Goal: Transaction & Acquisition: Purchase product/service

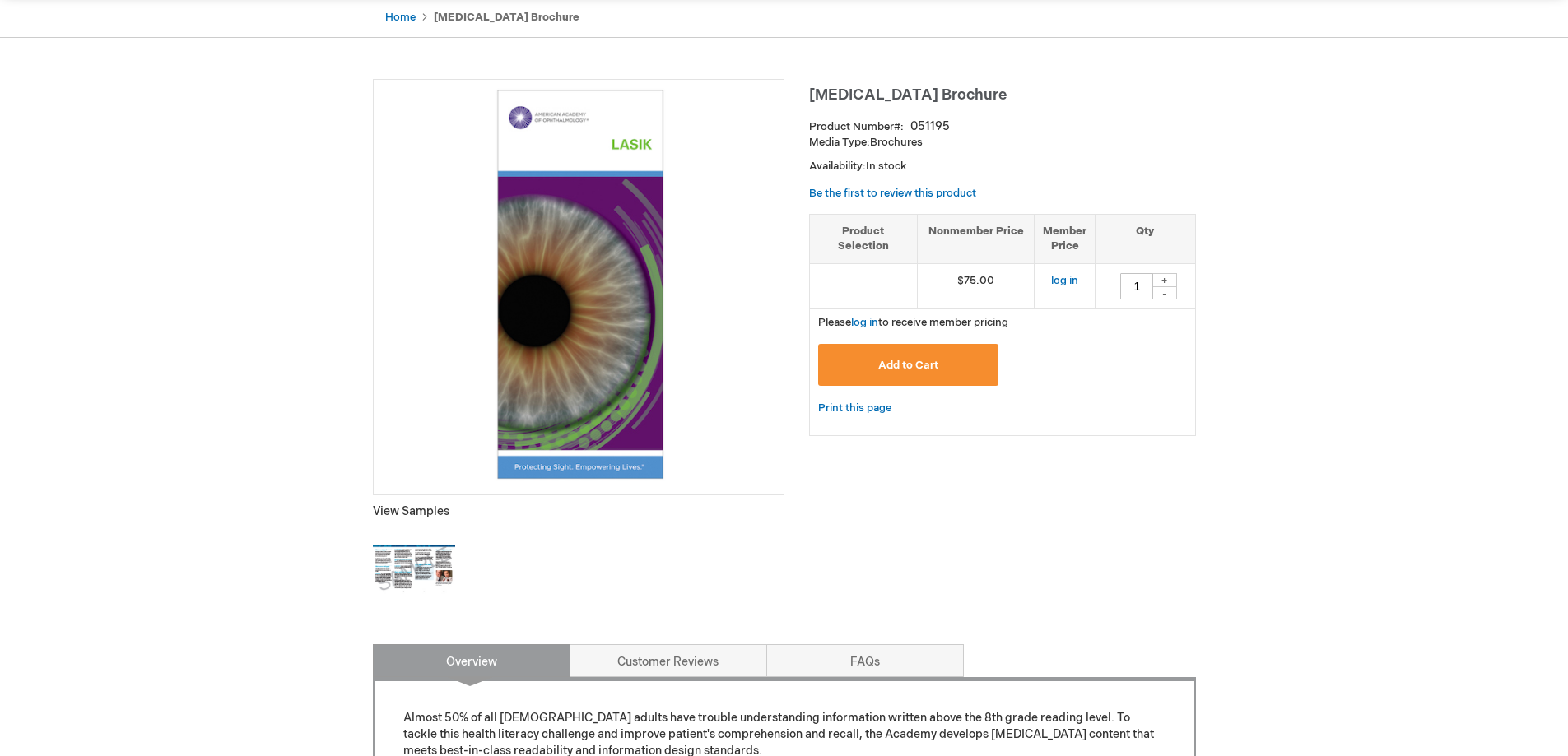
scroll to position [82, 0]
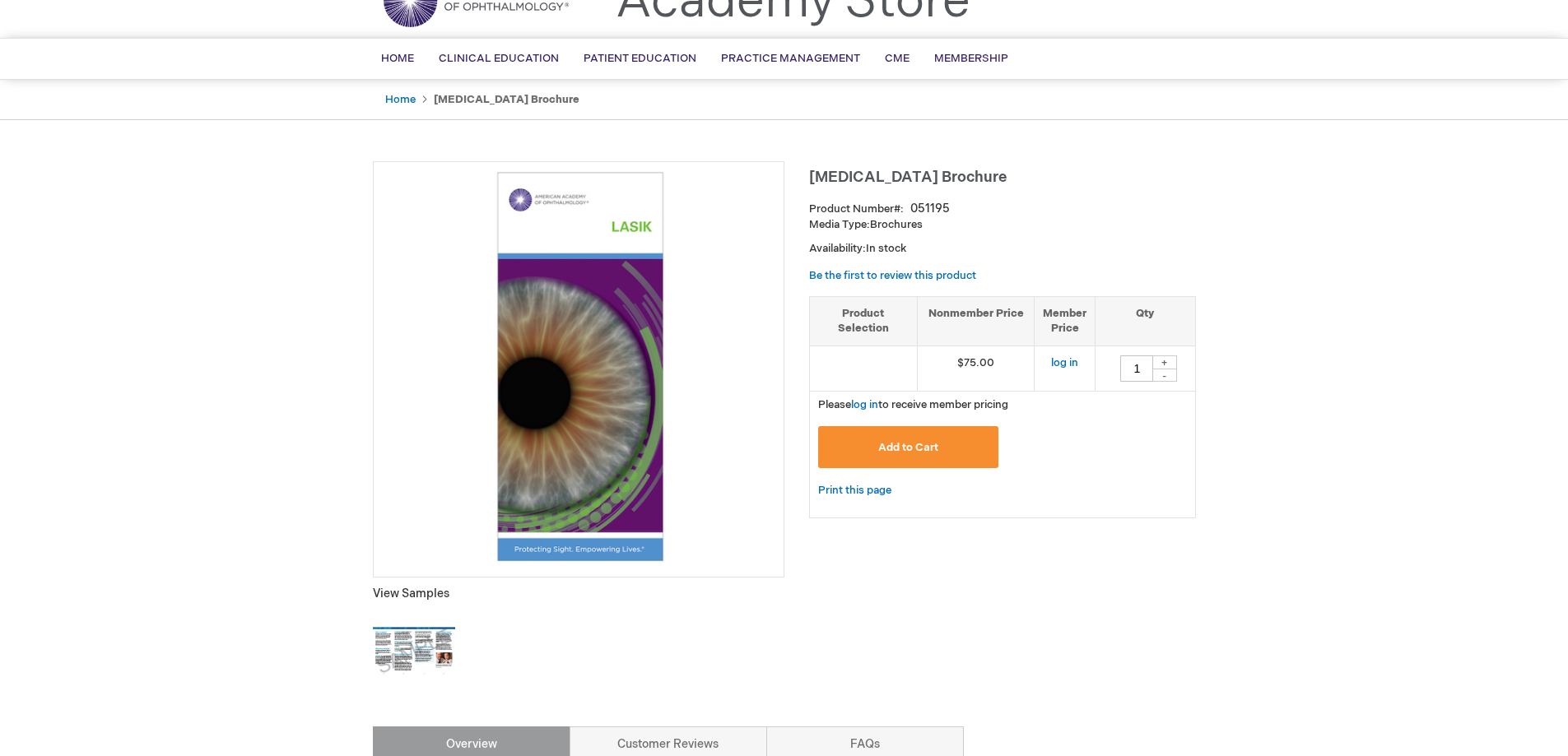
click at [1166, 366] on div "+" at bounding box center [1165, 362] width 25 height 14
click at [1166, 361] on div "+" at bounding box center [1165, 362] width 25 height 14
click at [1168, 363] on div "+" at bounding box center [1165, 362] width 25 height 14
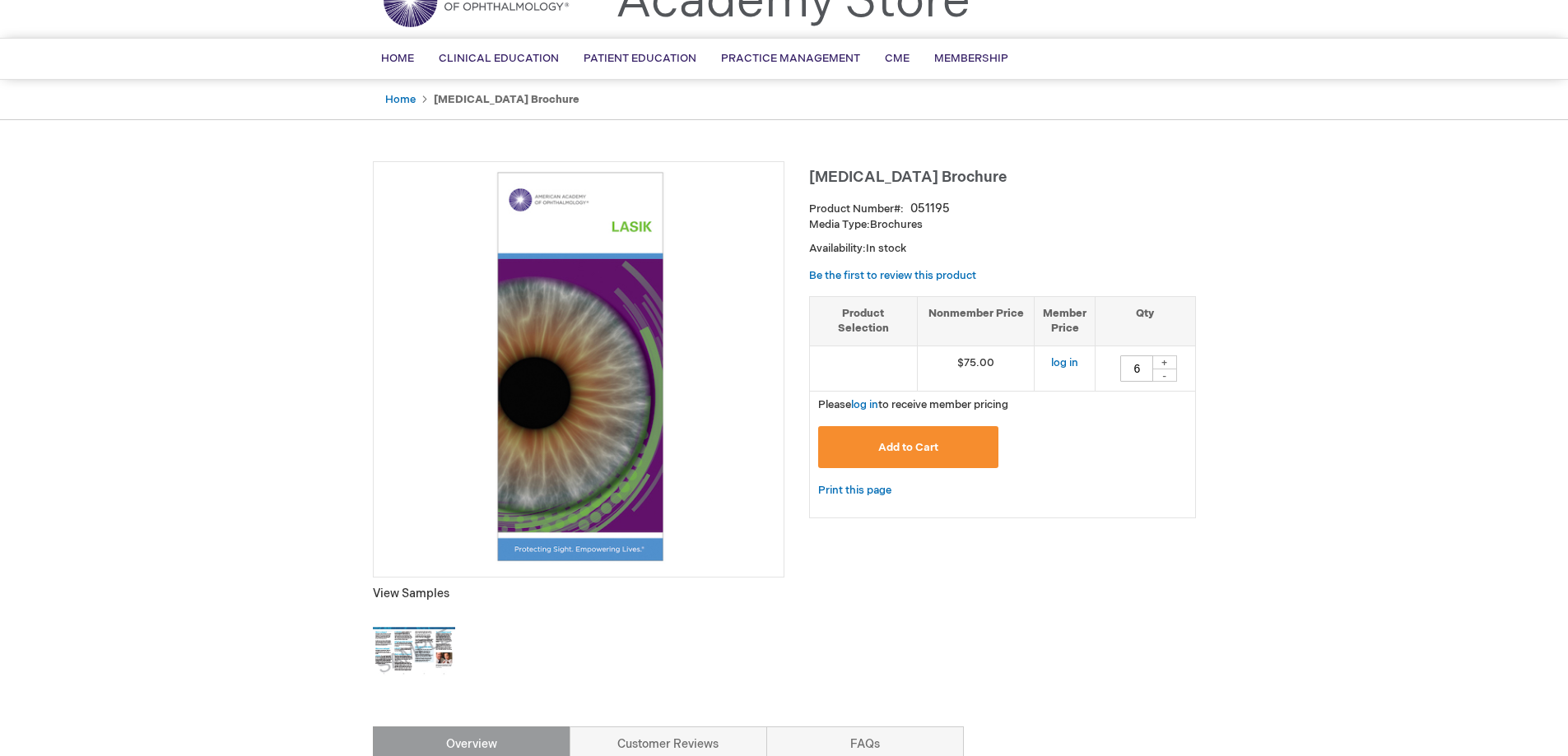
click at [1168, 363] on div "+" at bounding box center [1165, 362] width 25 height 14
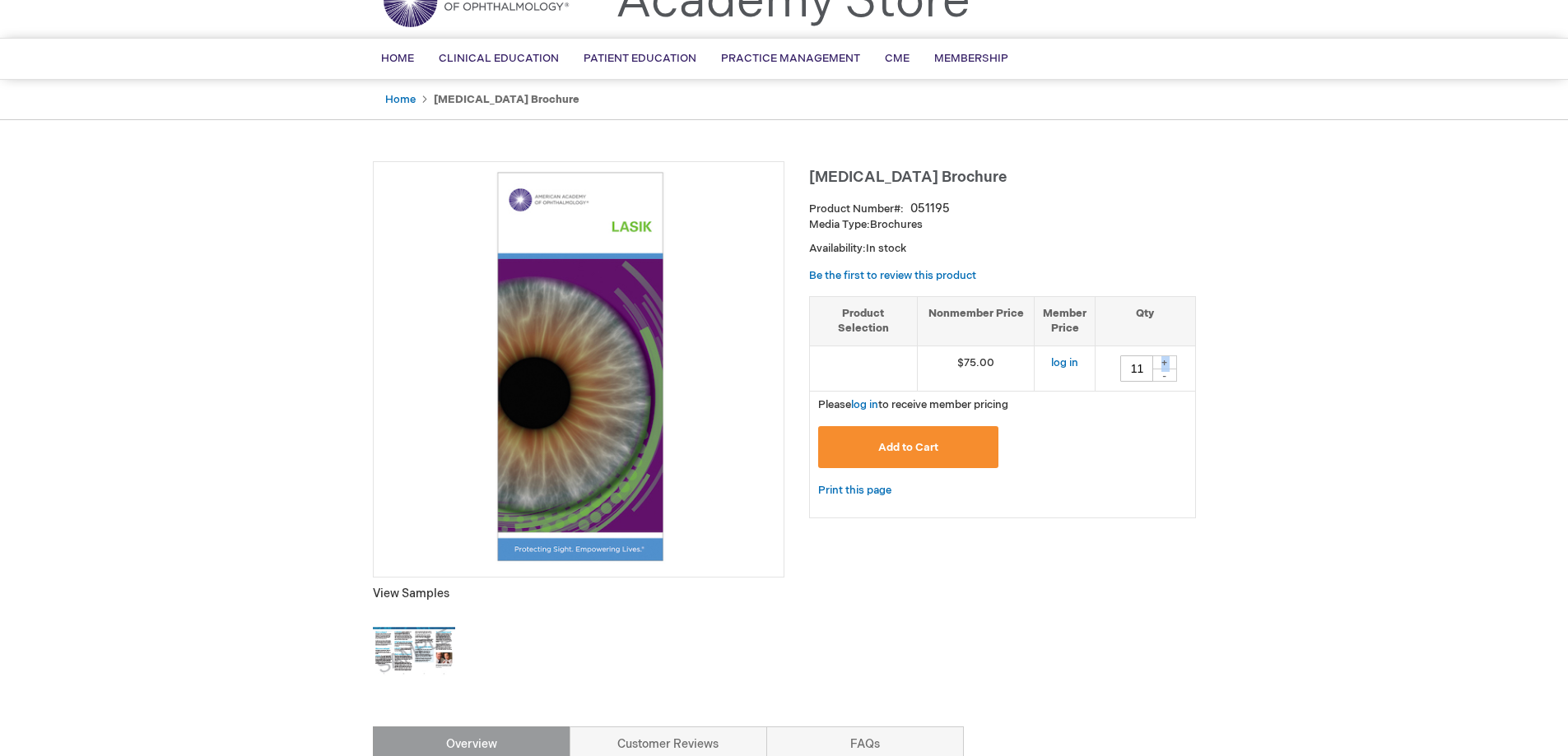
click at [1168, 363] on div "+" at bounding box center [1165, 362] width 25 height 14
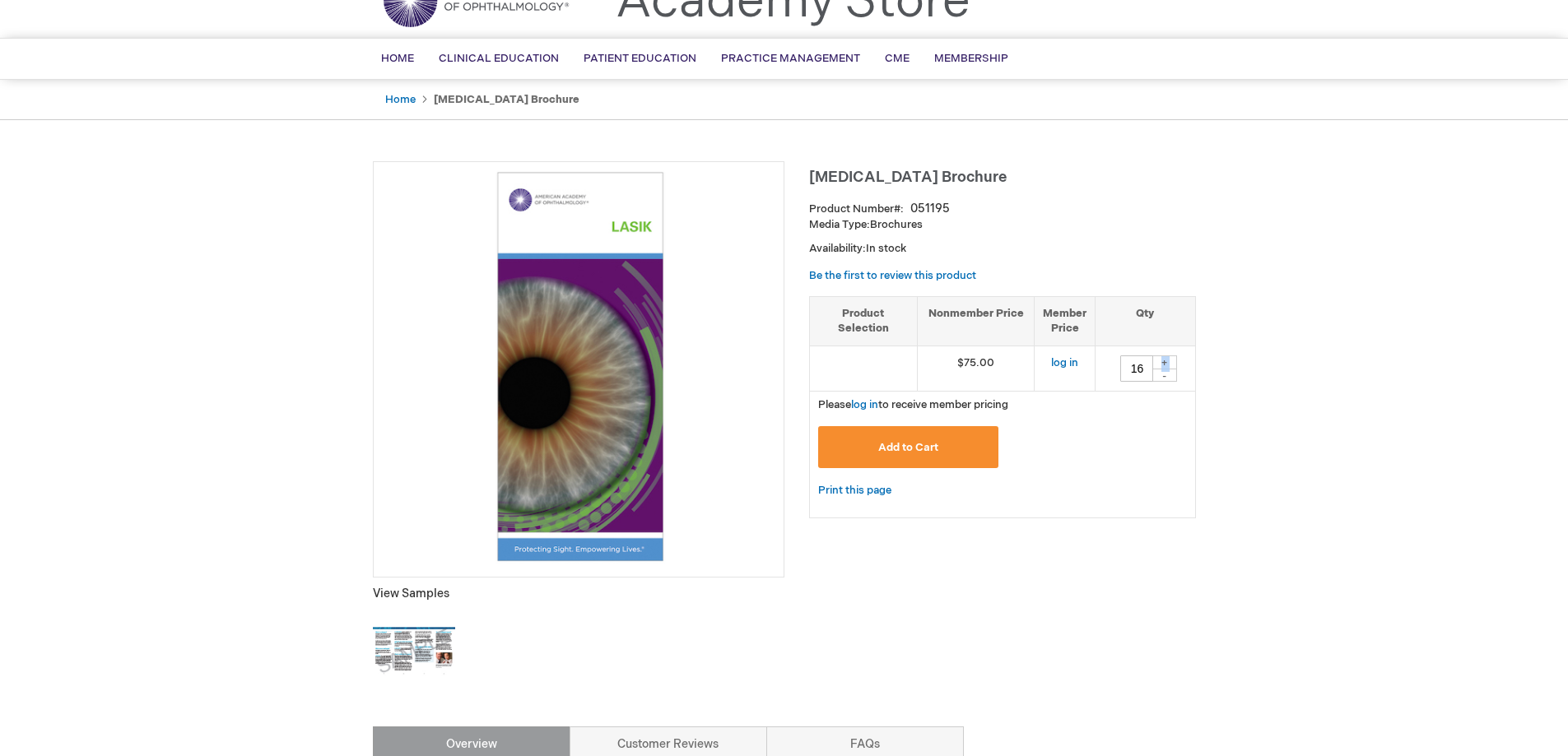
click at [1168, 363] on div "+" at bounding box center [1165, 362] width 25 height 14
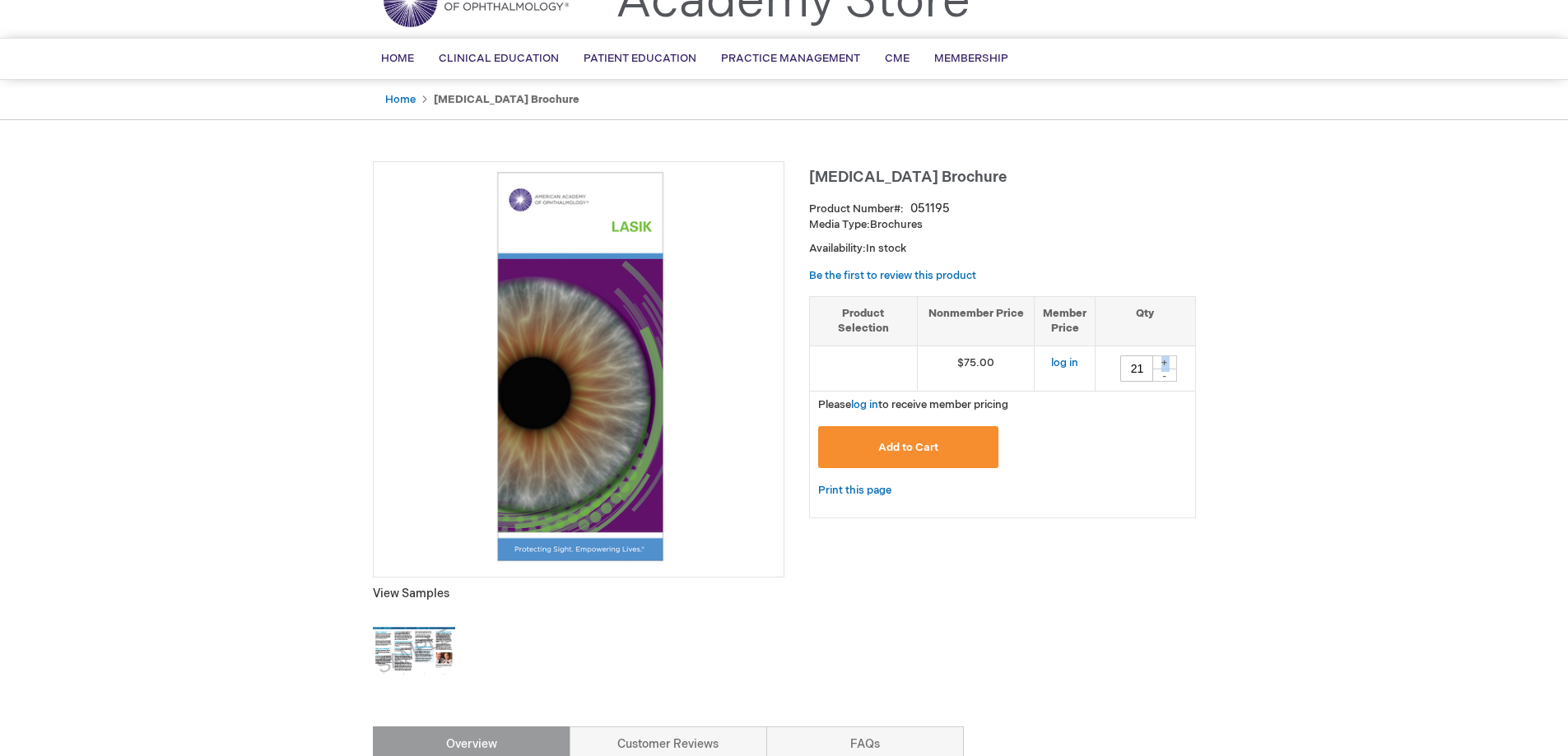
click at [1168, 363] on div "+" at bounding box center [1165, 362] width 25 height 14
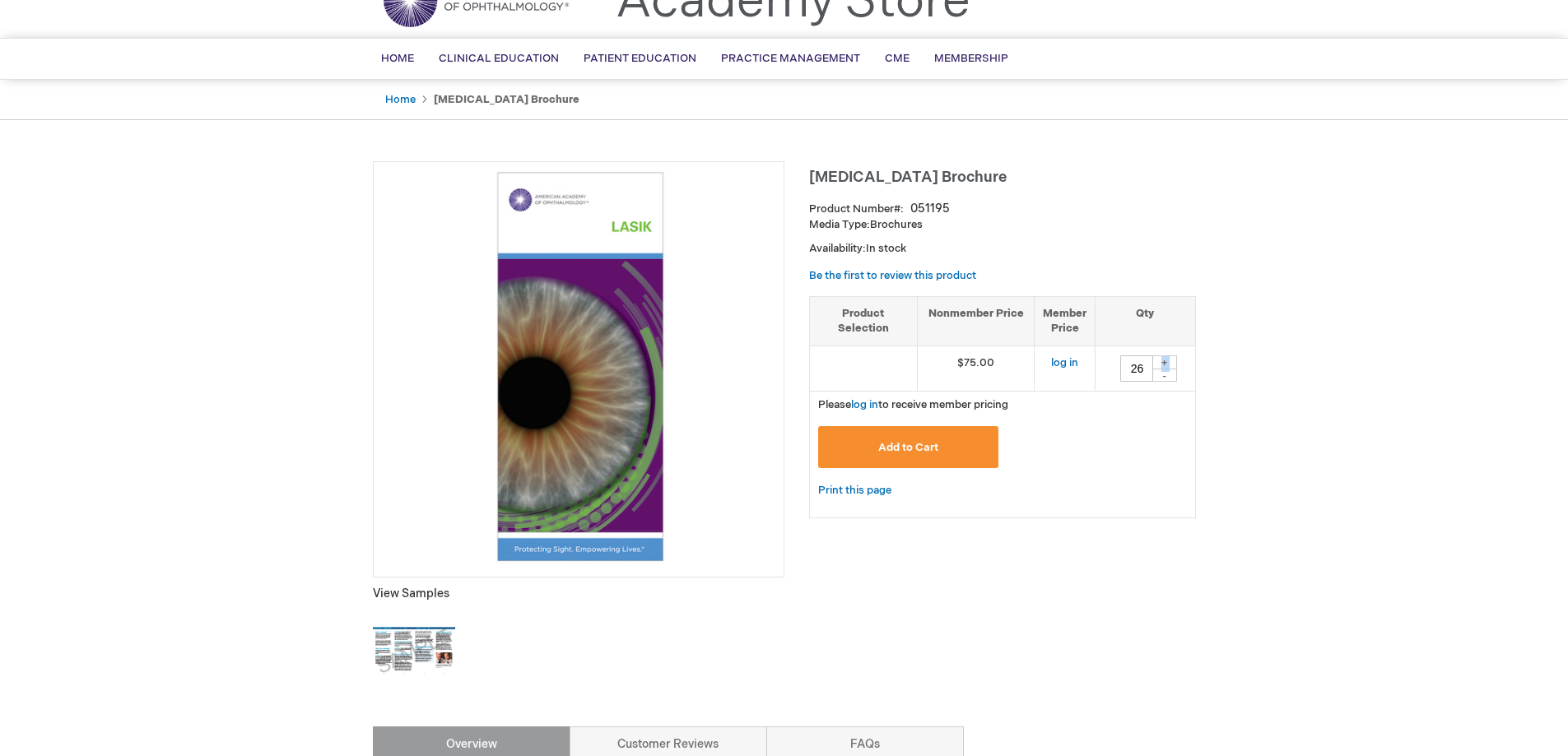
click at [1168, 363] on div "+" at bounding box center [1165, 362] width 25 height 14
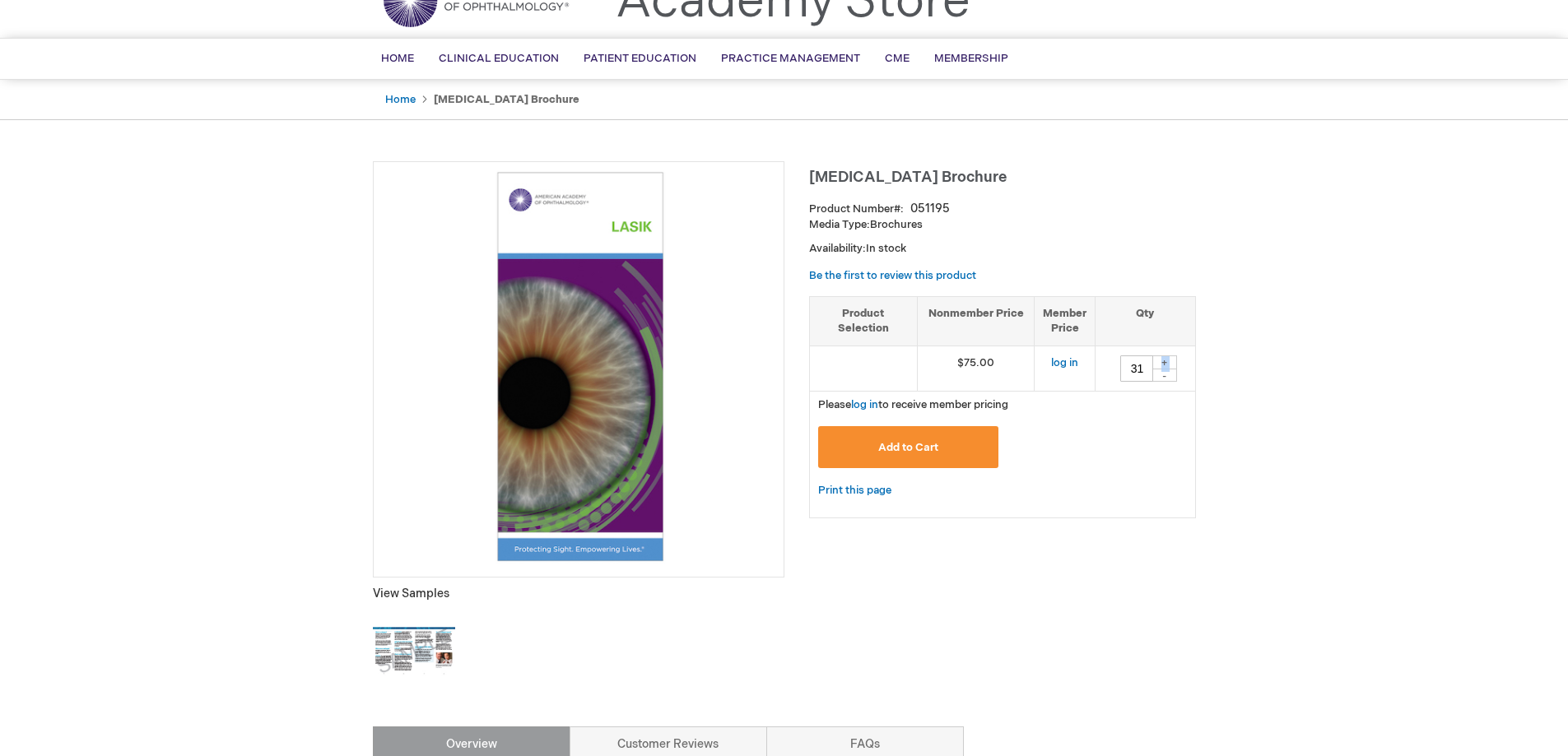
click at [1168, 363] on div "+" at bounding box center [1165, 362] width 25 height 14
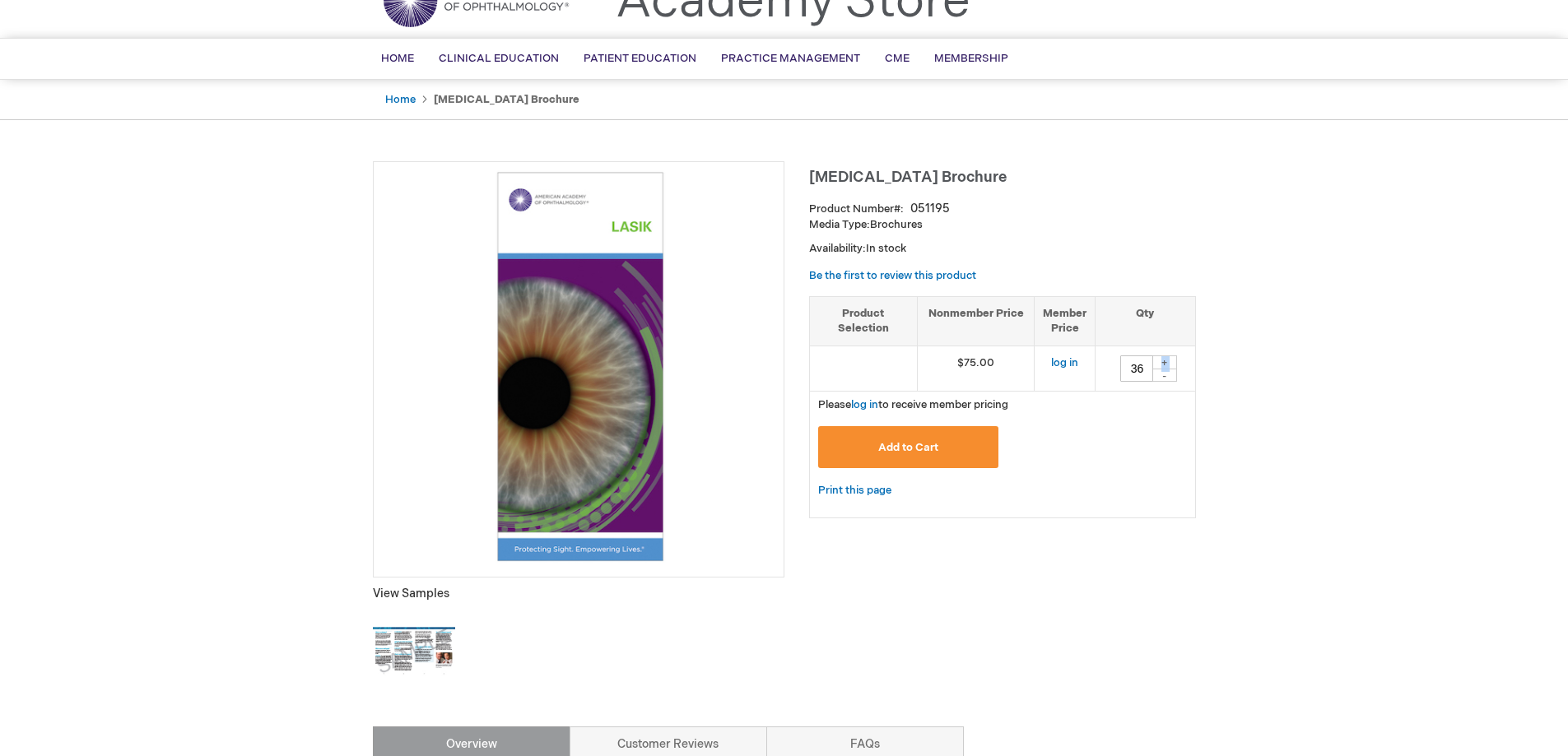
click at [1168, 363] on div "+" at bounding box center [1165, 362] width 25 height 14
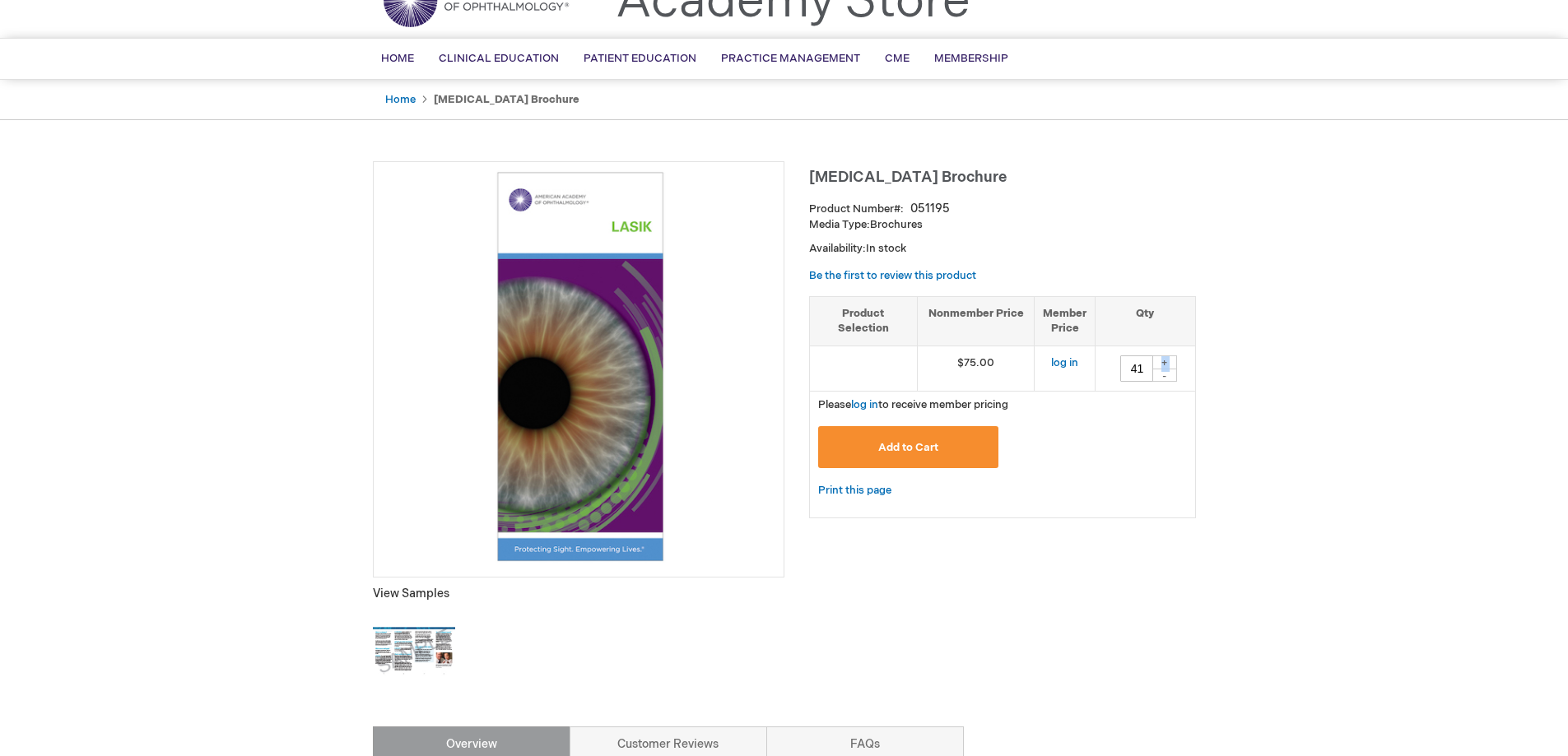
click at [1168, 363] on div "+" at bounding box center [1165, 362] width 25 height 14
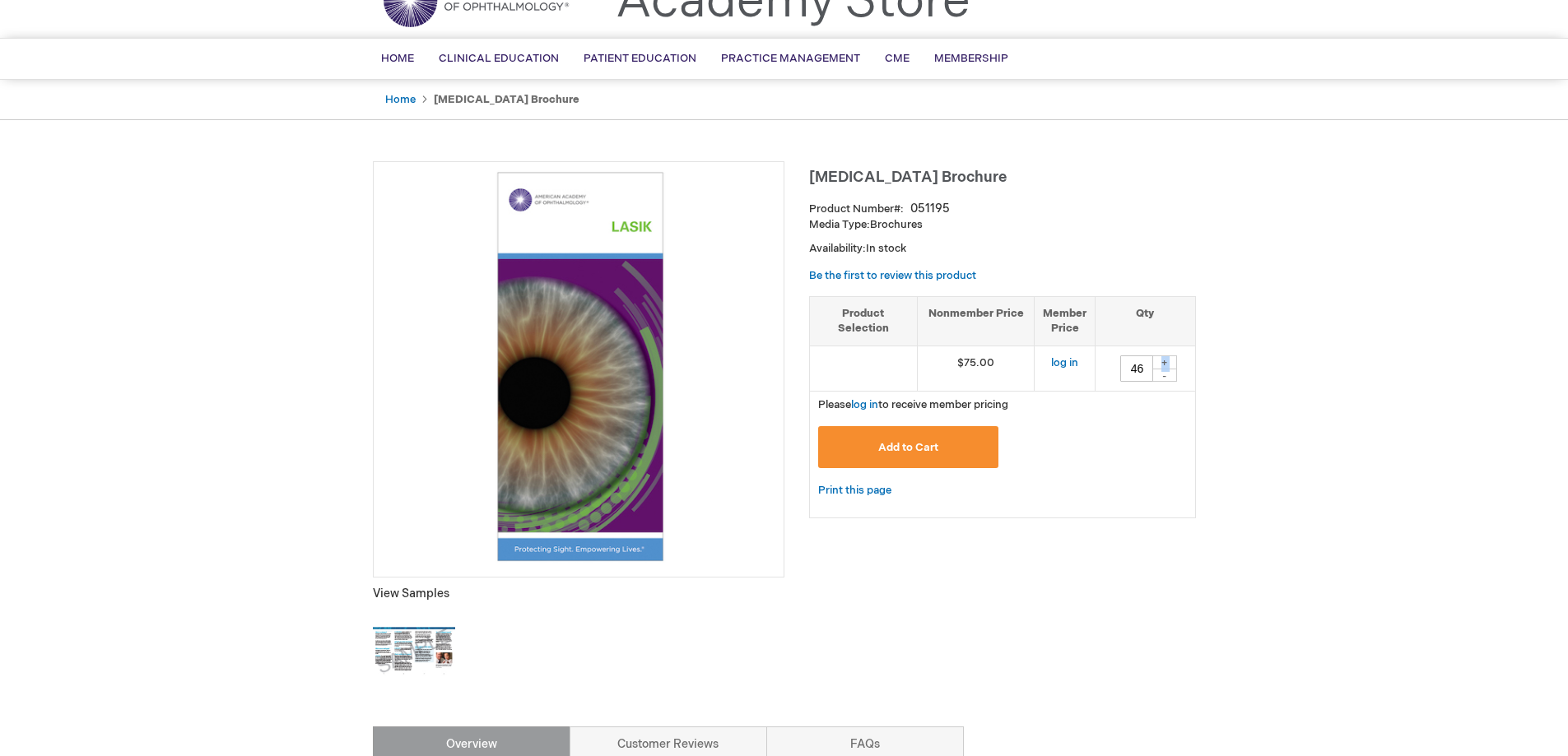
click at [1168, 363] on div "+" at bounding box center [1165, 362] width 25 height 14
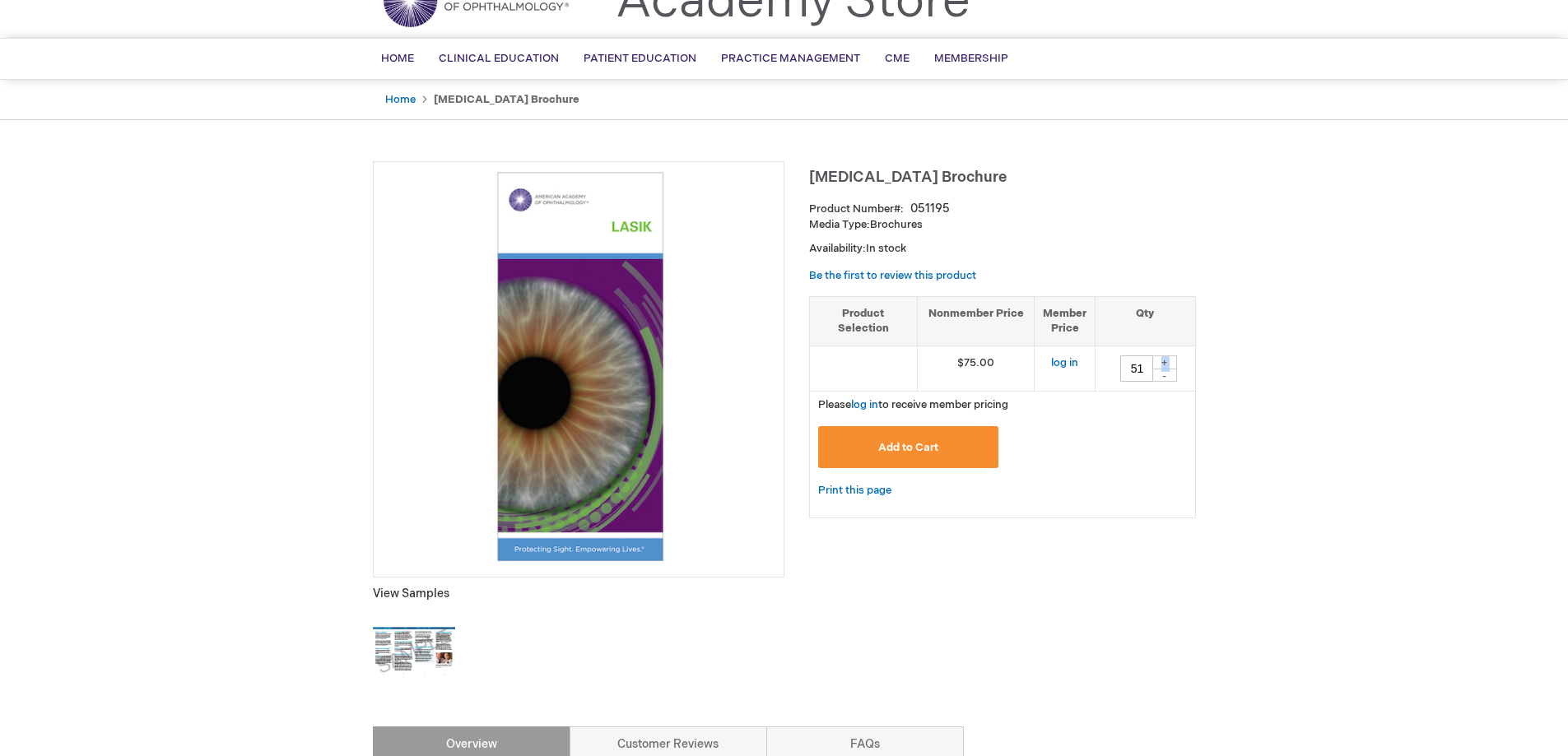
click at [1168, 363] on div "+" at bounding box center [1165, 362] width 25 height 14
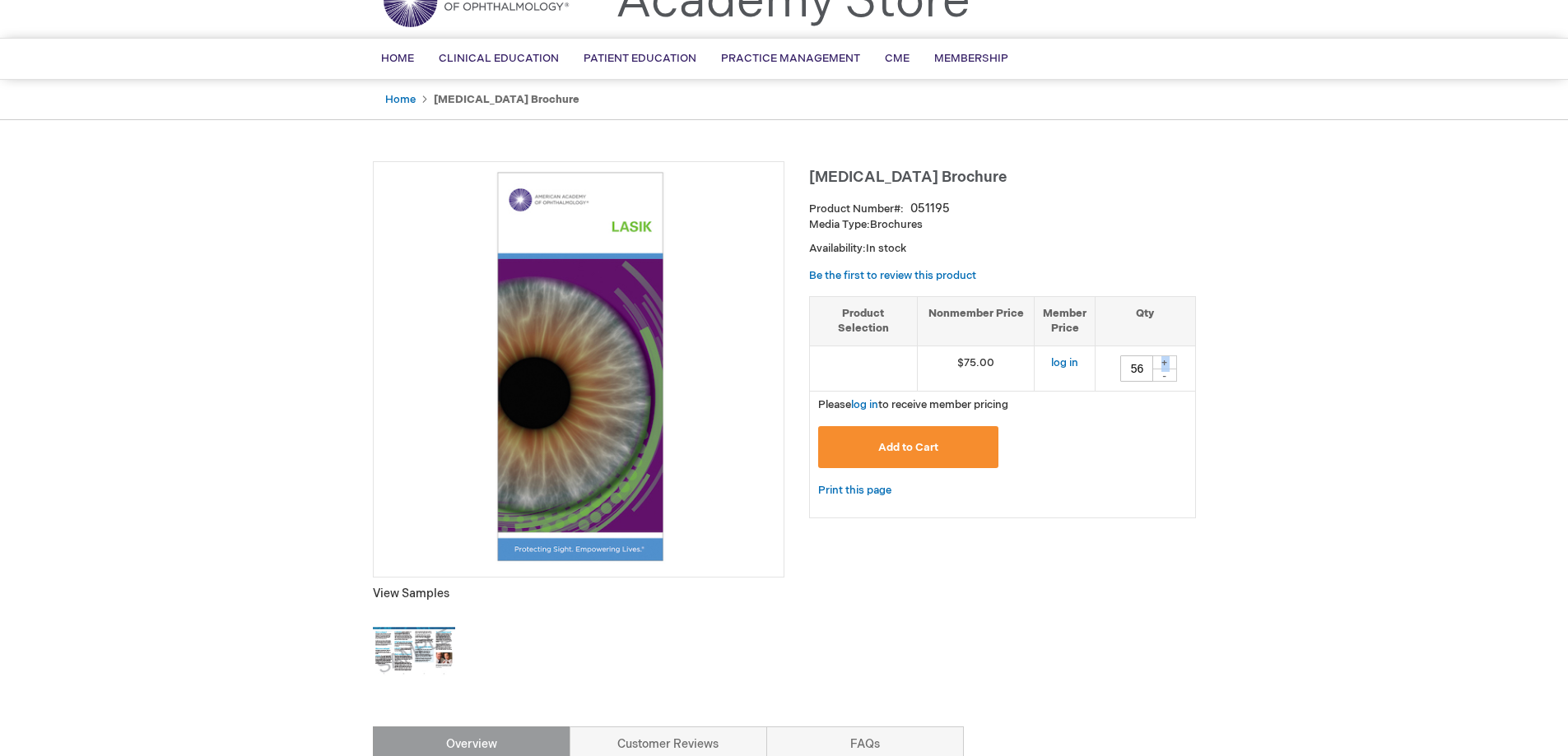
click at [1168, 363] on div "+" at bounding box center [1165, 362] width 25 height 14
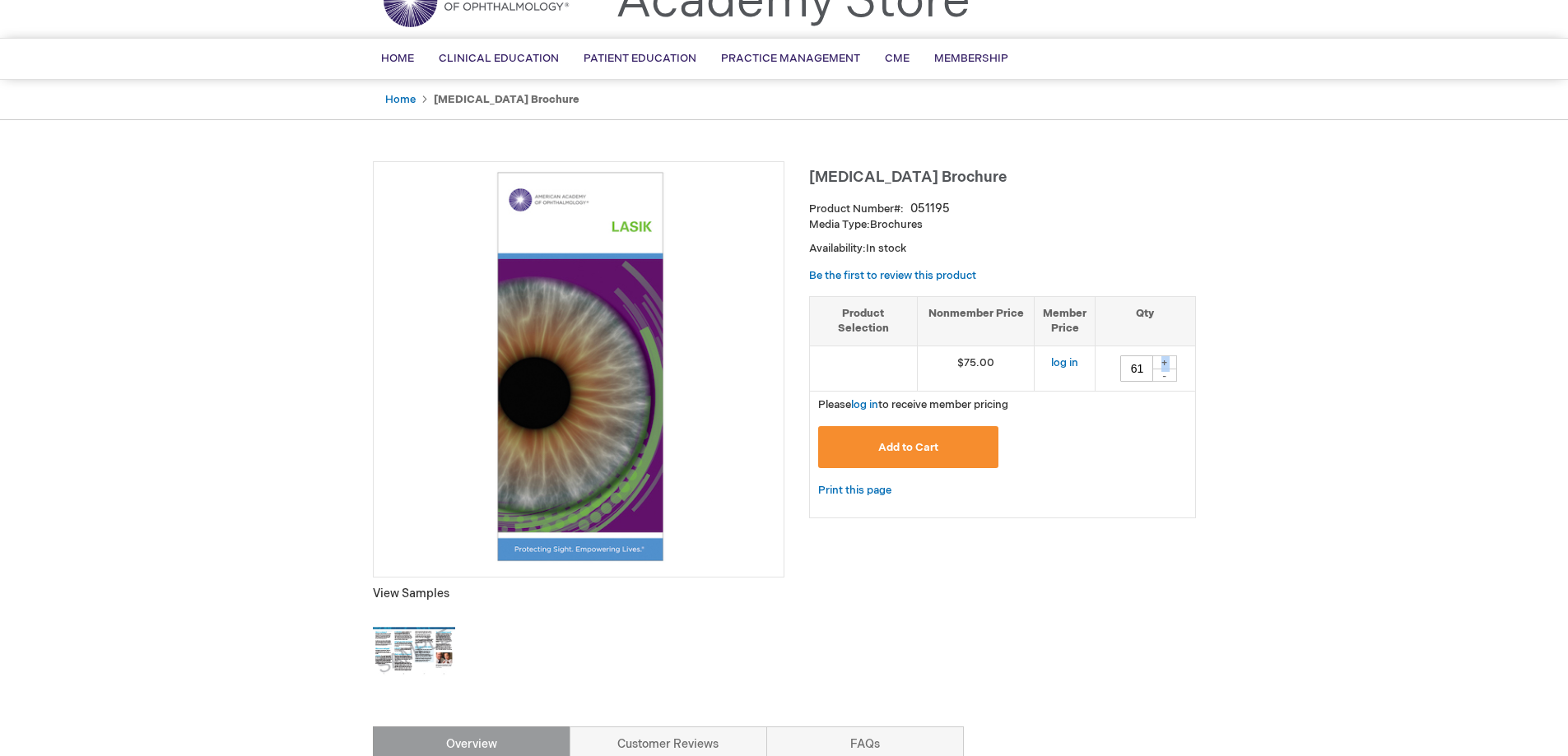
click at [1168, 363] on div "+" at bounding box center [1165, 362] width 25 height 14
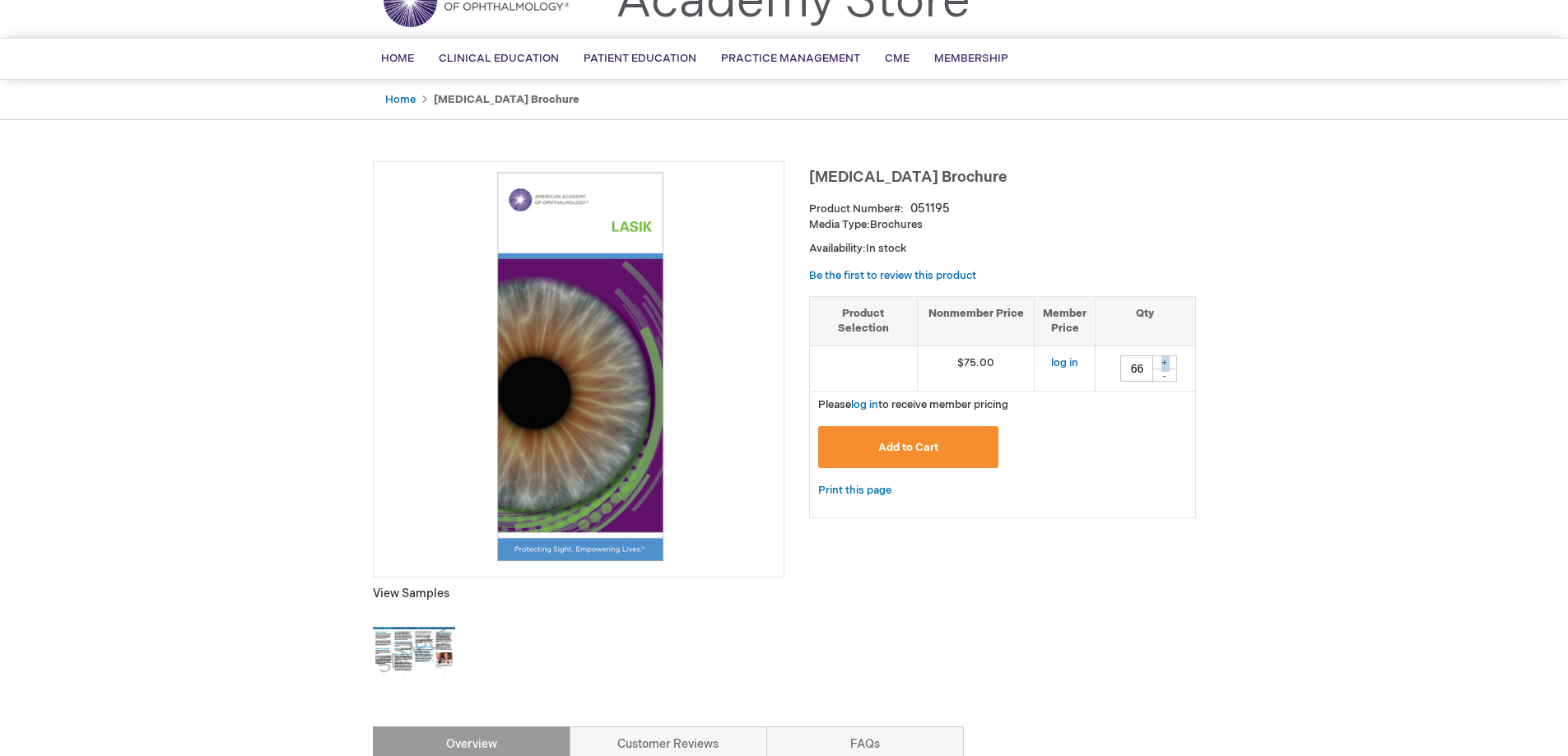
click at [1168, 363] on div "+" at bounding box center [1165, 362] width 25 height 14
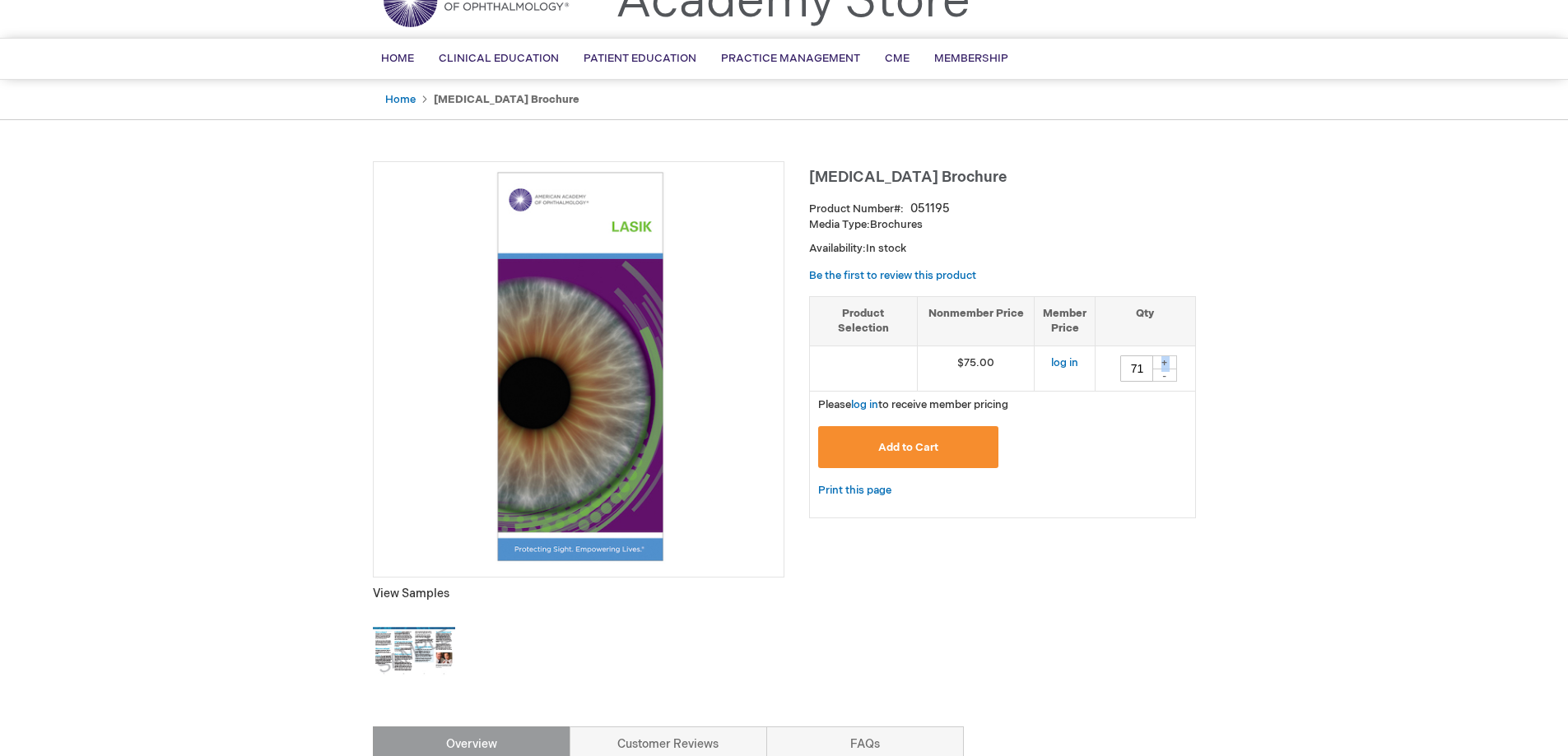
click at [1168, 363] on div "+" at bounding box center [1165, 362] width 25 height 14
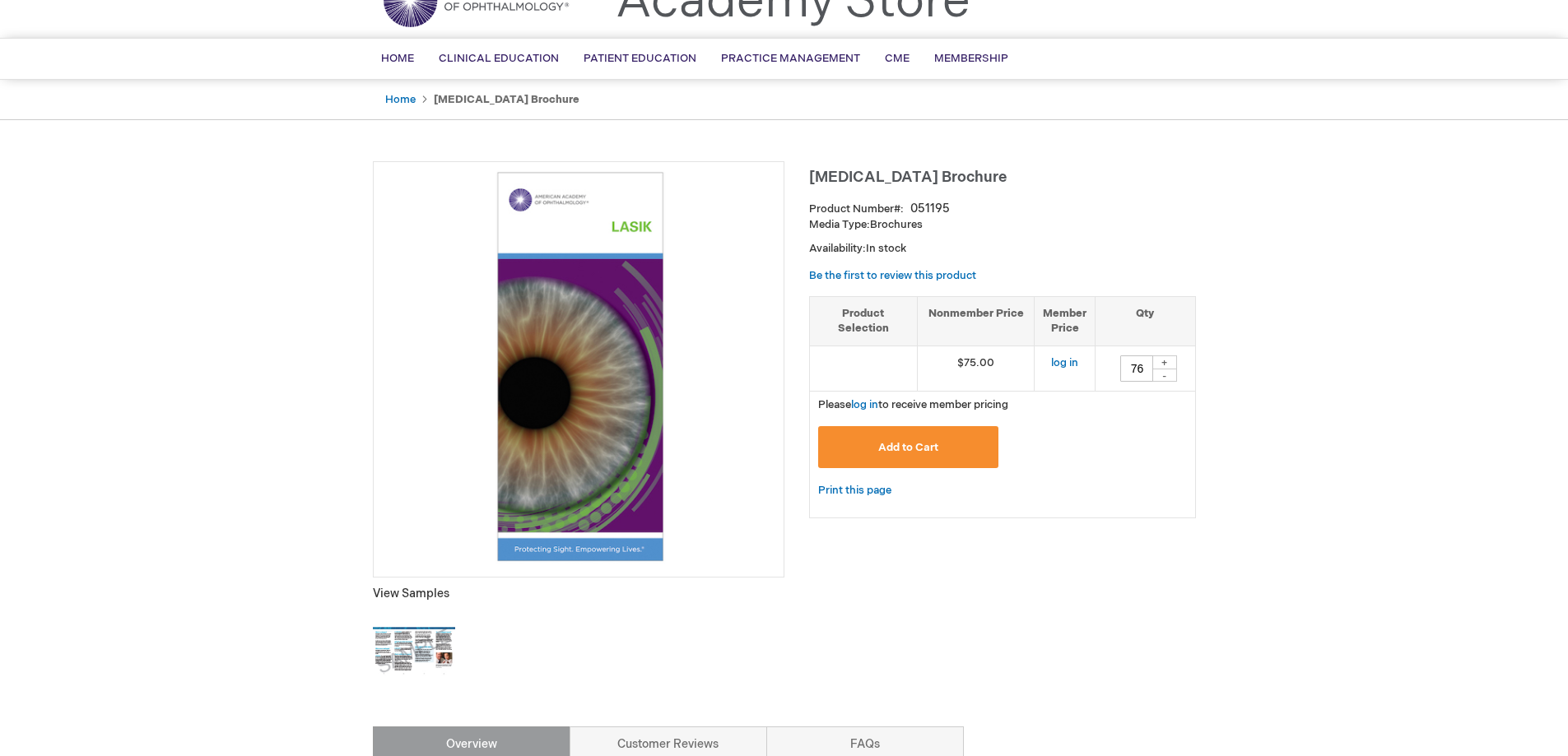
click at [1168, 363] on div "+" at bounding box center [1165, 362] width 25 height 14
type input "78"
click at [421, 625] on img at bounding box center [414, 652] width 82 height 82
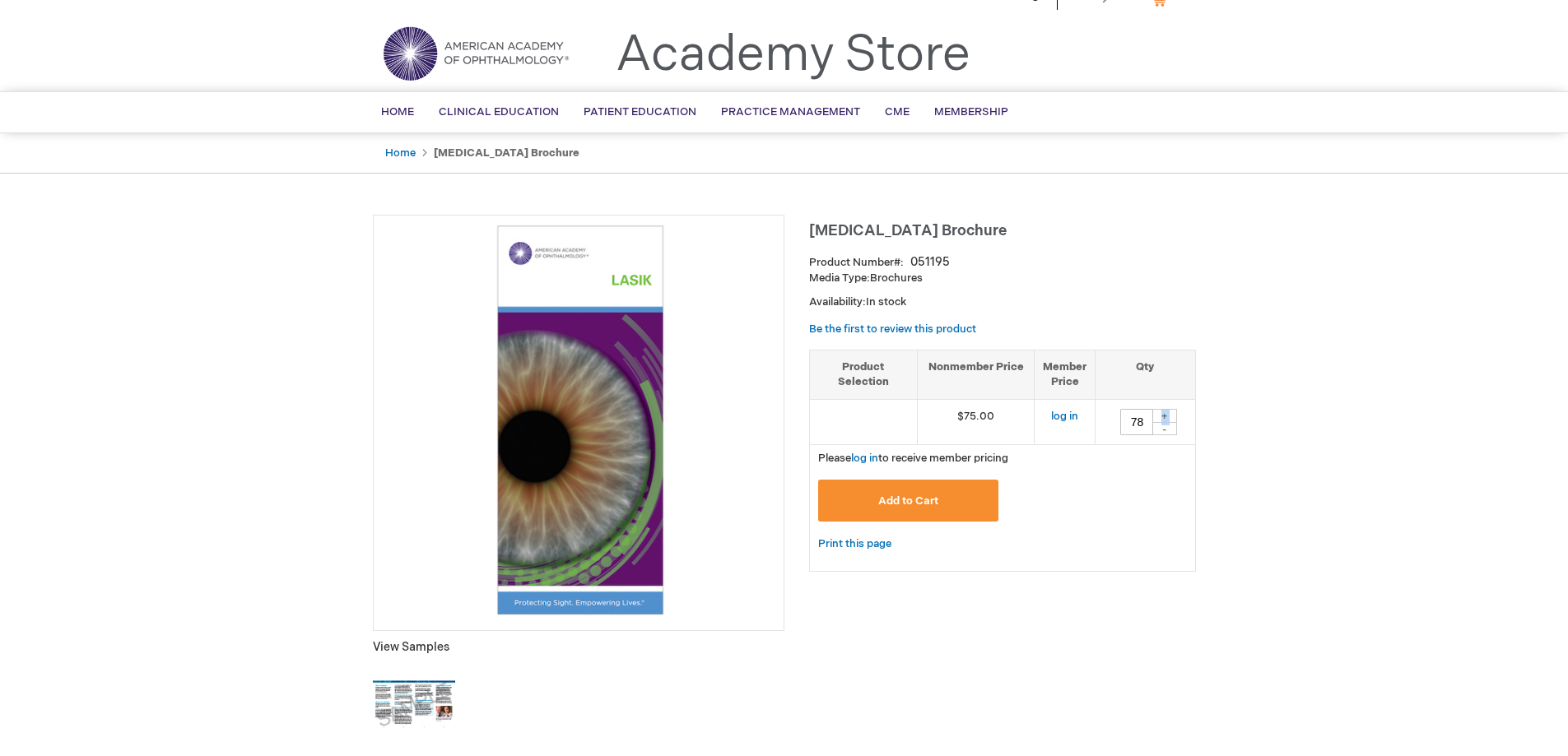
scroll to position [0, 0]
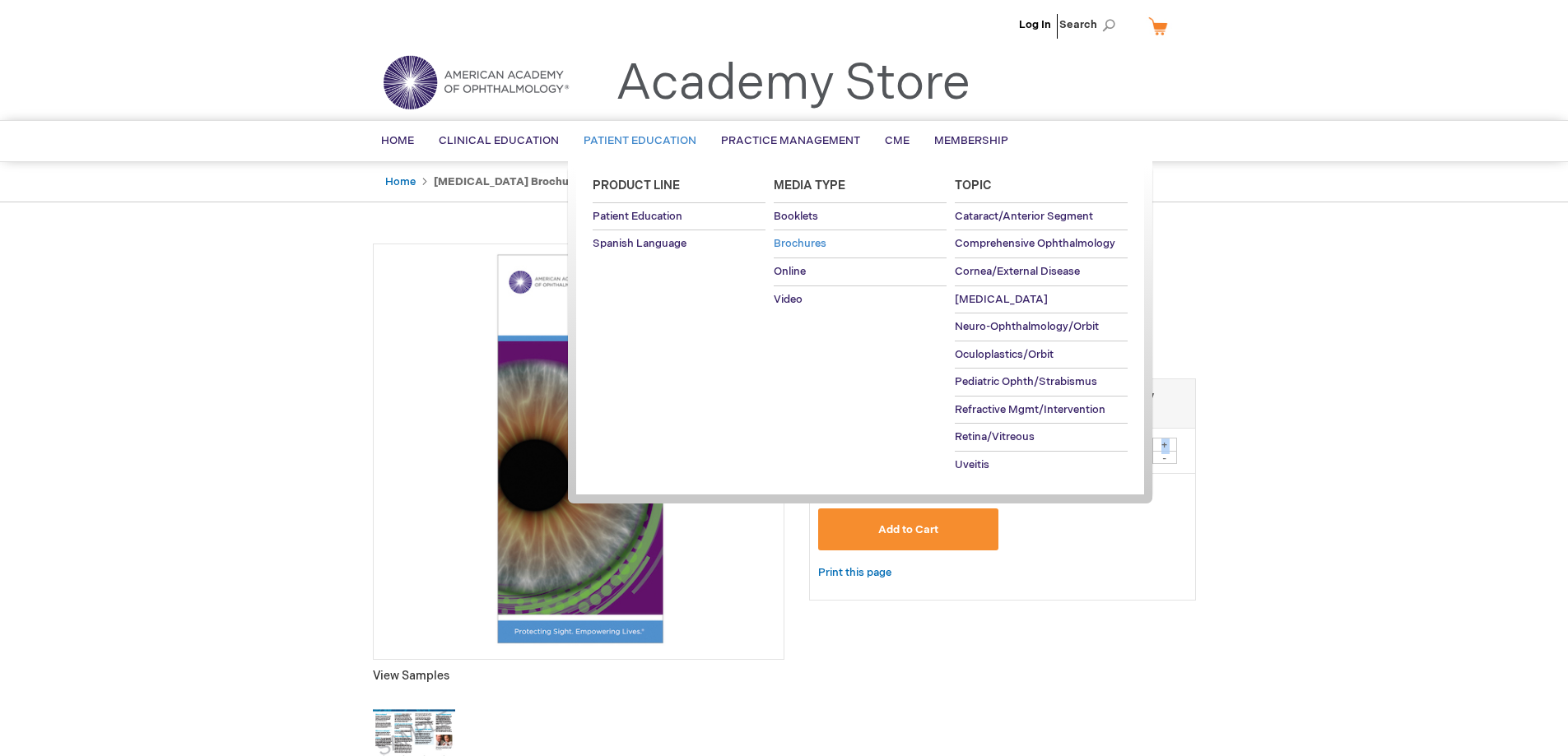
click at [820, 249] on span "Brochures" at bounding box center [801, 243] width 53 height 13
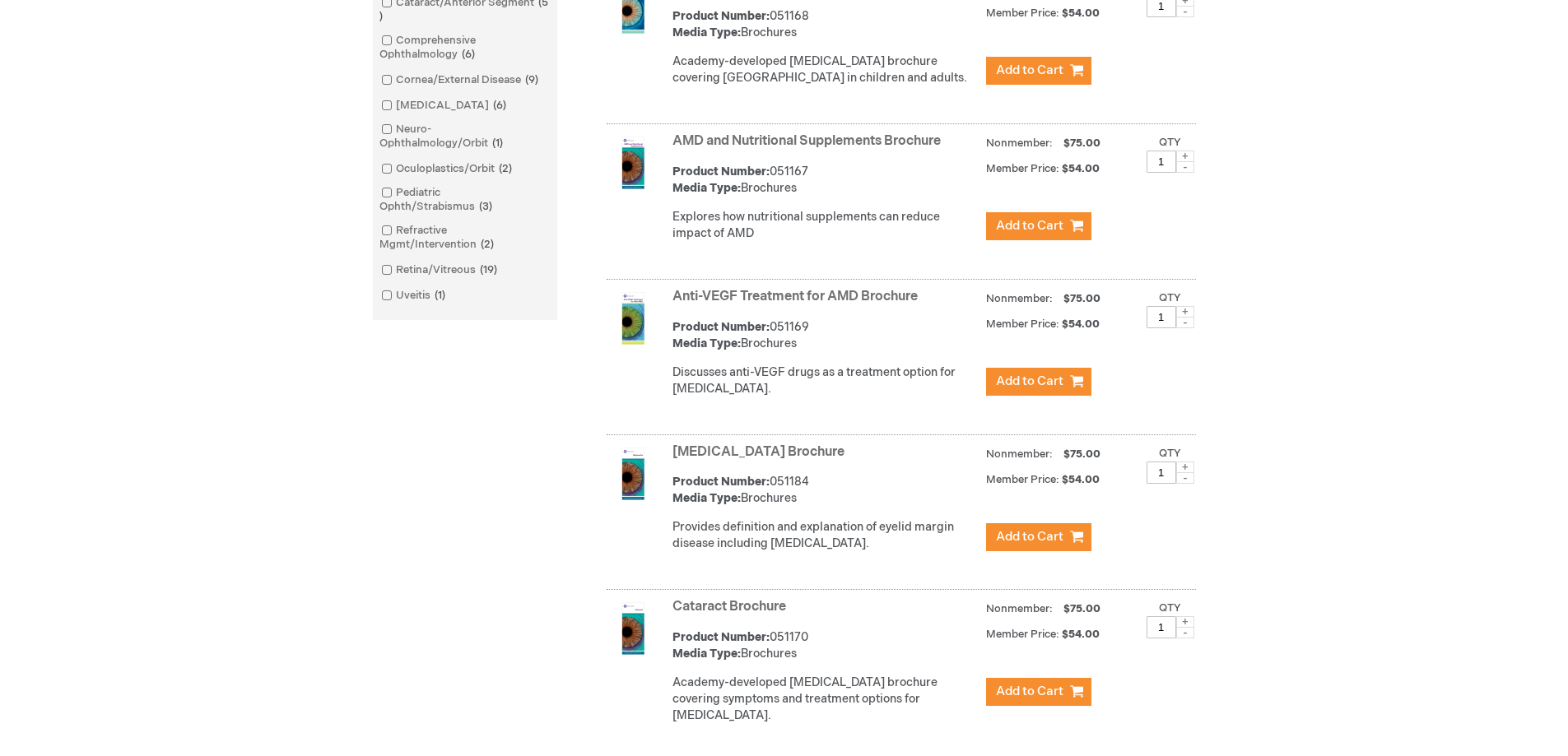
scroll to position [576, 0]
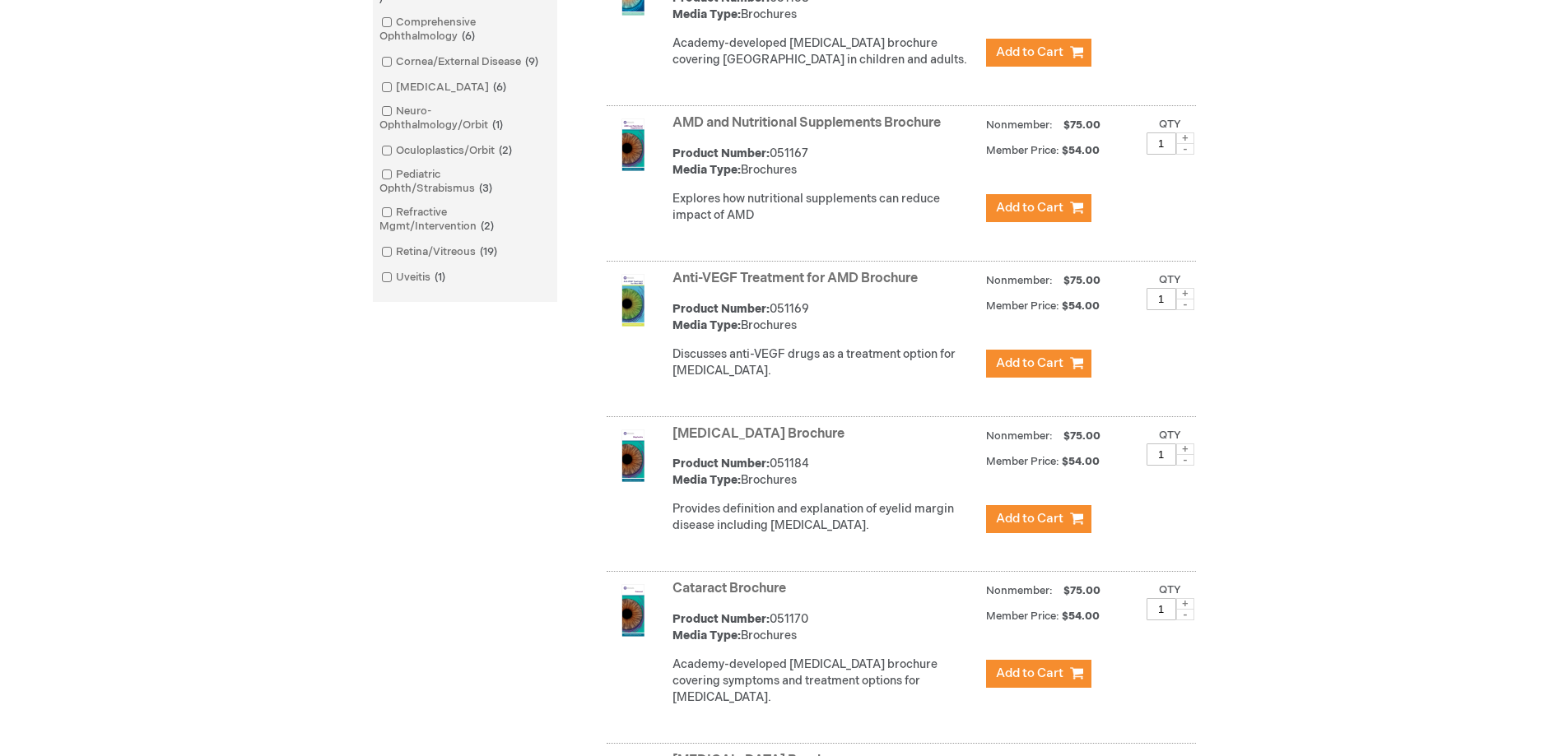
click at [816, 286] on link "Anti-VEGF Treatment for AMD Brochure" at bounding box center [795, 278] width 245 height 15
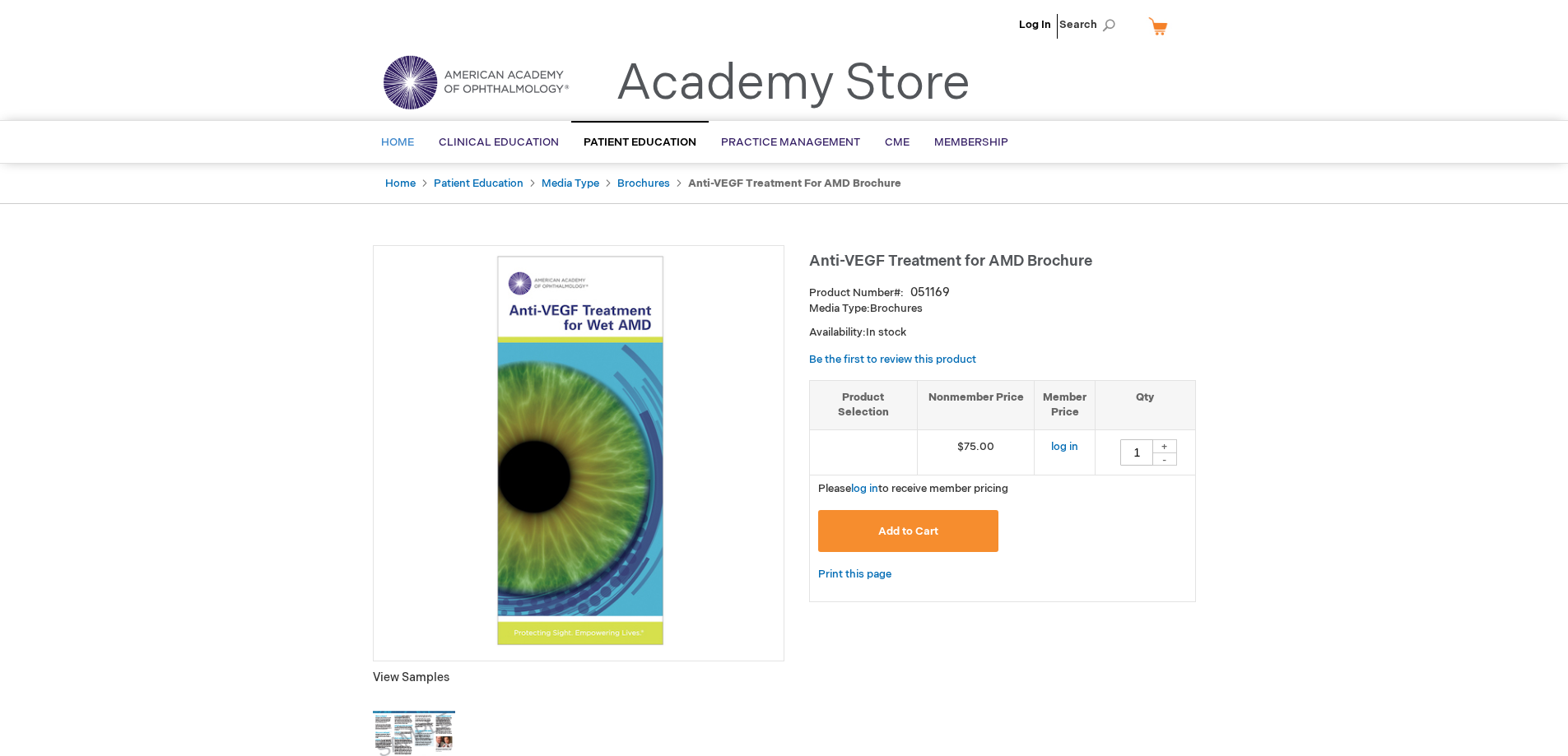
click at [415, 148] on link "Home" at bounding box center [397, 143] width 57 height 40
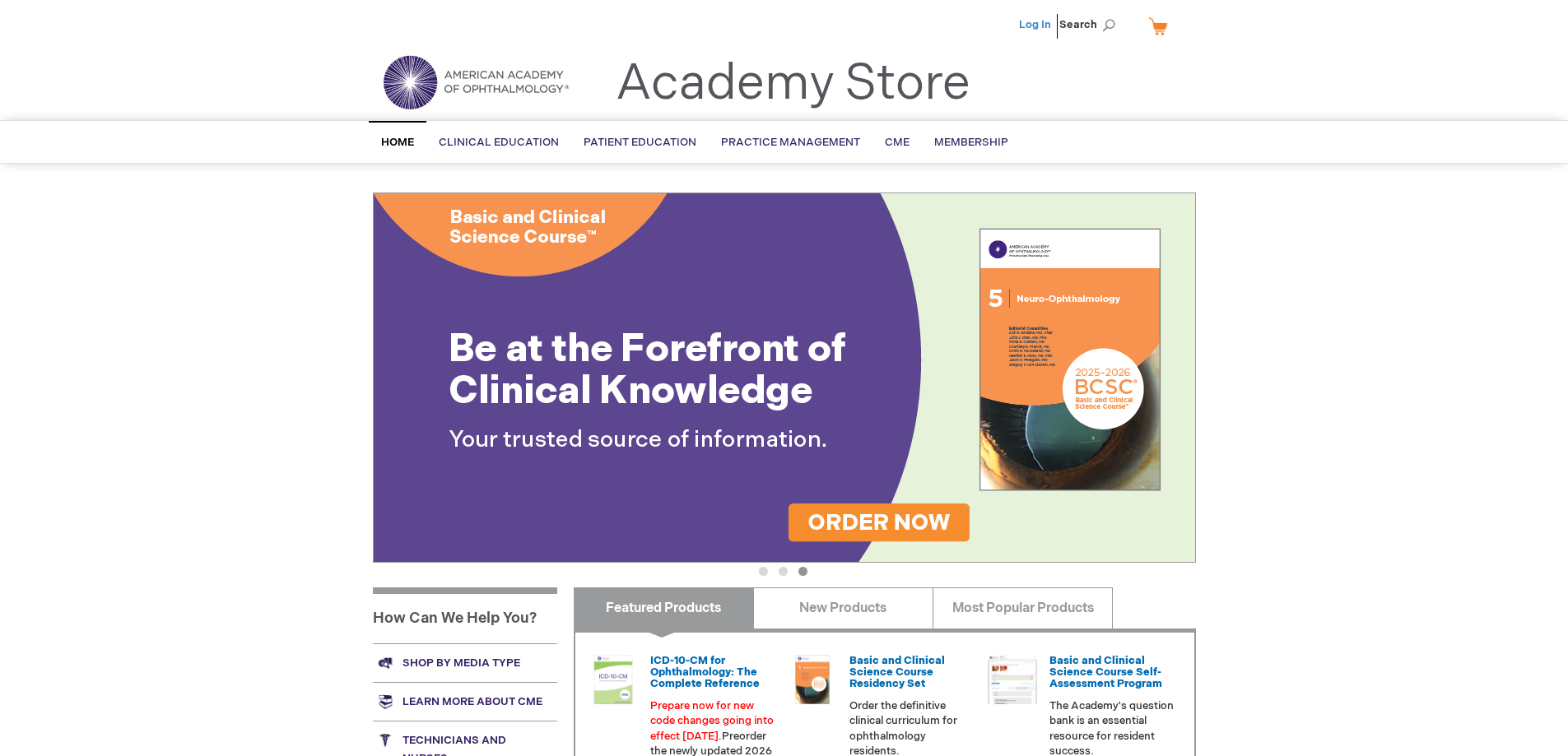
click at [1040, 25] on link "Log In" at bounding box center [1036, 24] width 32 height 13
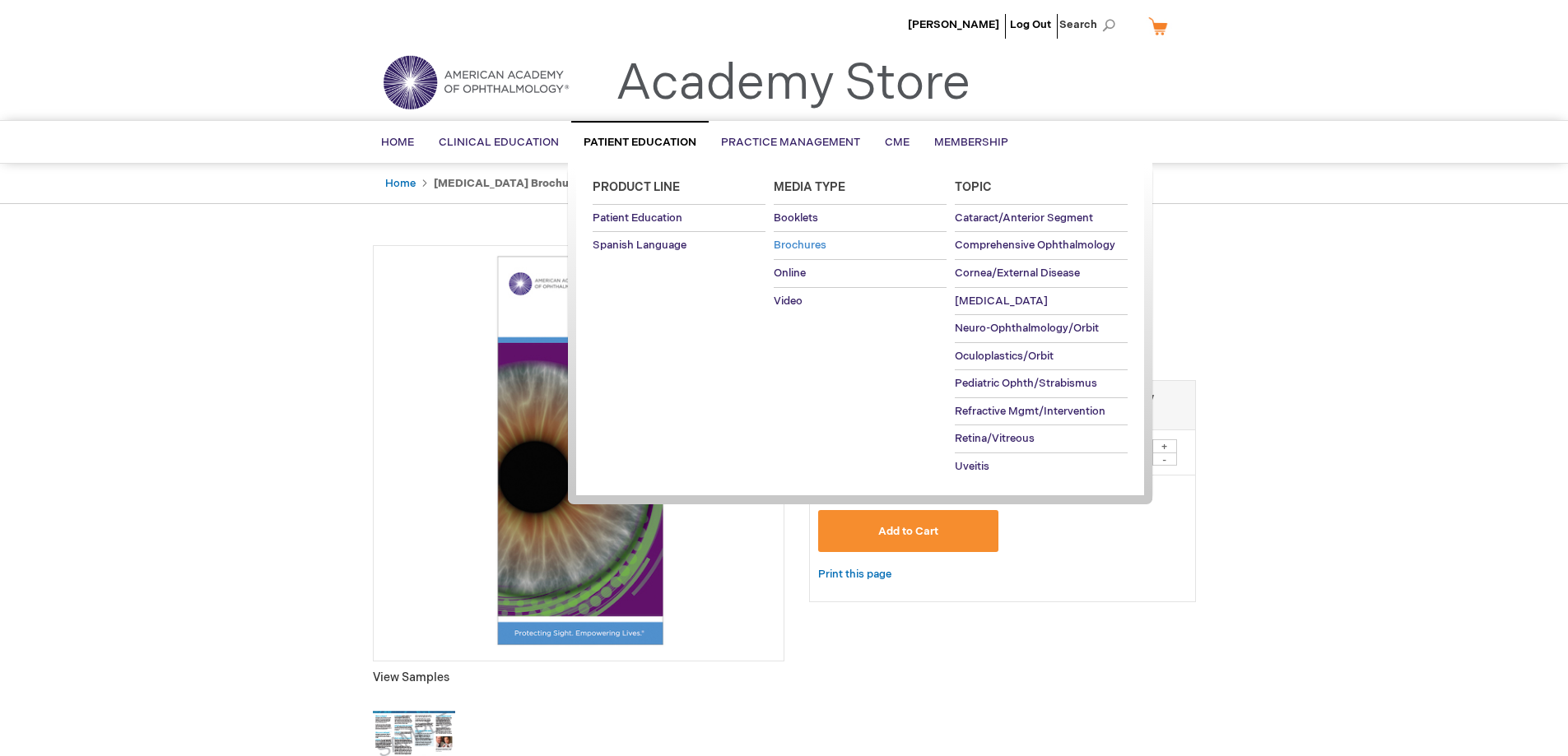
click at [817, 240] on span "Brochures" at bounding box center [801, 244] width 53 height 13
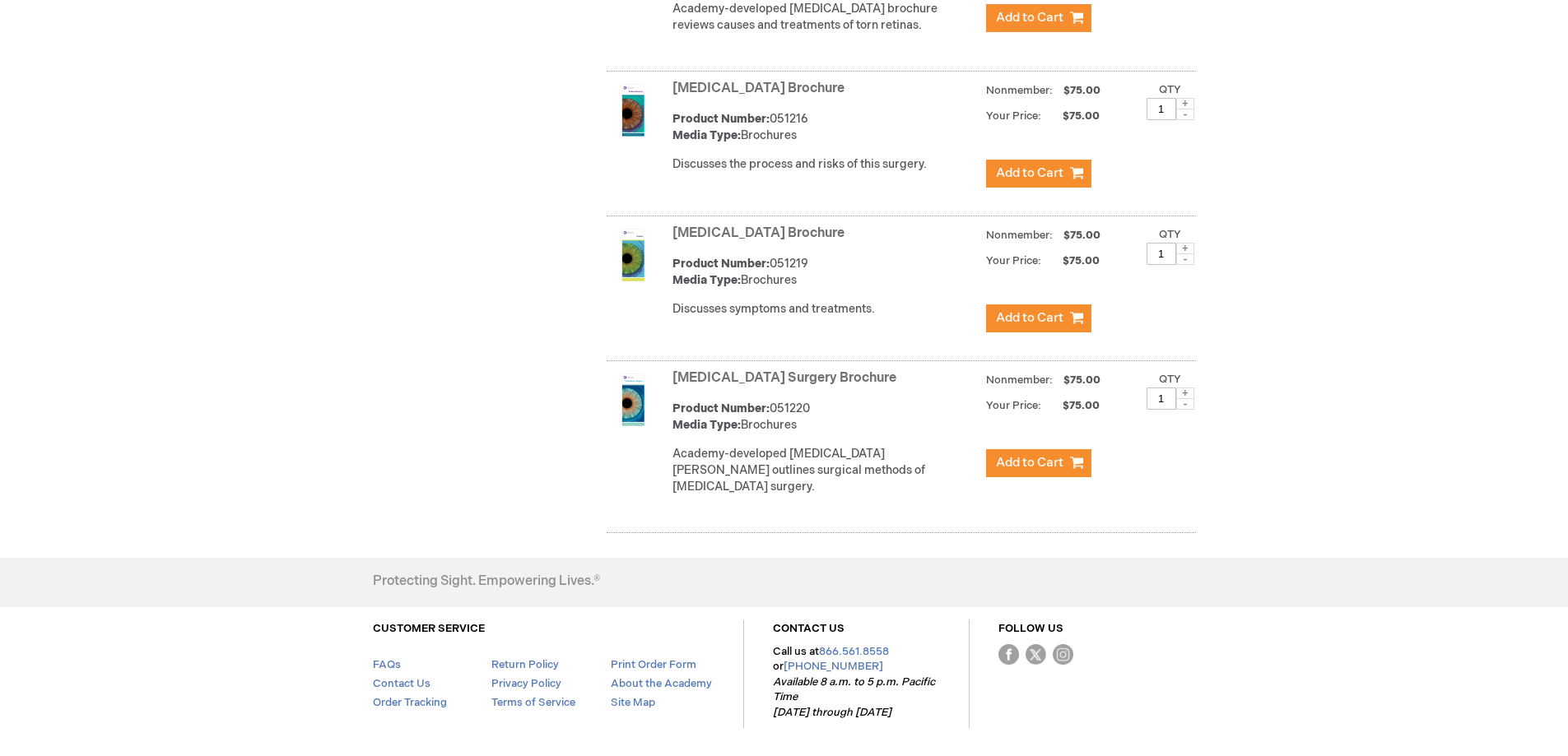
scroll to position [6963, 0]
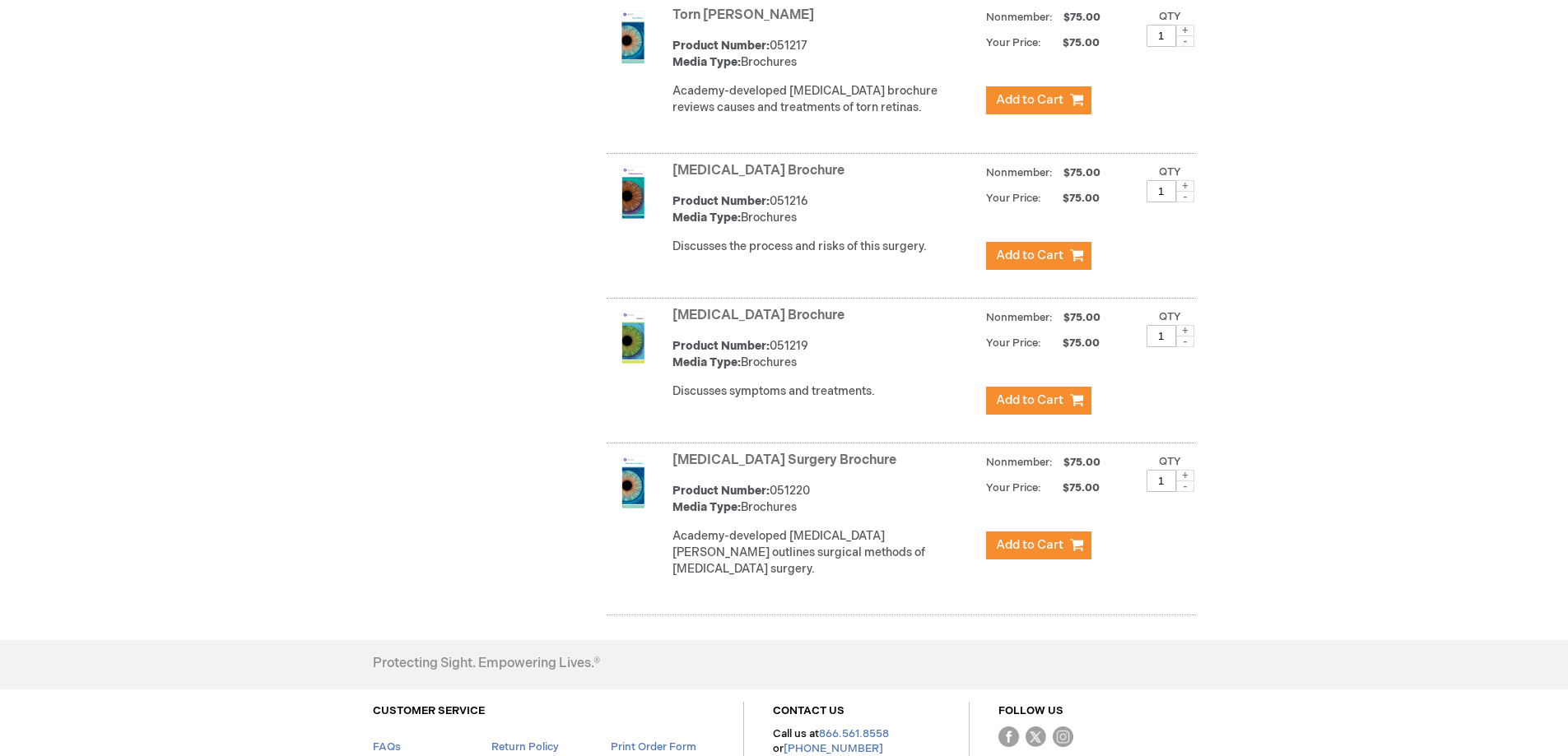
click at [645, 172] on img at bounding box center [633, 193] width 53 height 53
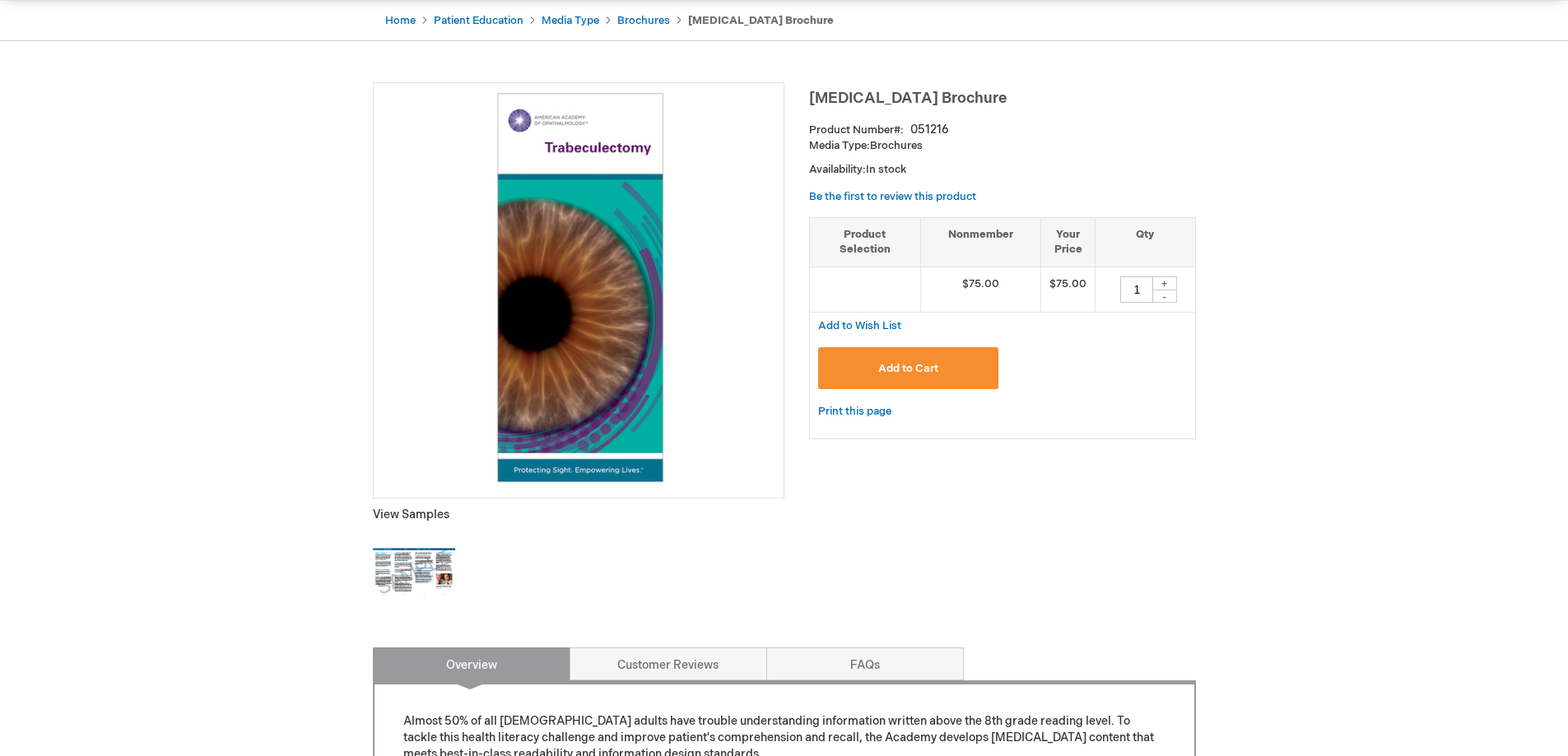
scroll to position [165, 0]
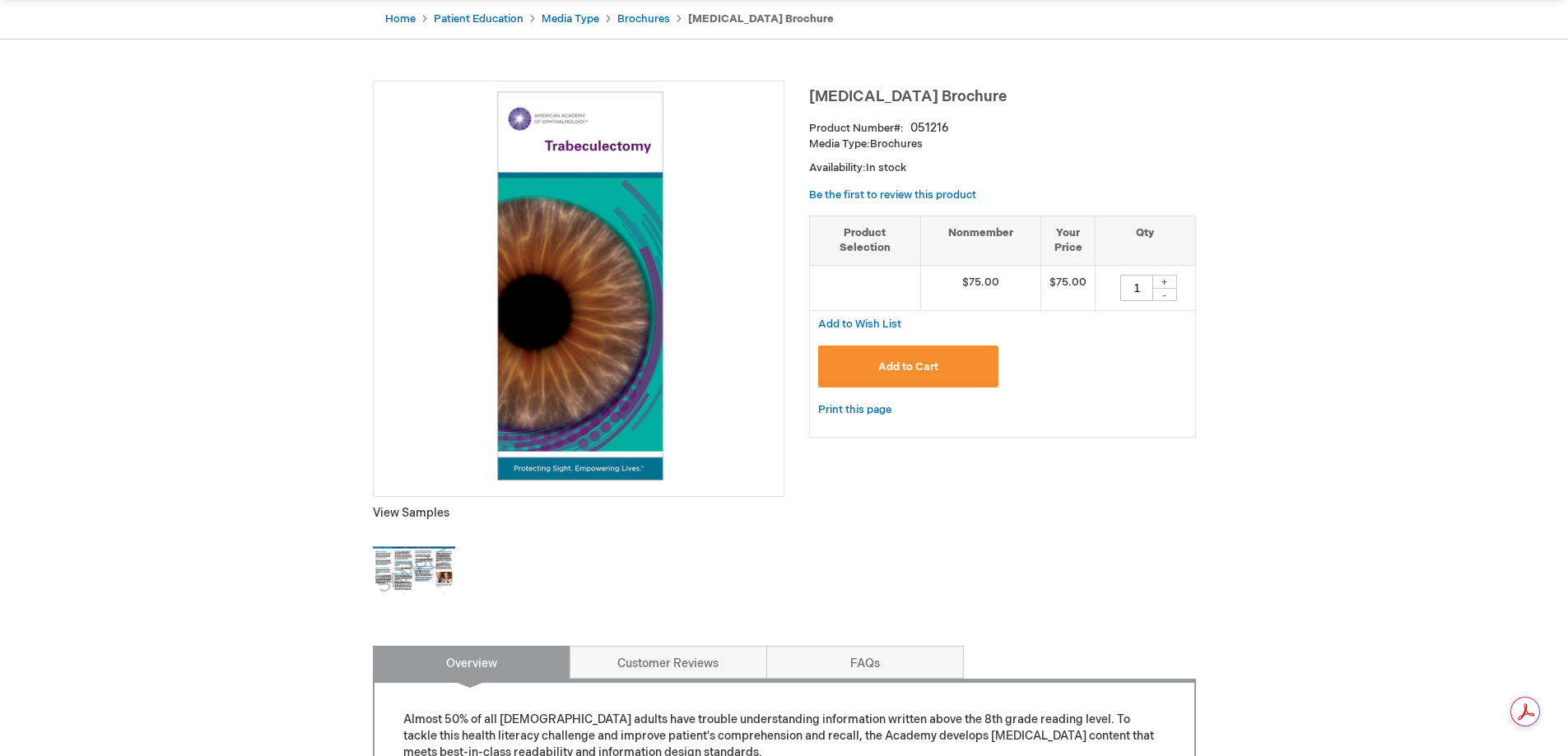
click at [441, 591] on img at bounding box center [414, 571] width 82 height 82
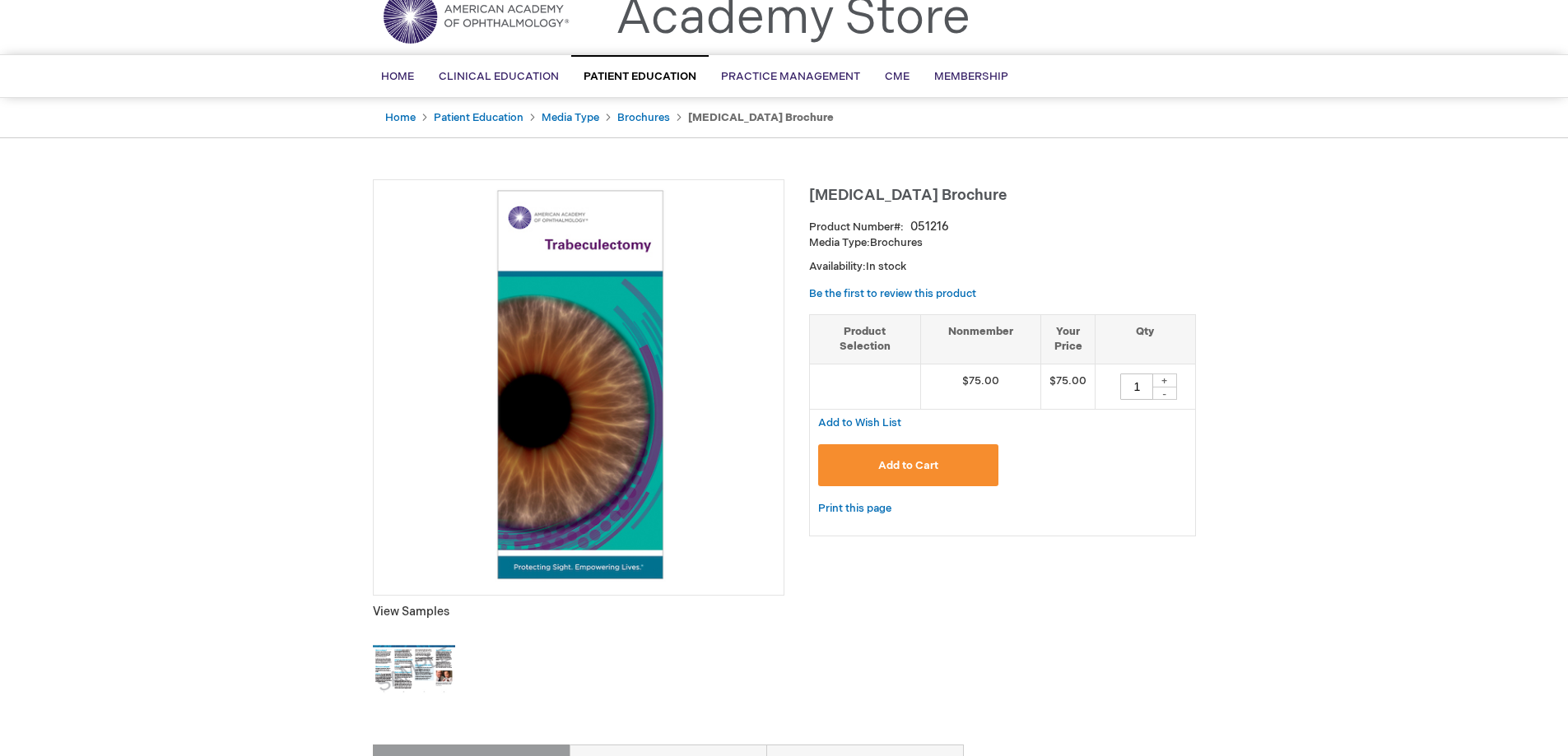
scroll to position [0, 0]
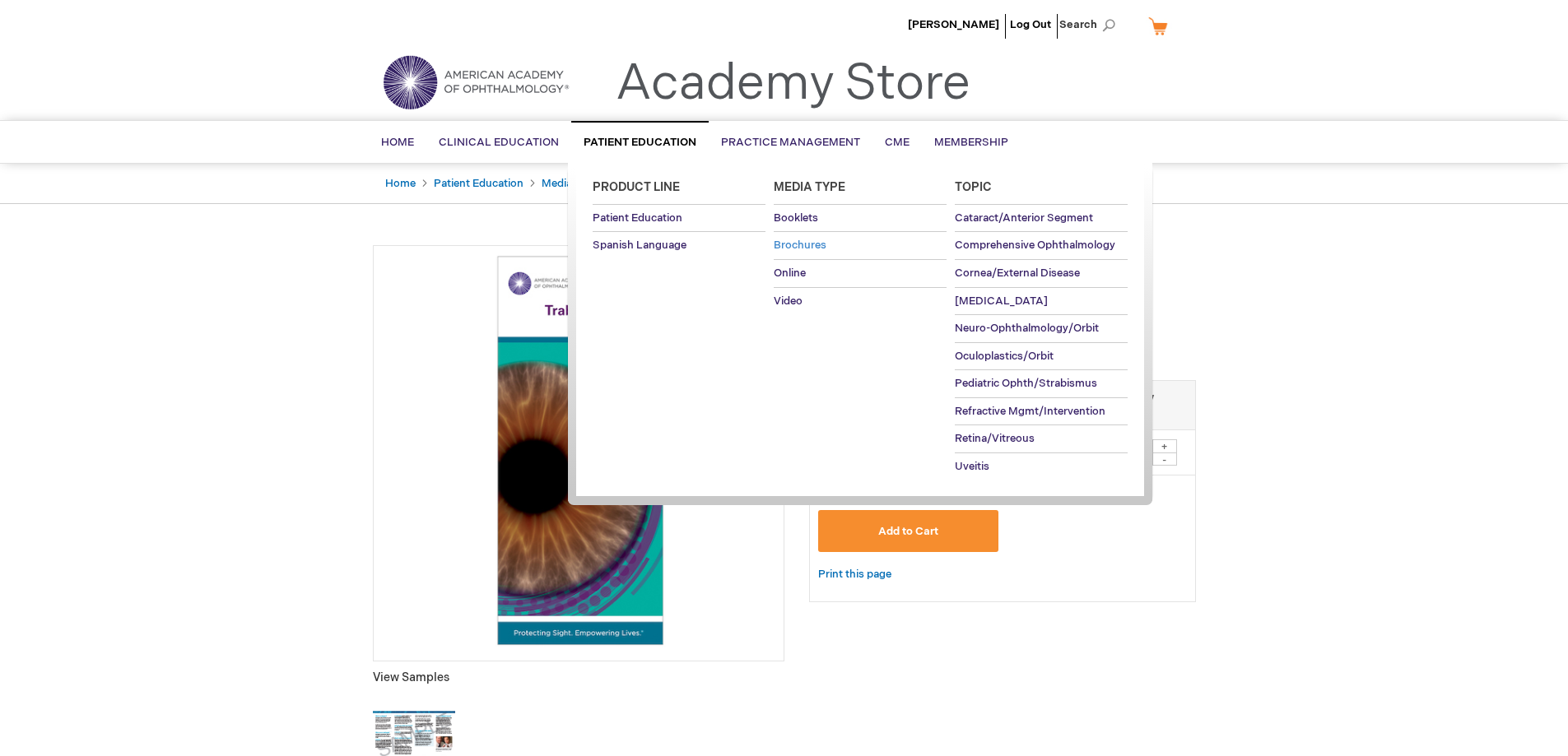
click at [793, 245] on span "Brochures" at bounding box center [801, 244] width 53 height 13
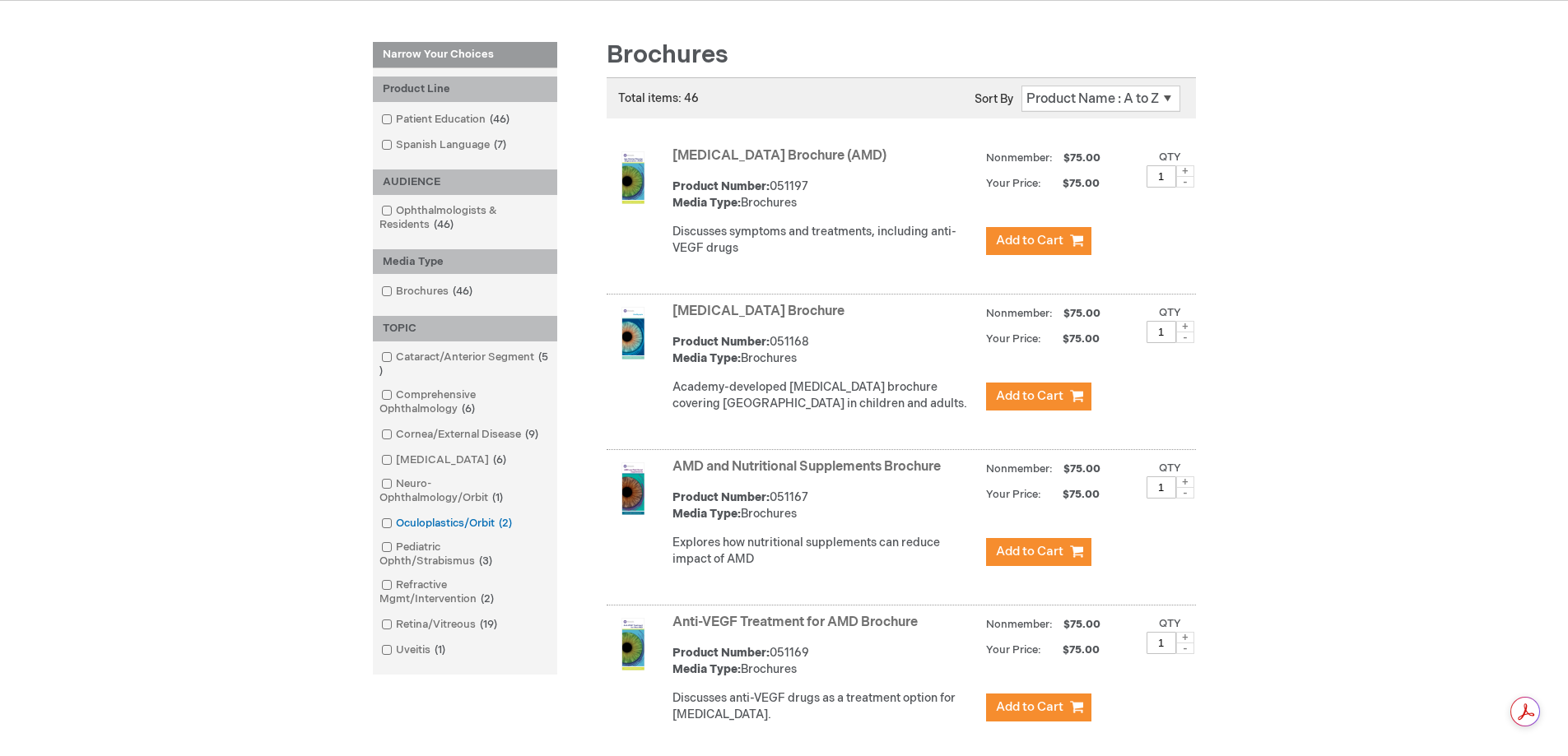
scroll to position [247, 0]
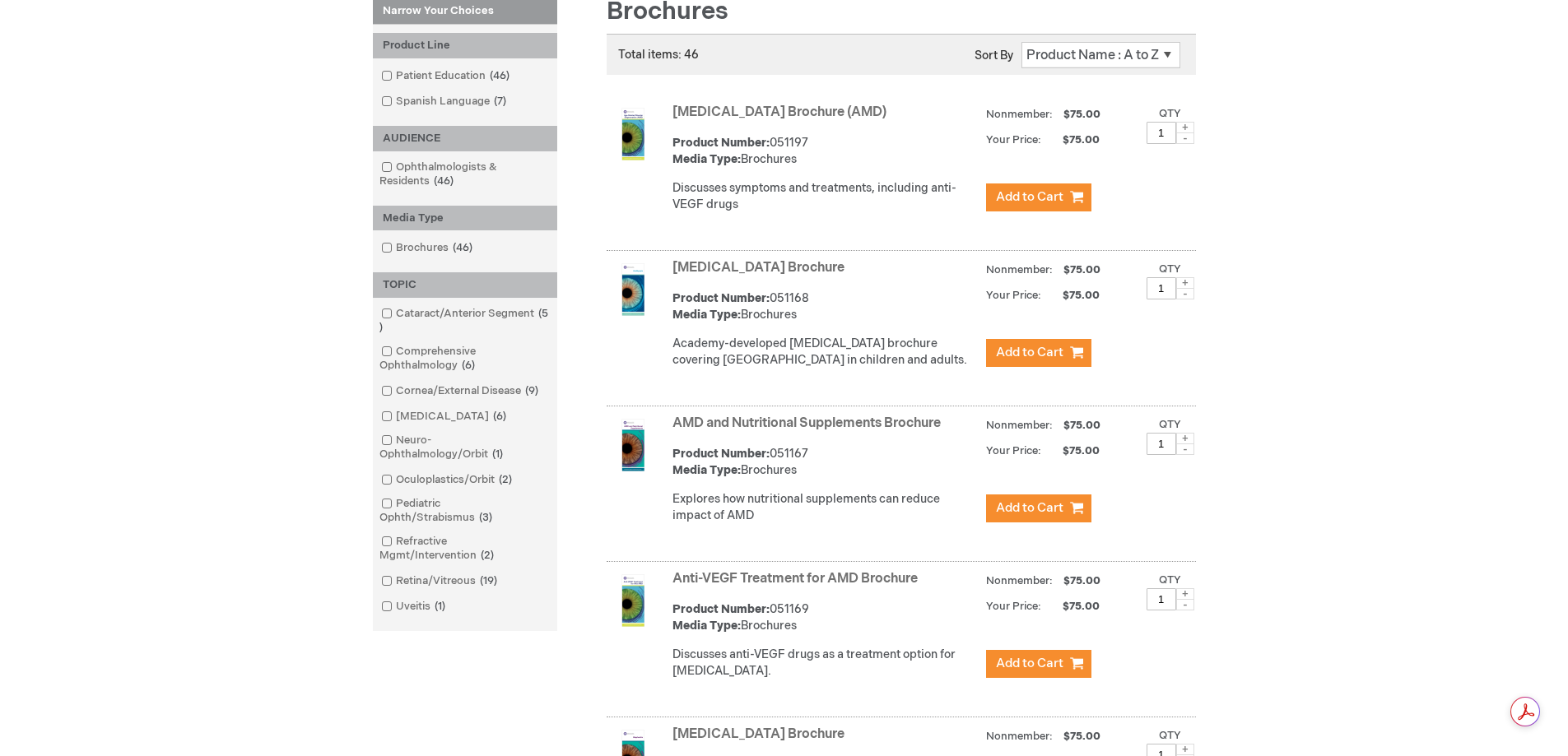
click at [431, 479] on link "Oculoplastics/Orbit 2 items" at bounding box center [448, 480] width 142 height 15
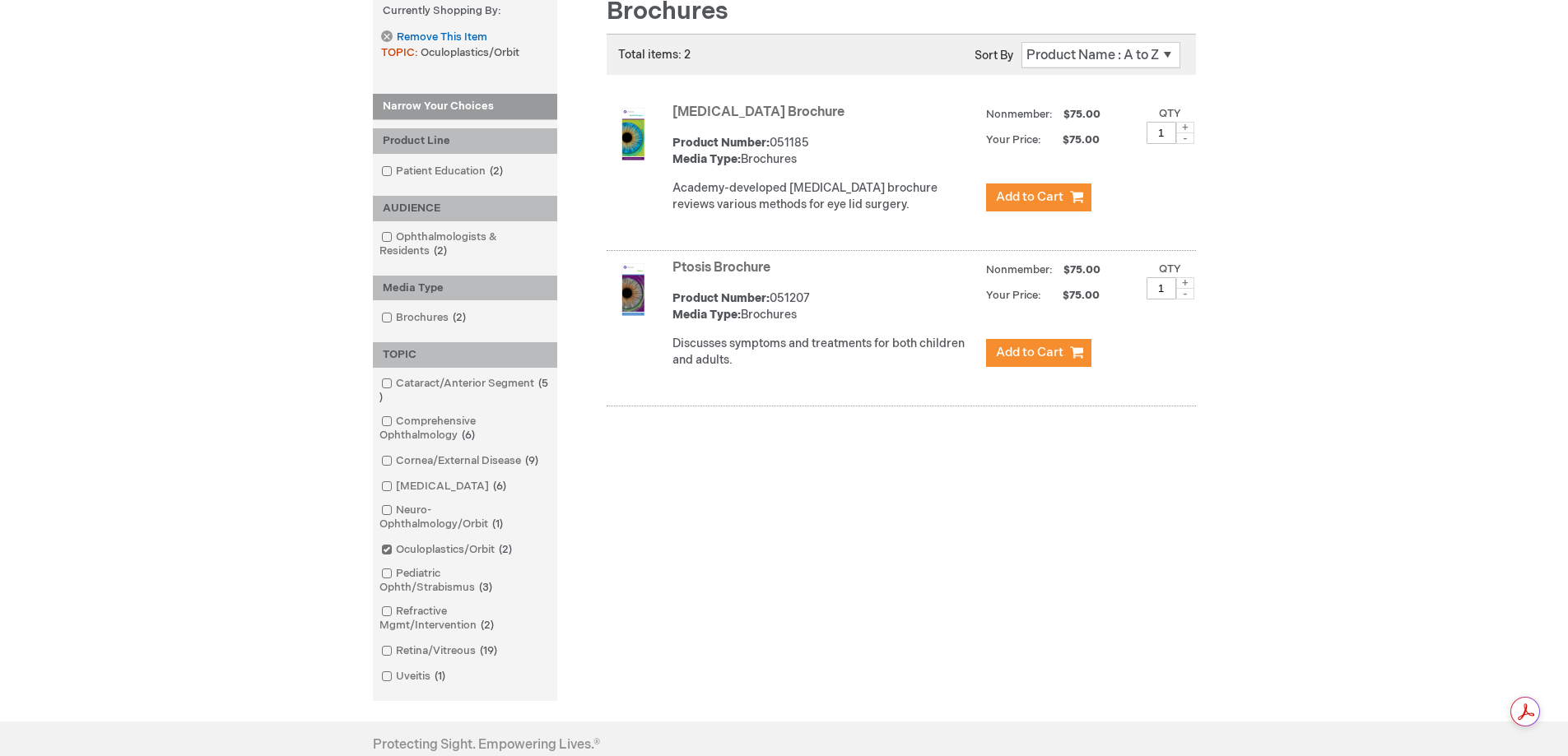
click at [631, 130] on img at bounding box center [633, 134] width 53 height 53
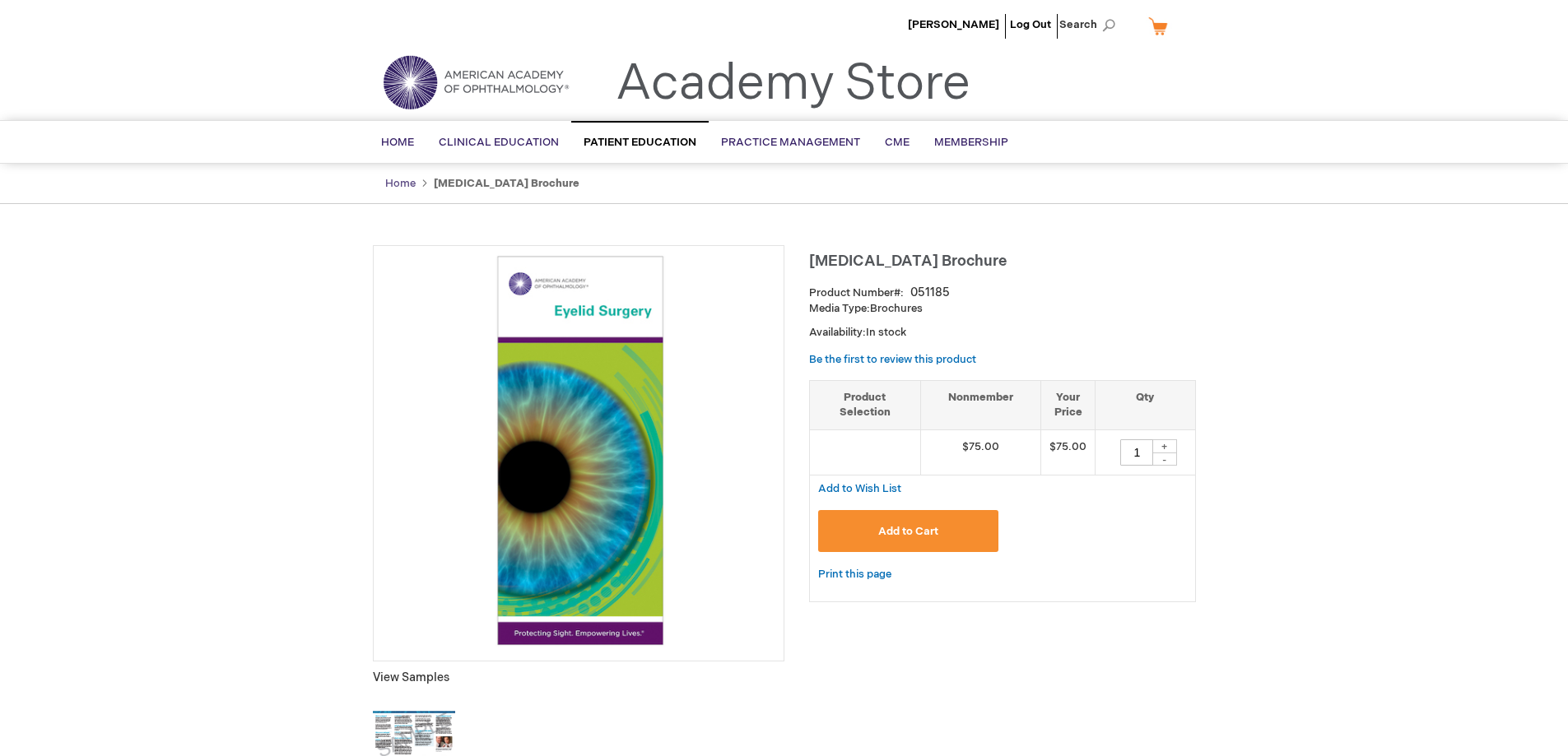
click at [397, 181] on link "Home" at bounding box center [401, 183] width 31 height 13
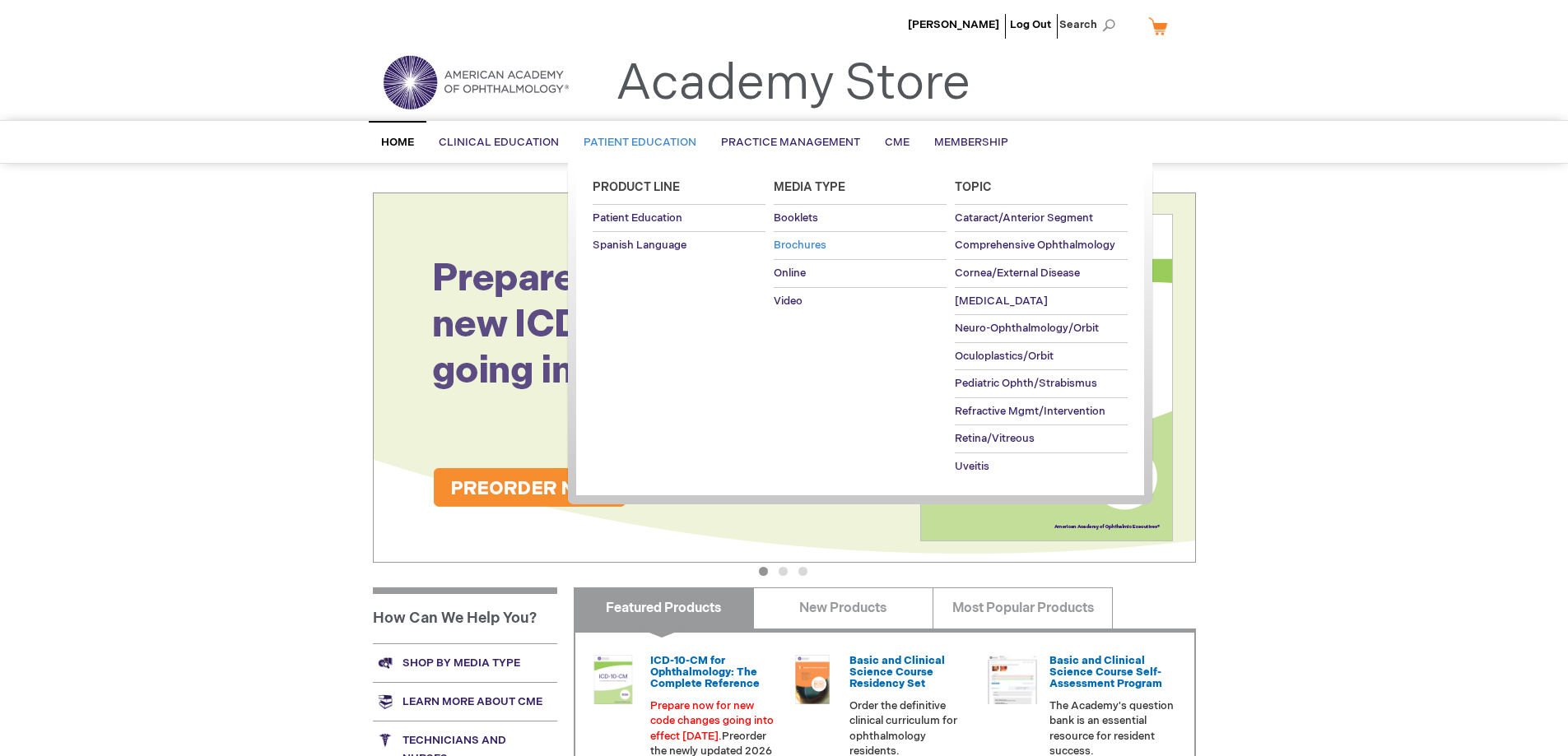
click at [804, 250] on span "Brochures" at bounding box center [801, 244] width 53 height 13
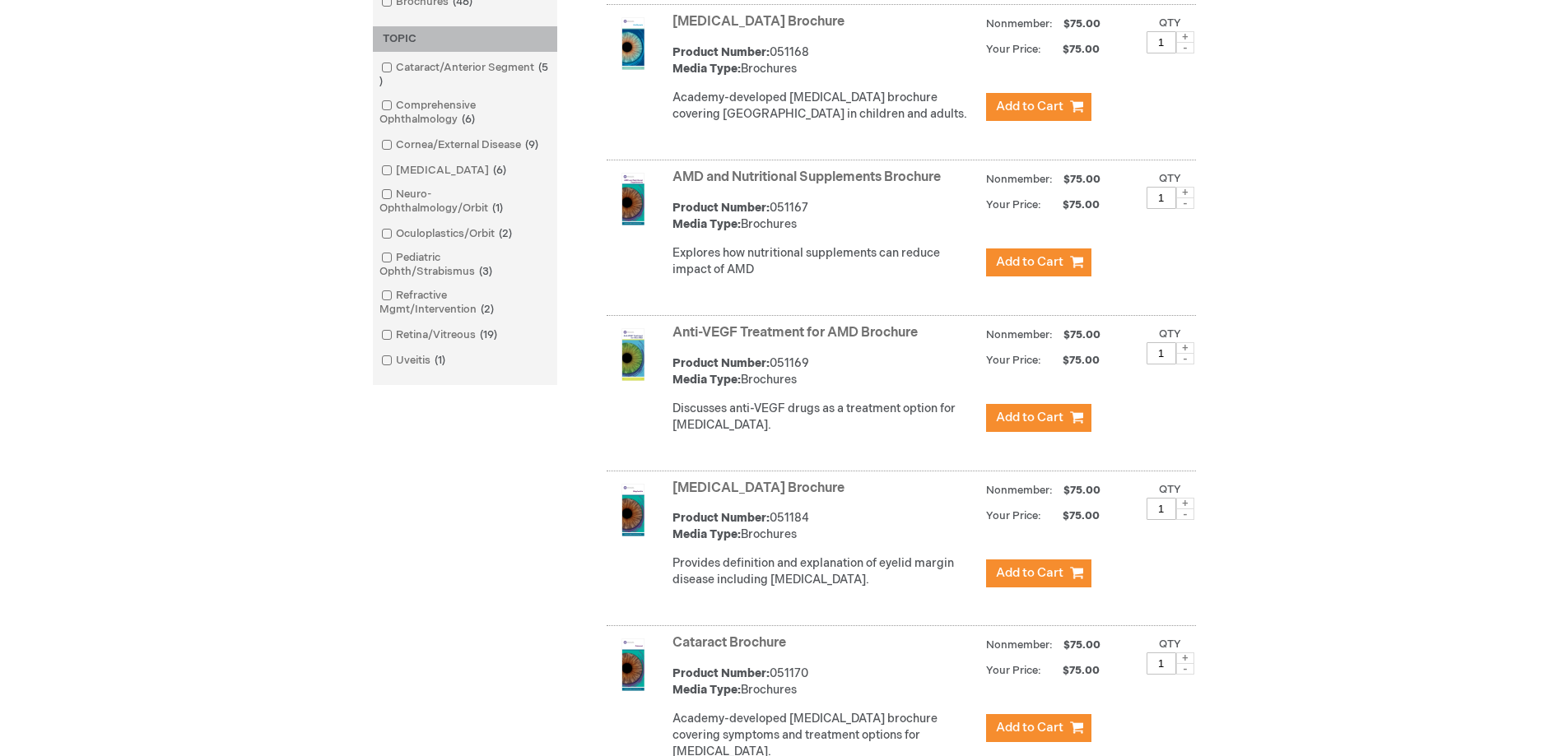
scroll to position [494, 0]
click at [448, 236] on link "Oculoplastics/Orbit 2 items" at bounding box center [448, 233] width 142 height 15
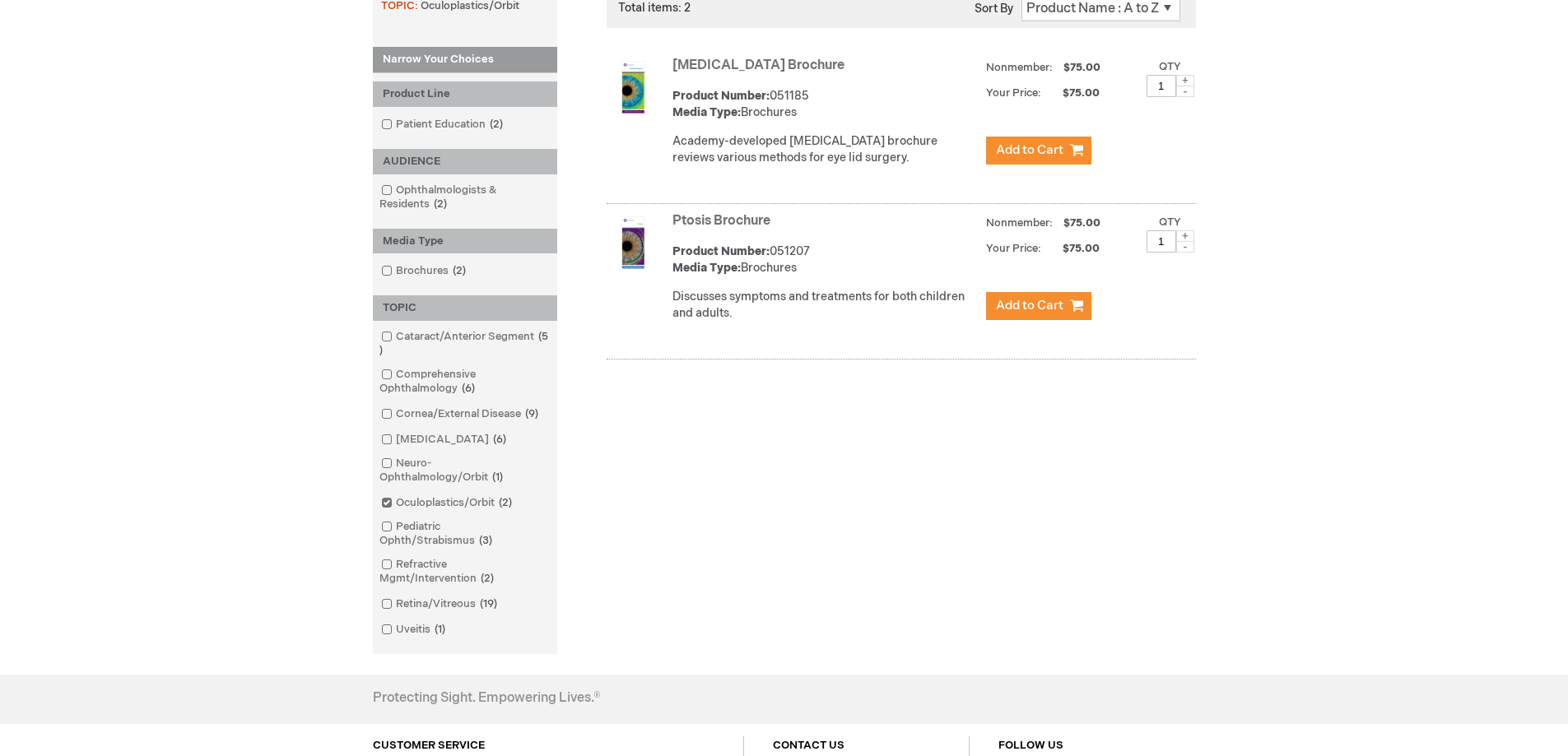
scroll to position [226, 0]
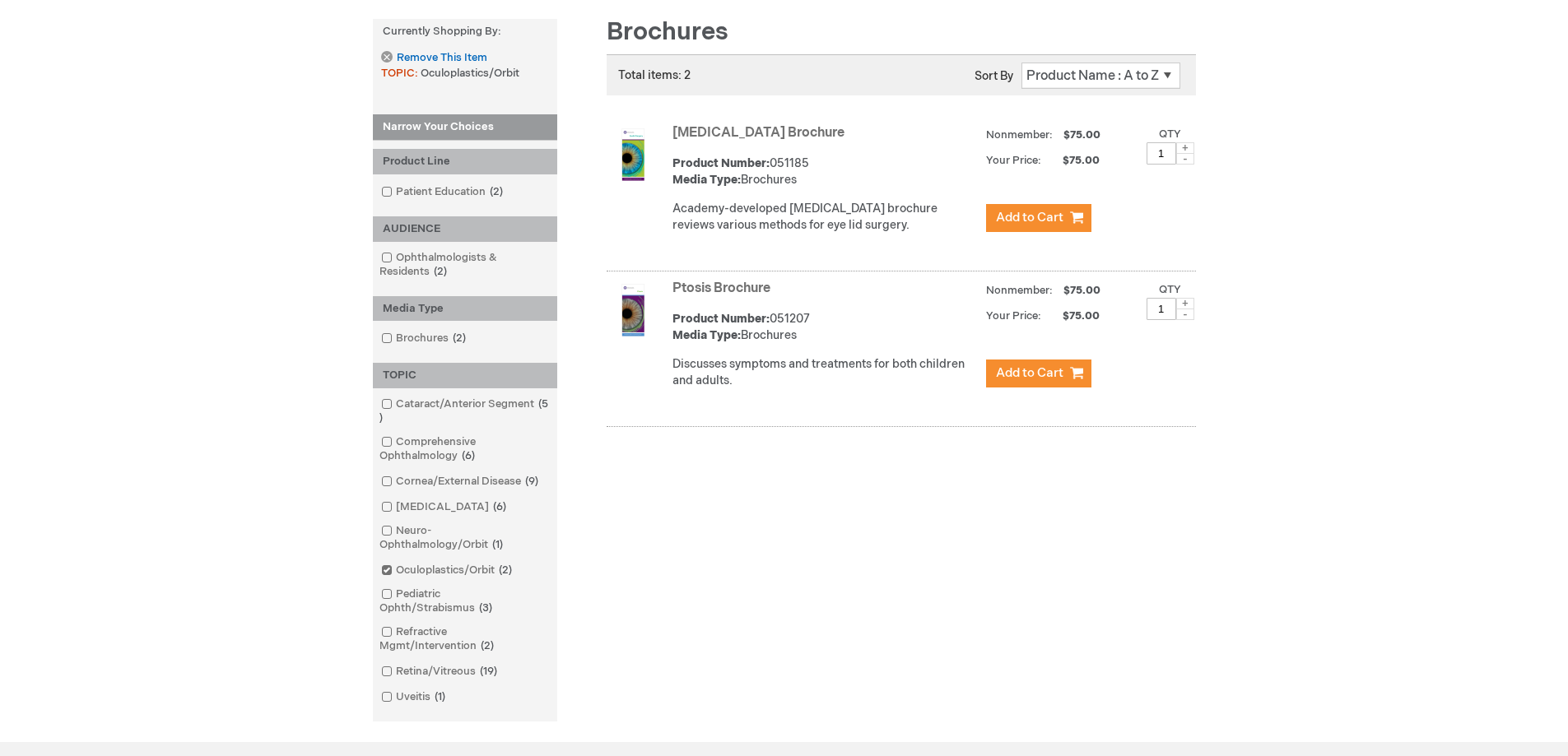
click at [730, 135] on link "[MEDICAL_DATA] Brochure" at bounding box center [758, 132] width 172 height 15
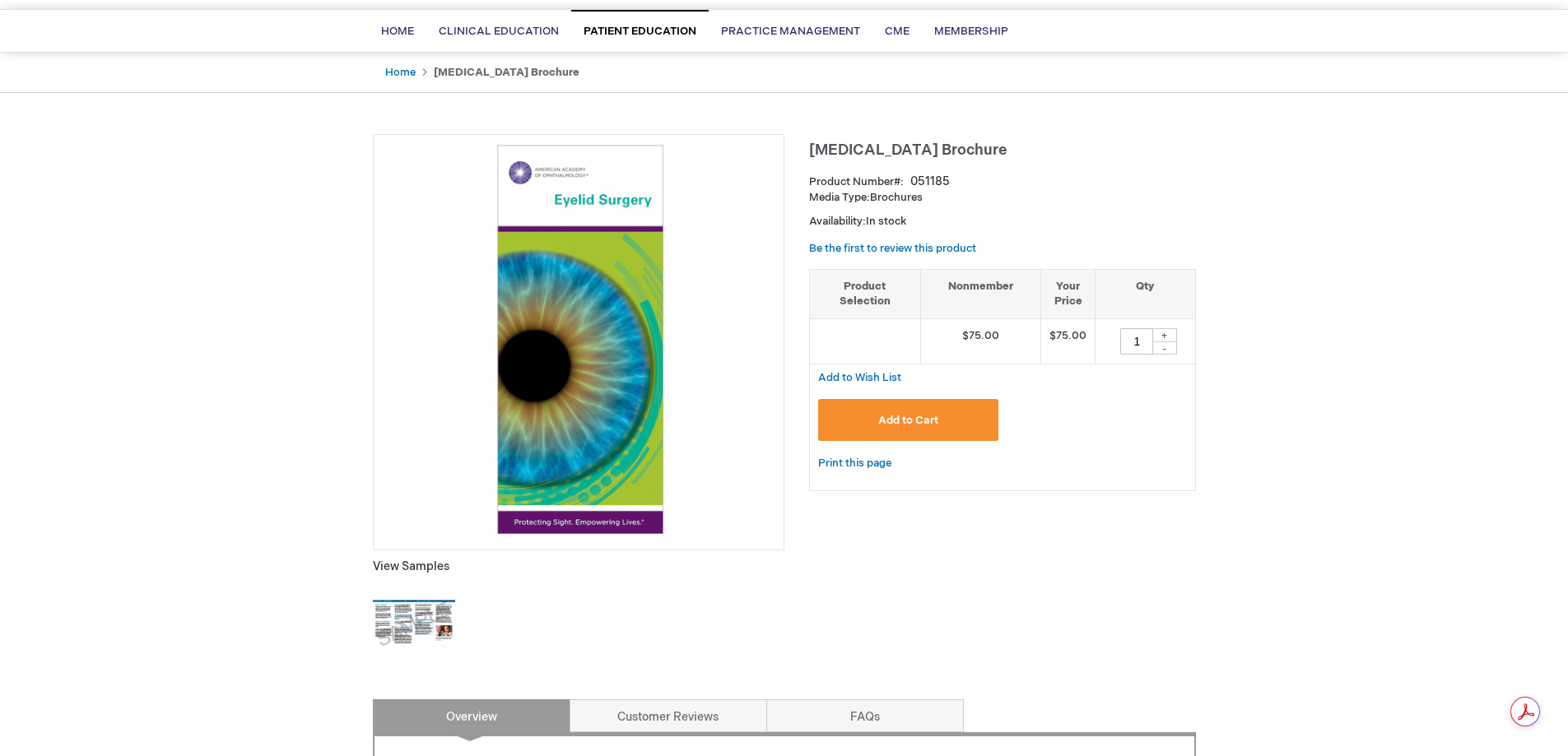
scroll to position [247, 0]
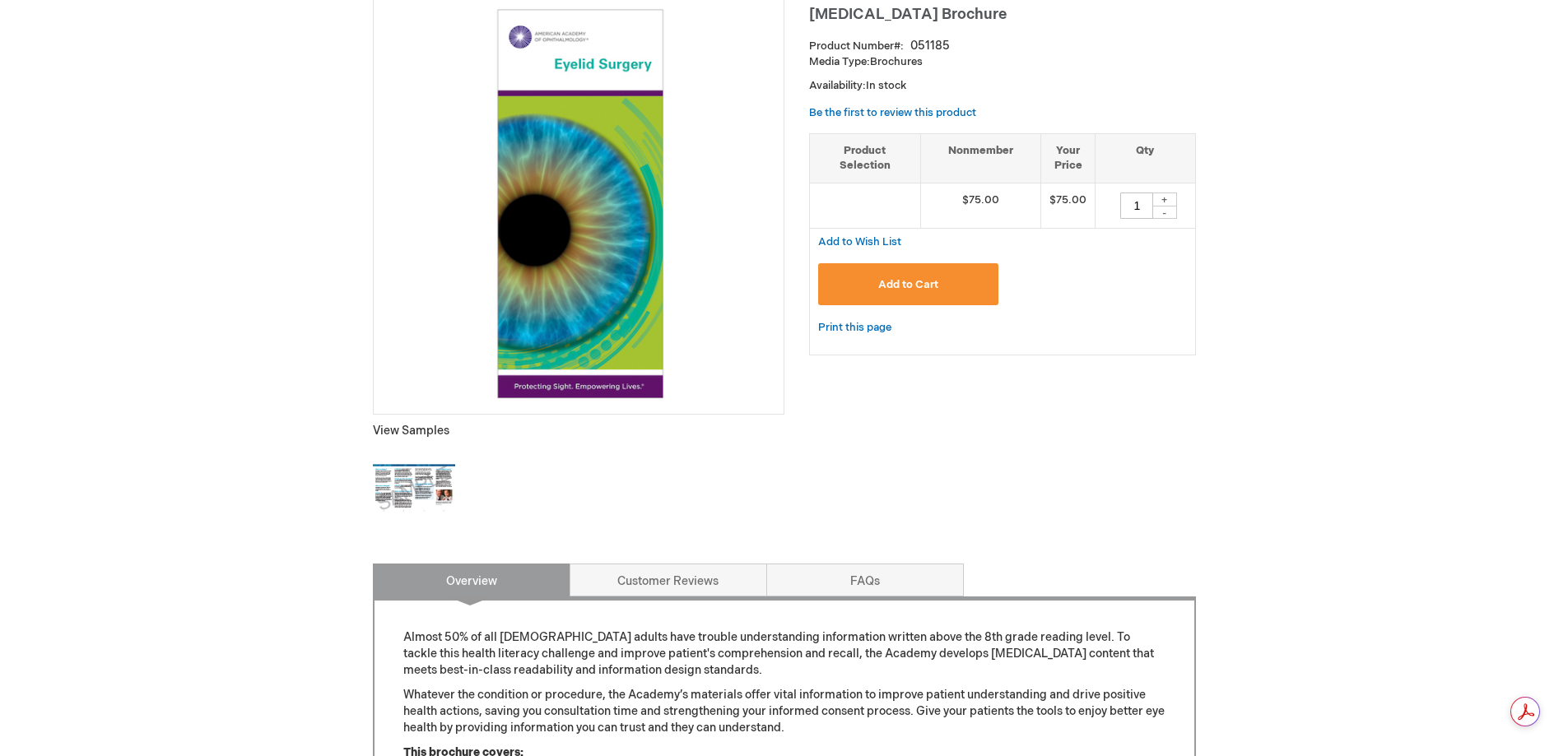
click at [437, 495] on img at bounding box center [414, 489] width 82 height 82
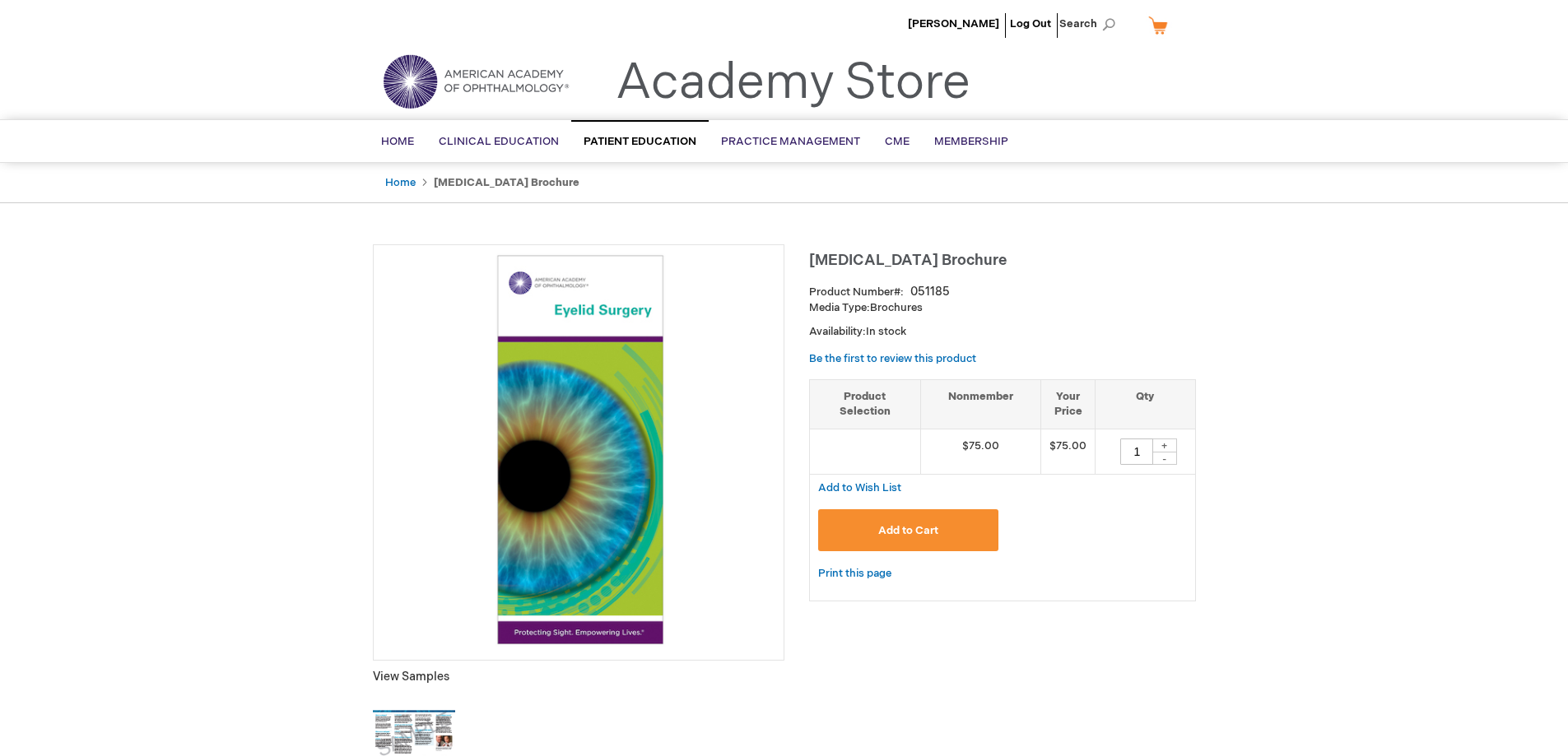
scroll to position [0, 0]
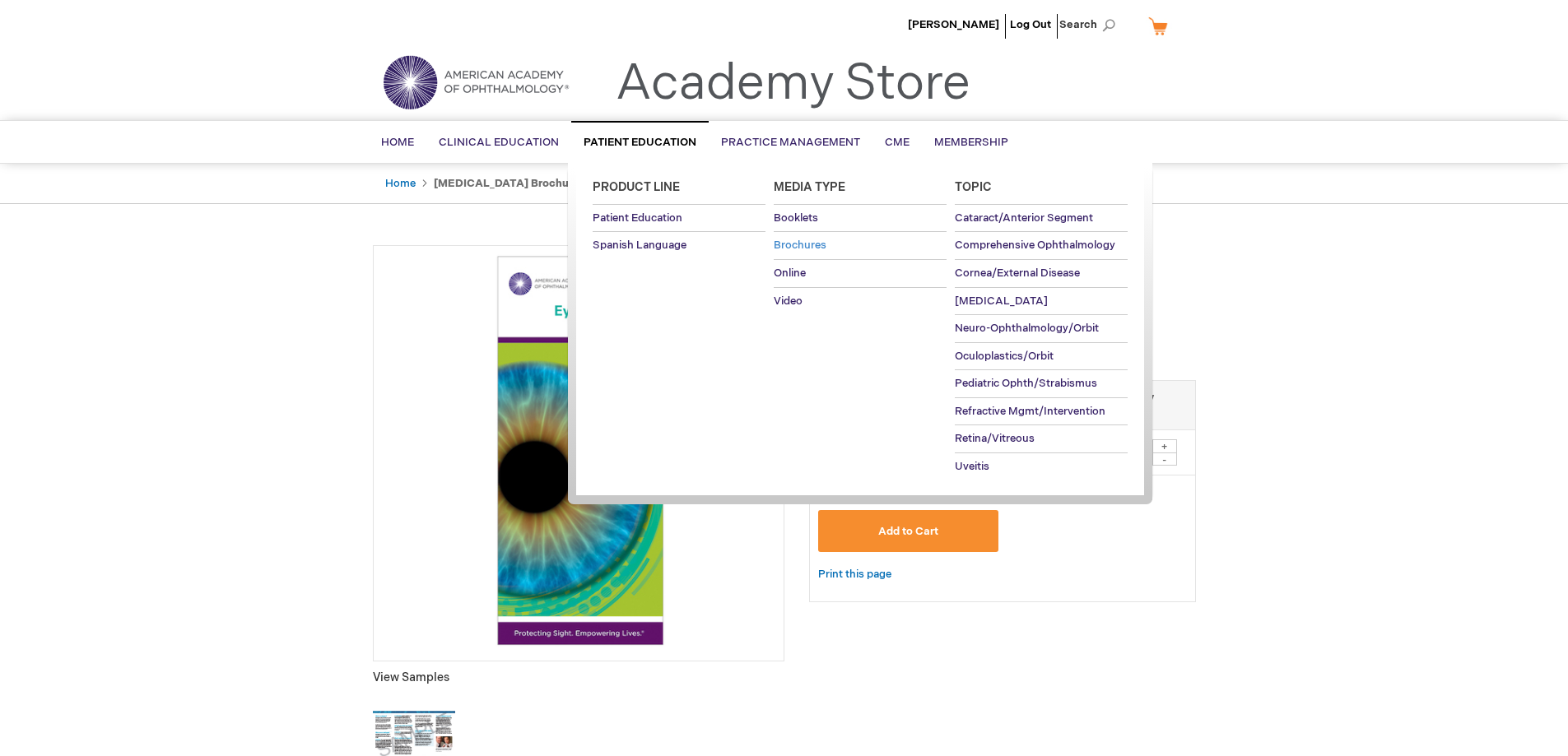
click at [815, 244] on span "Brochures" at bounding box center [801, 244] width 53 height 13
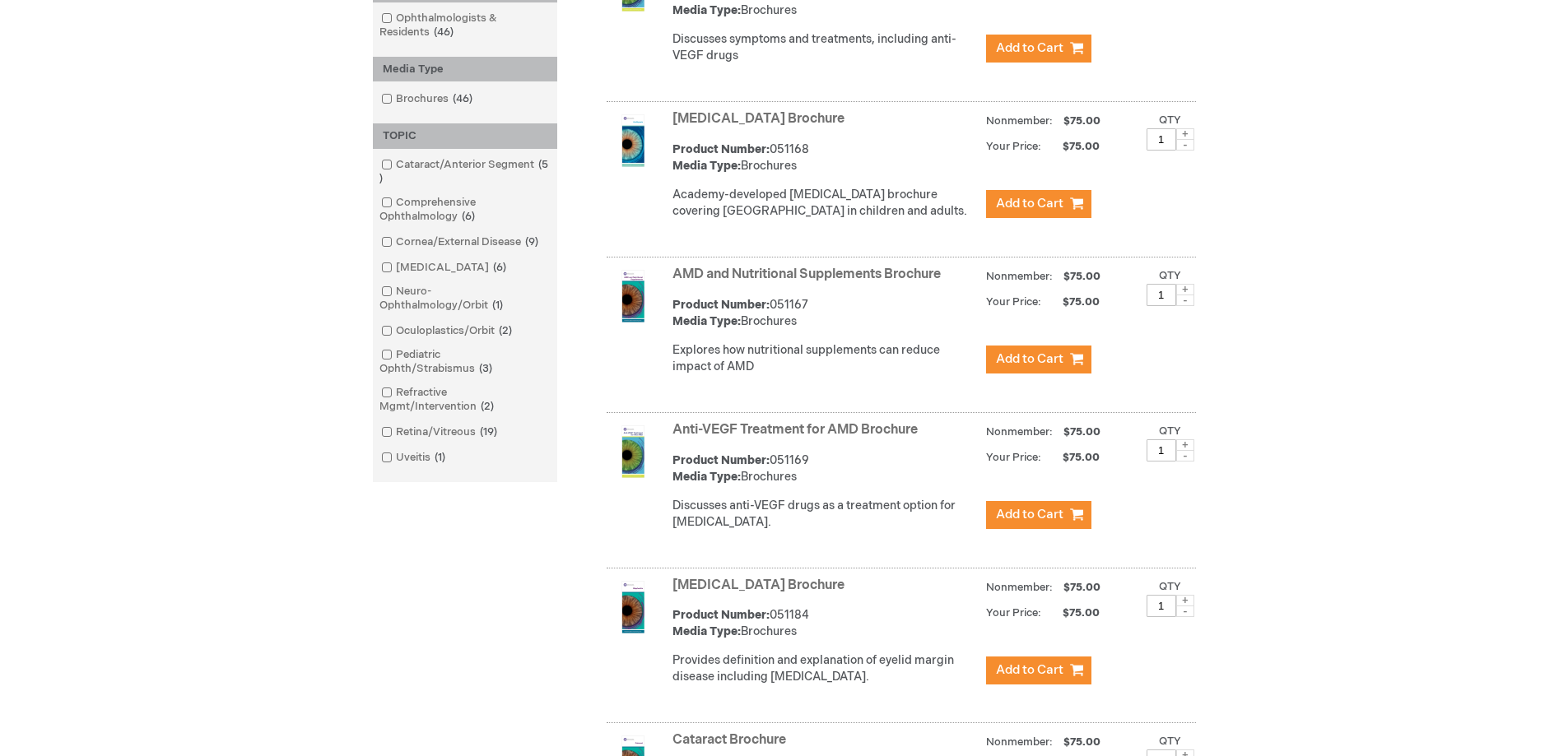
scroll to position [412, 0]
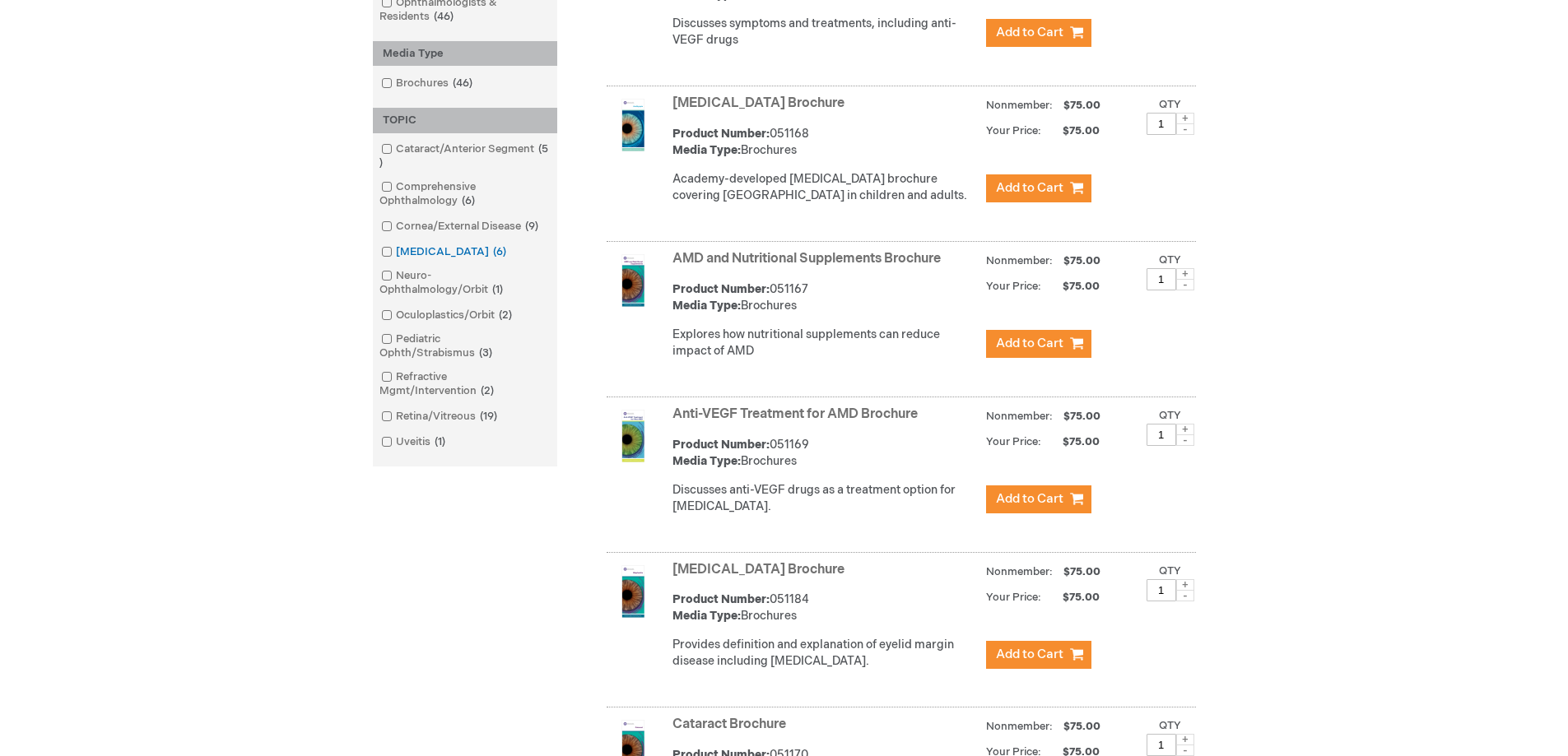
click at [408, 249] on link "[MEDICAL_DATA] 6 items" at bounding box center [444, 252] width 136 height 15
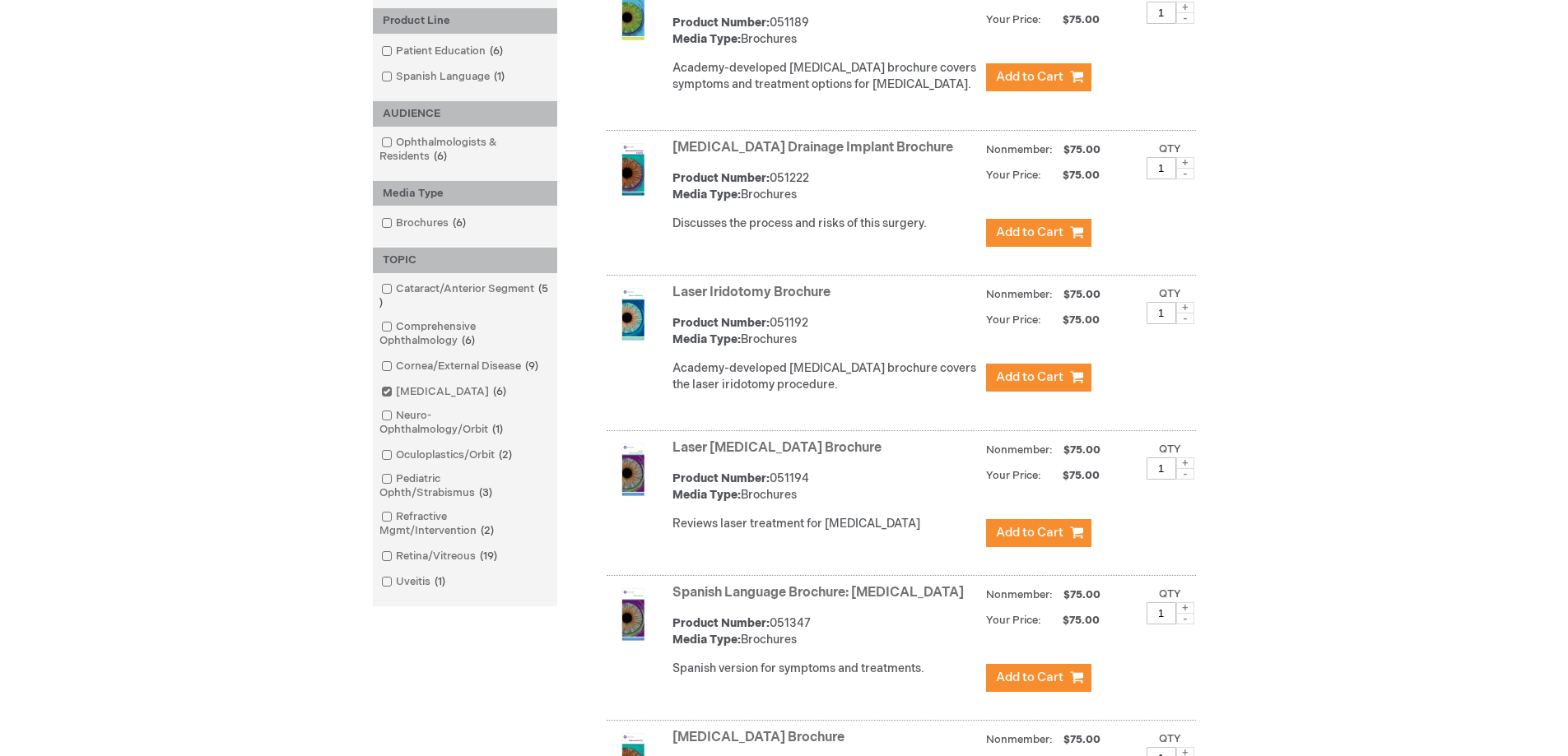
scroll to position [329, 0]
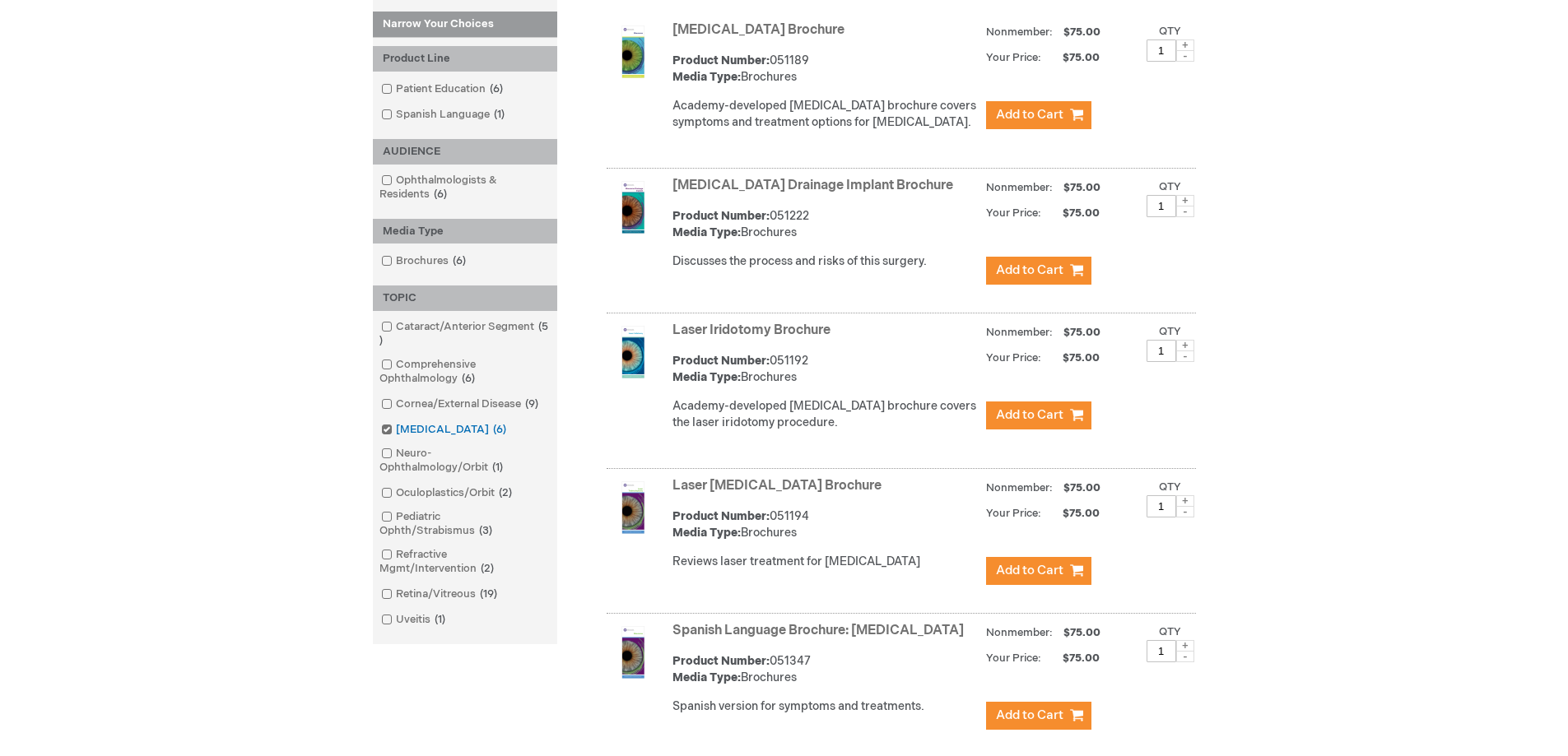
click at [396, 431] on span at bounding box center [396, 429] width 0 height 13
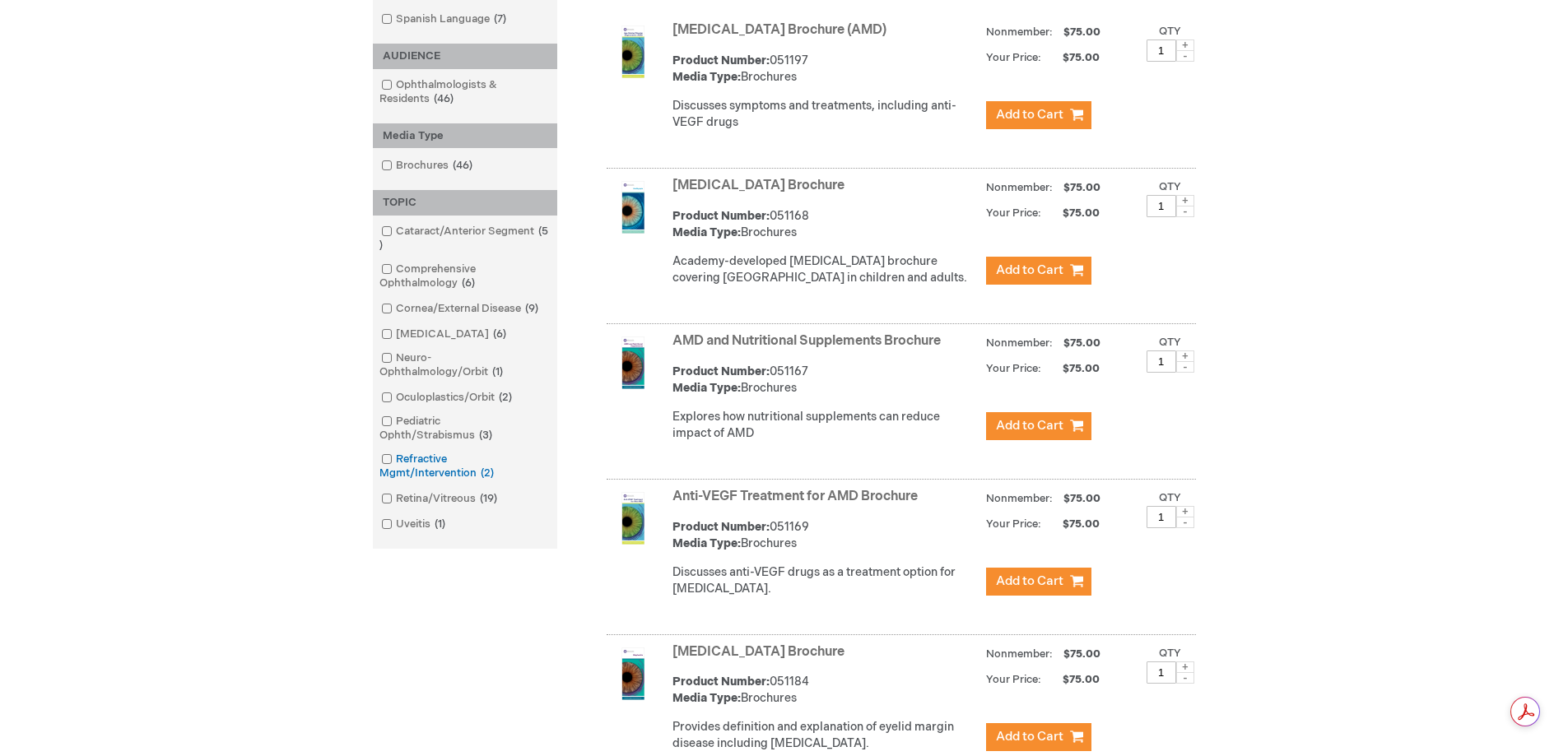
click at [396, 461] on span at bounding box center [396, 459] width 0 height 13
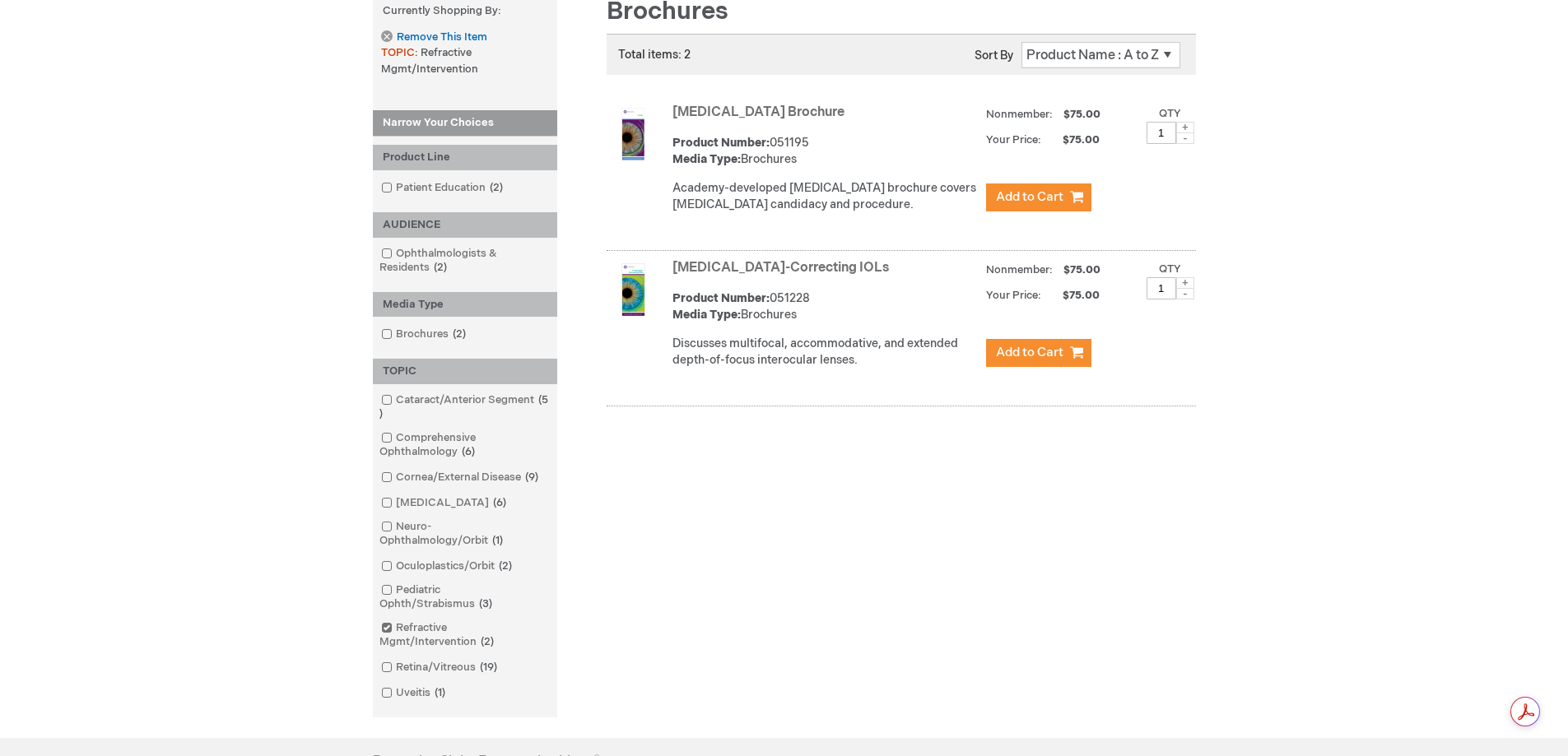
scroll to position [329, 0]
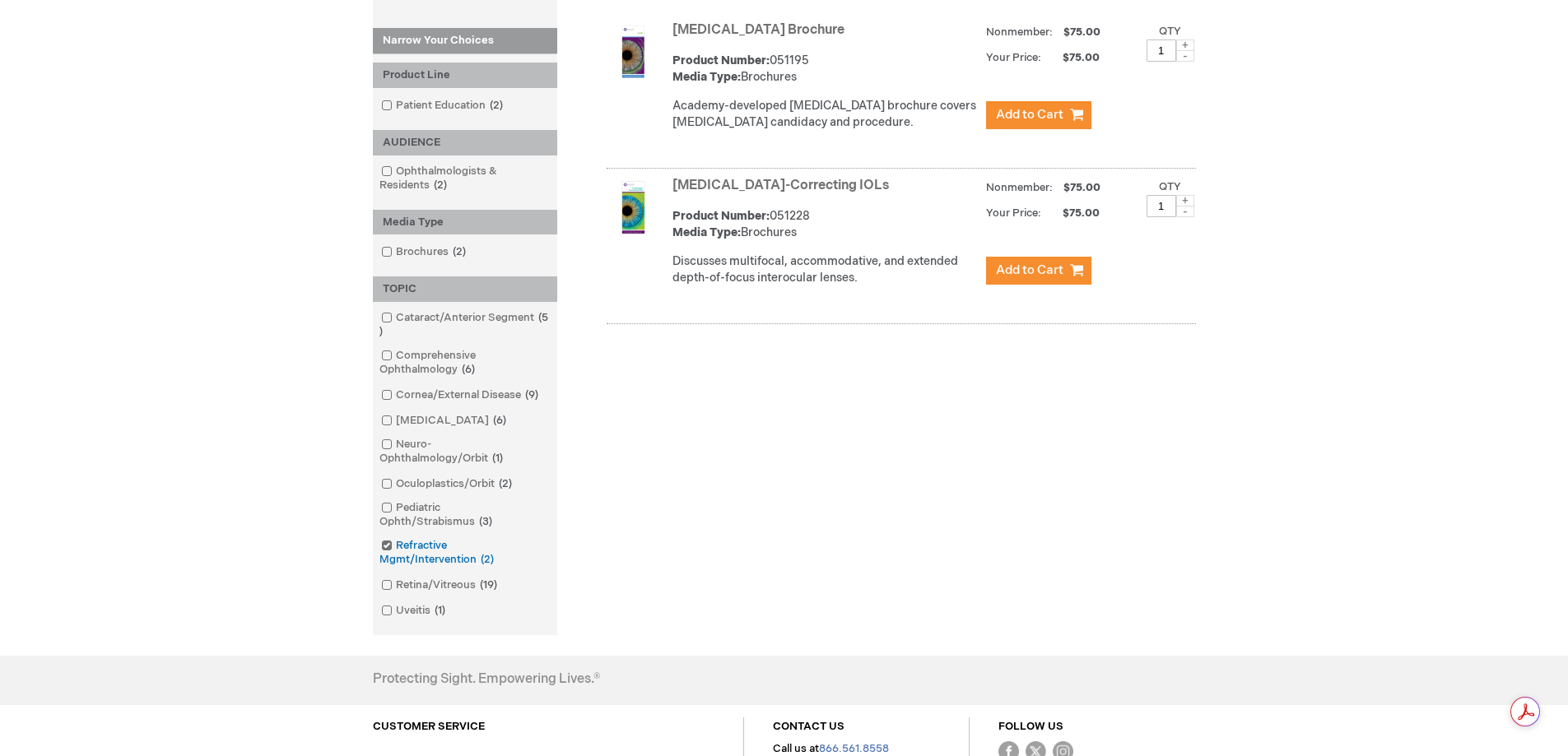
click at [380, 548] on input "checkbox" at bounding box center [379, 543] width 11 height 11
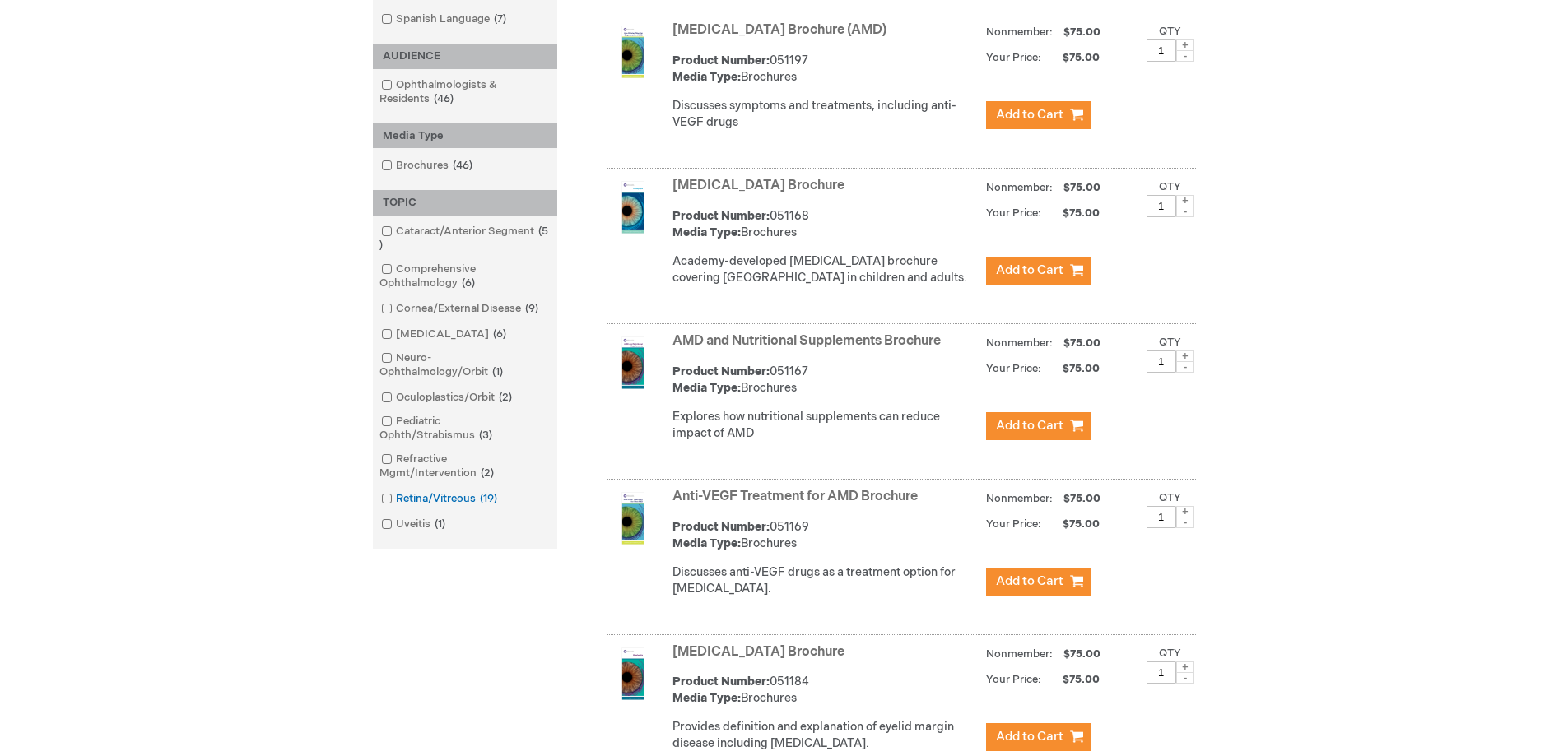
click at [396, 503] on span at bounding box center [396, 498] width 0 height 13
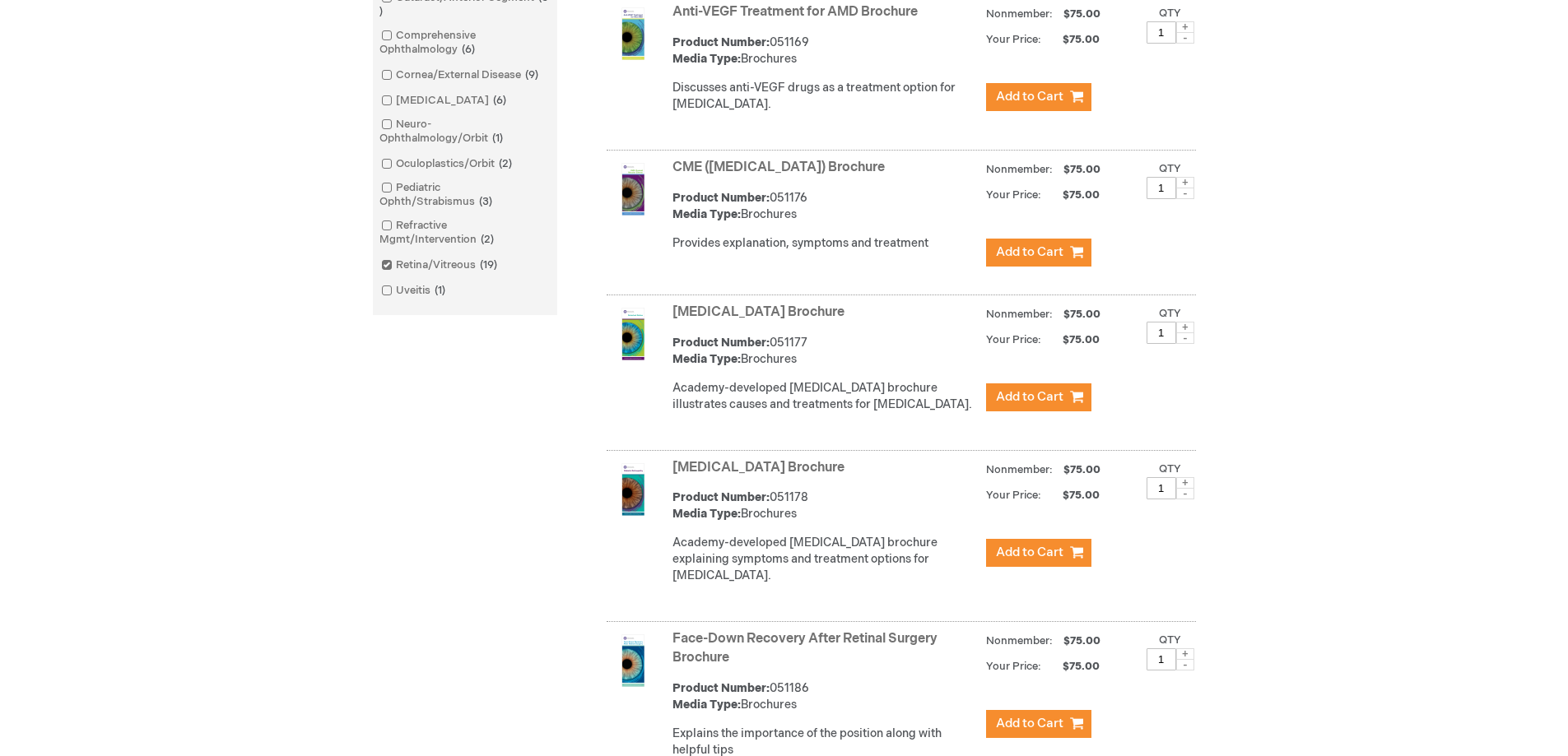
scroll to position [576, 0]
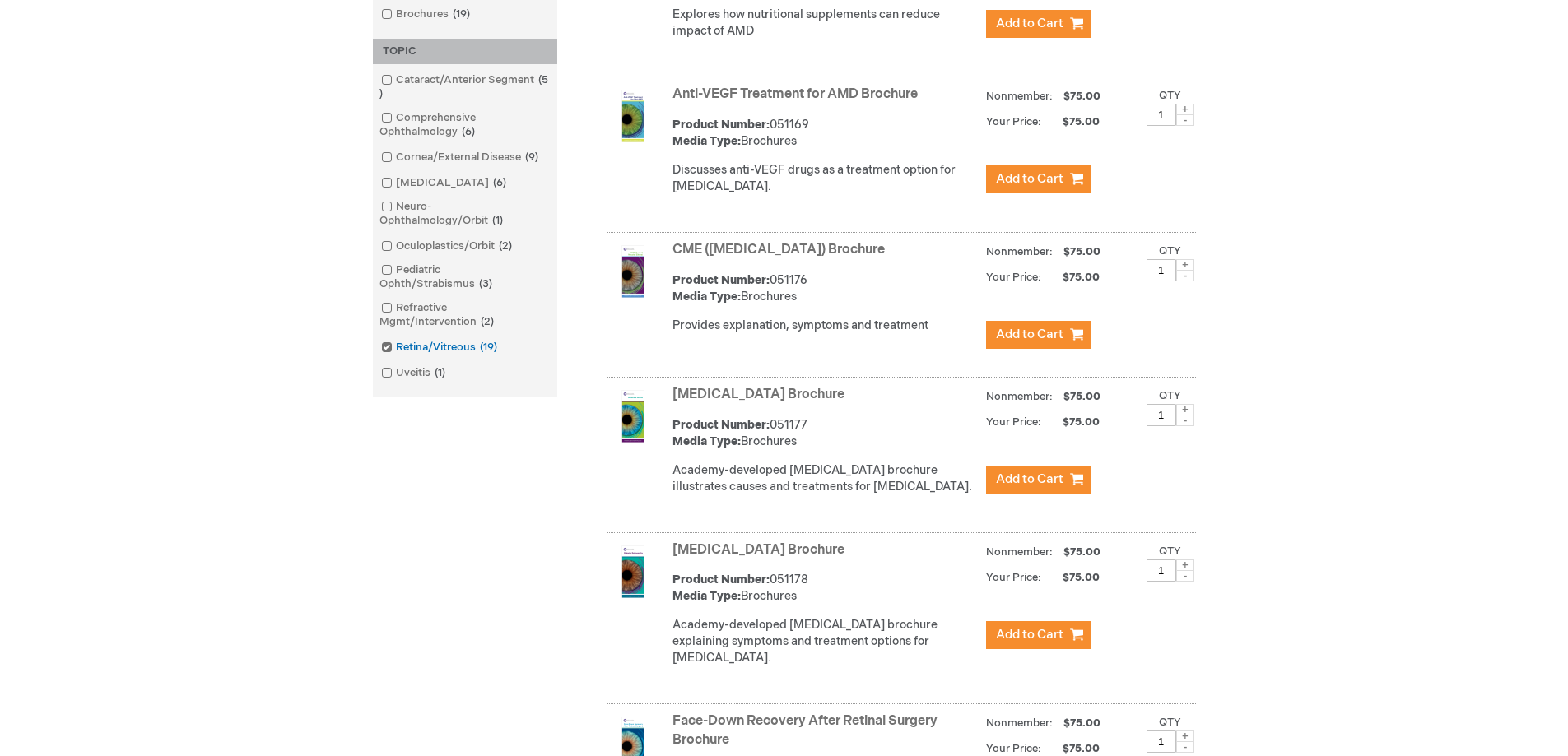
click at [396, 348] on span at bounding box center [396, 347] width 0 height 13
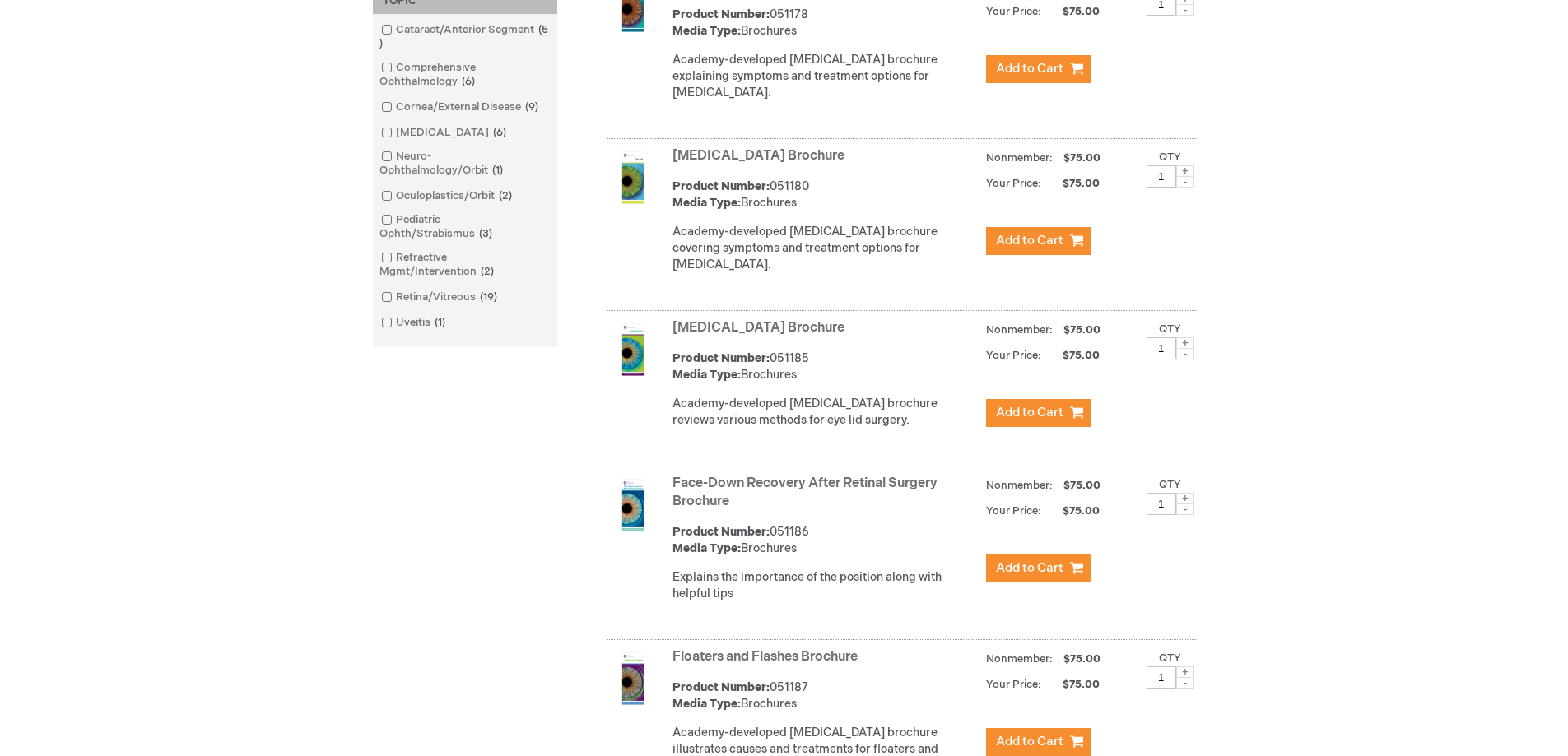
scroll to position [494, 0]
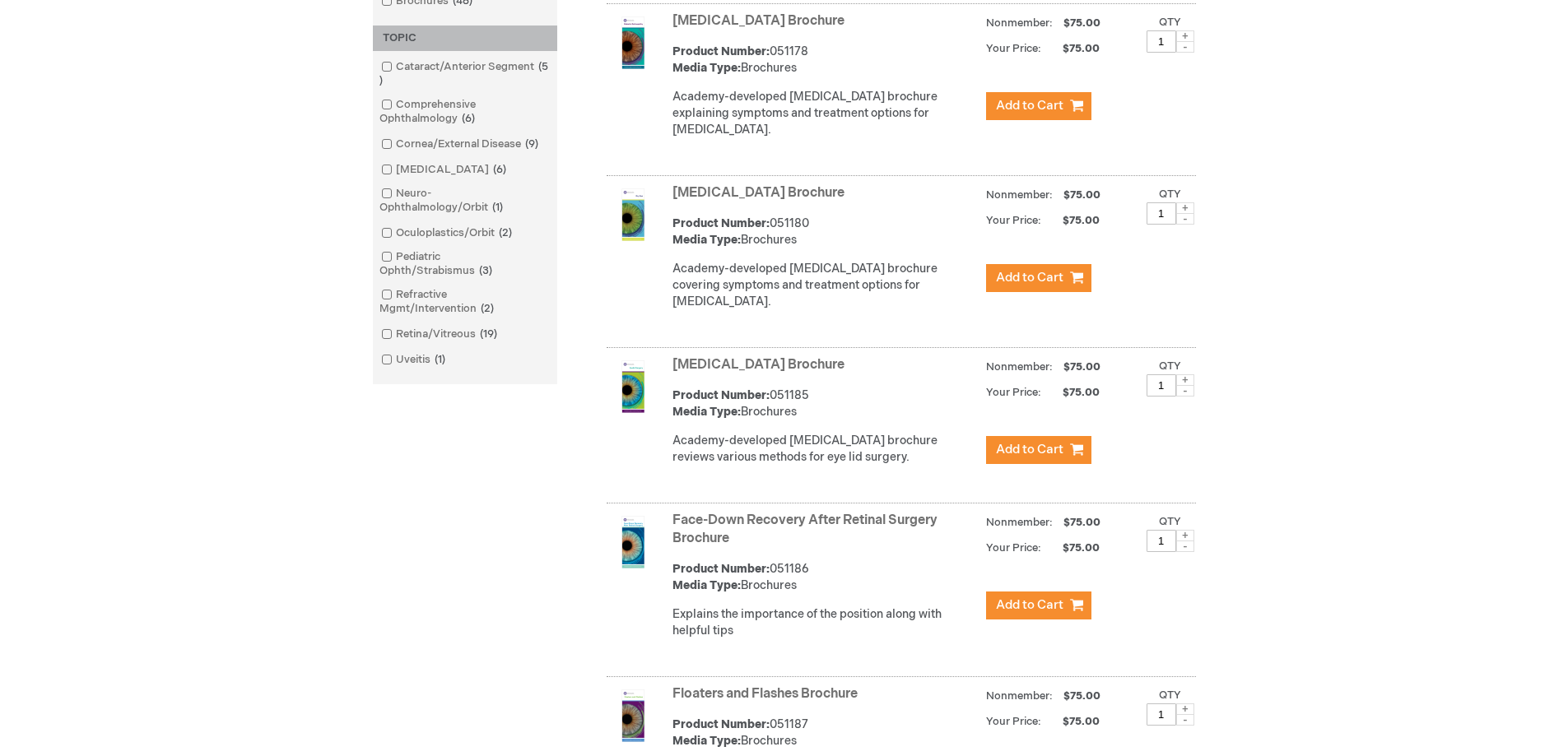
click at [396, 146] on span at bounding box center [396, 144] width 0 height 13
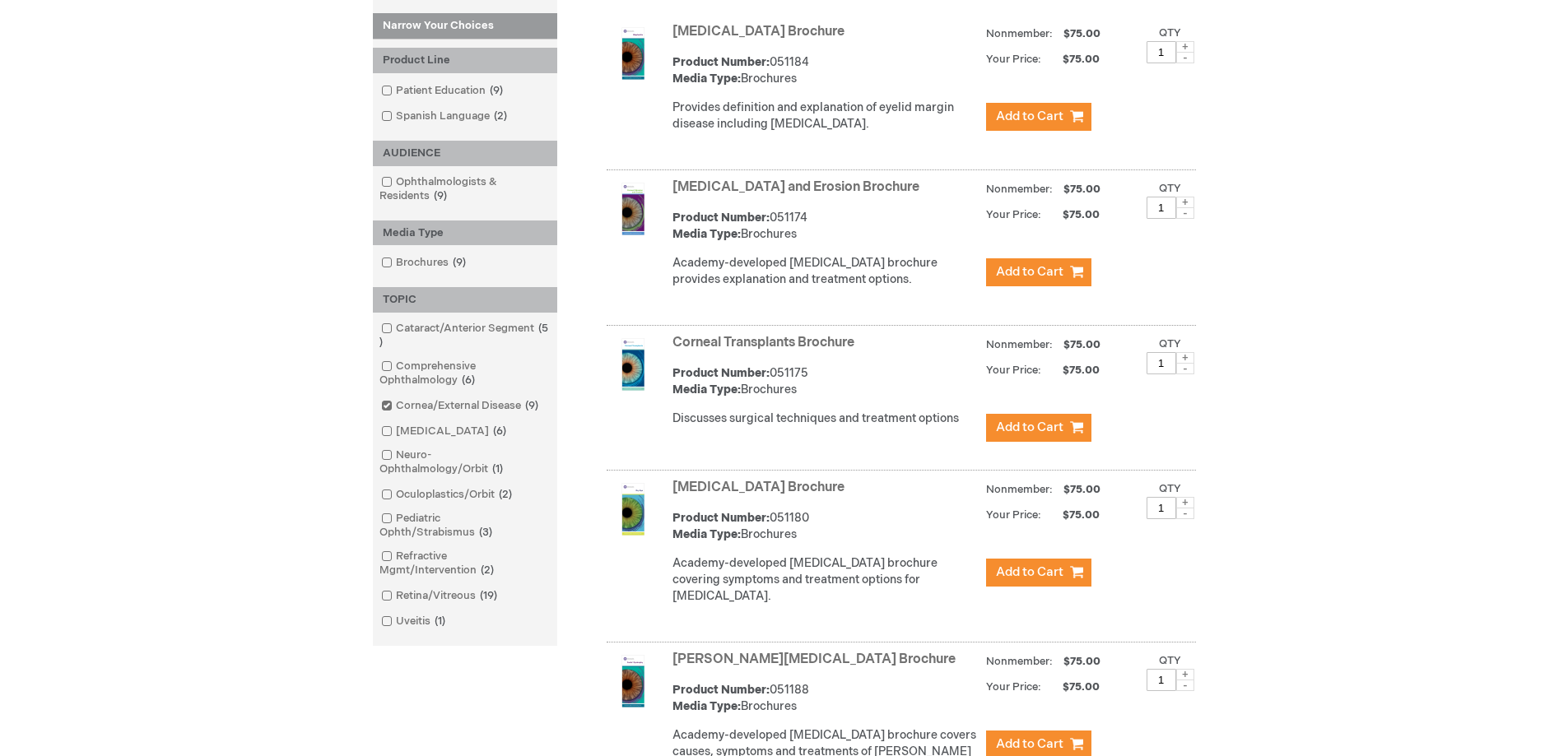
scroll to position [329, 0]
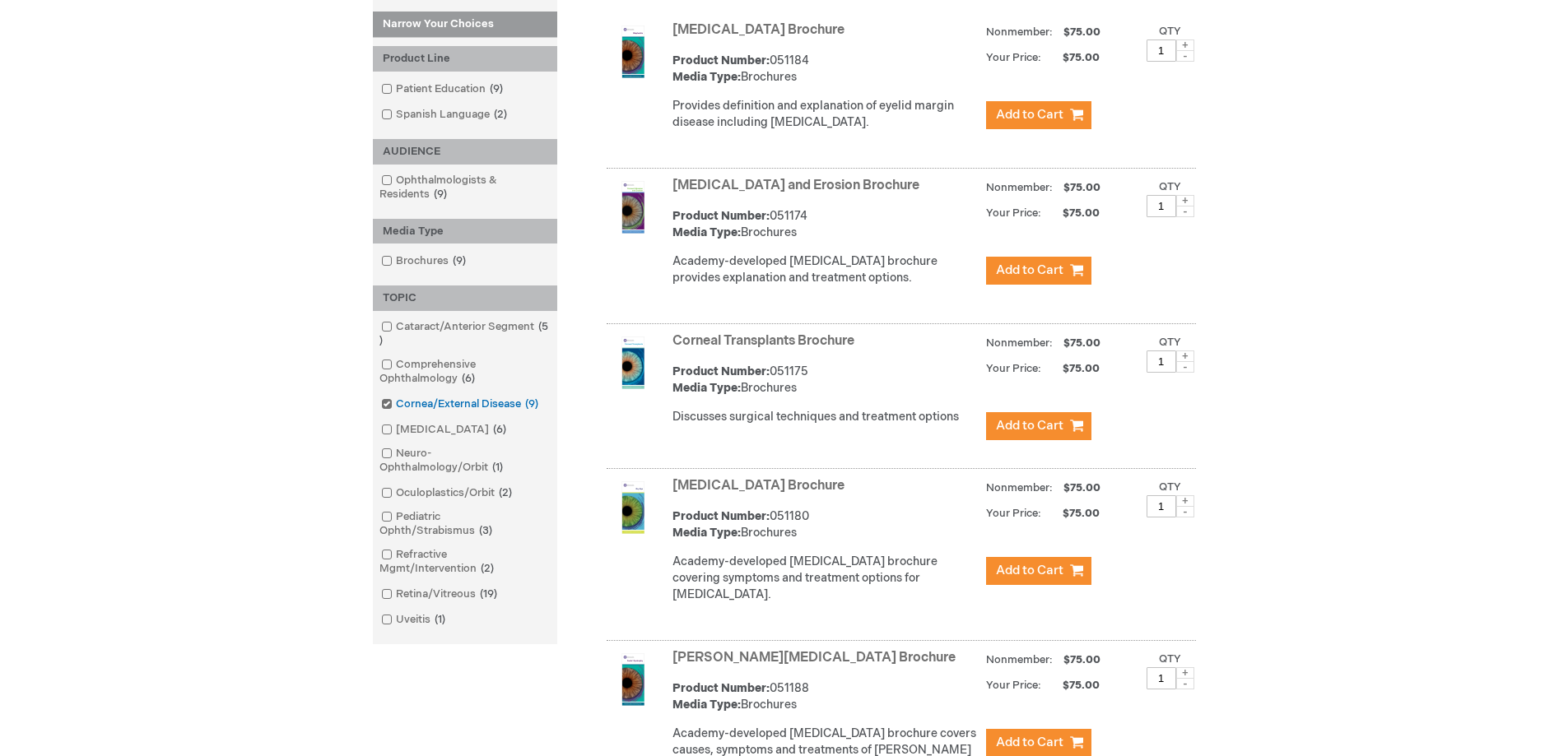
click at [396, 407] on span at bounding box center [396, 403] width 0 height 13
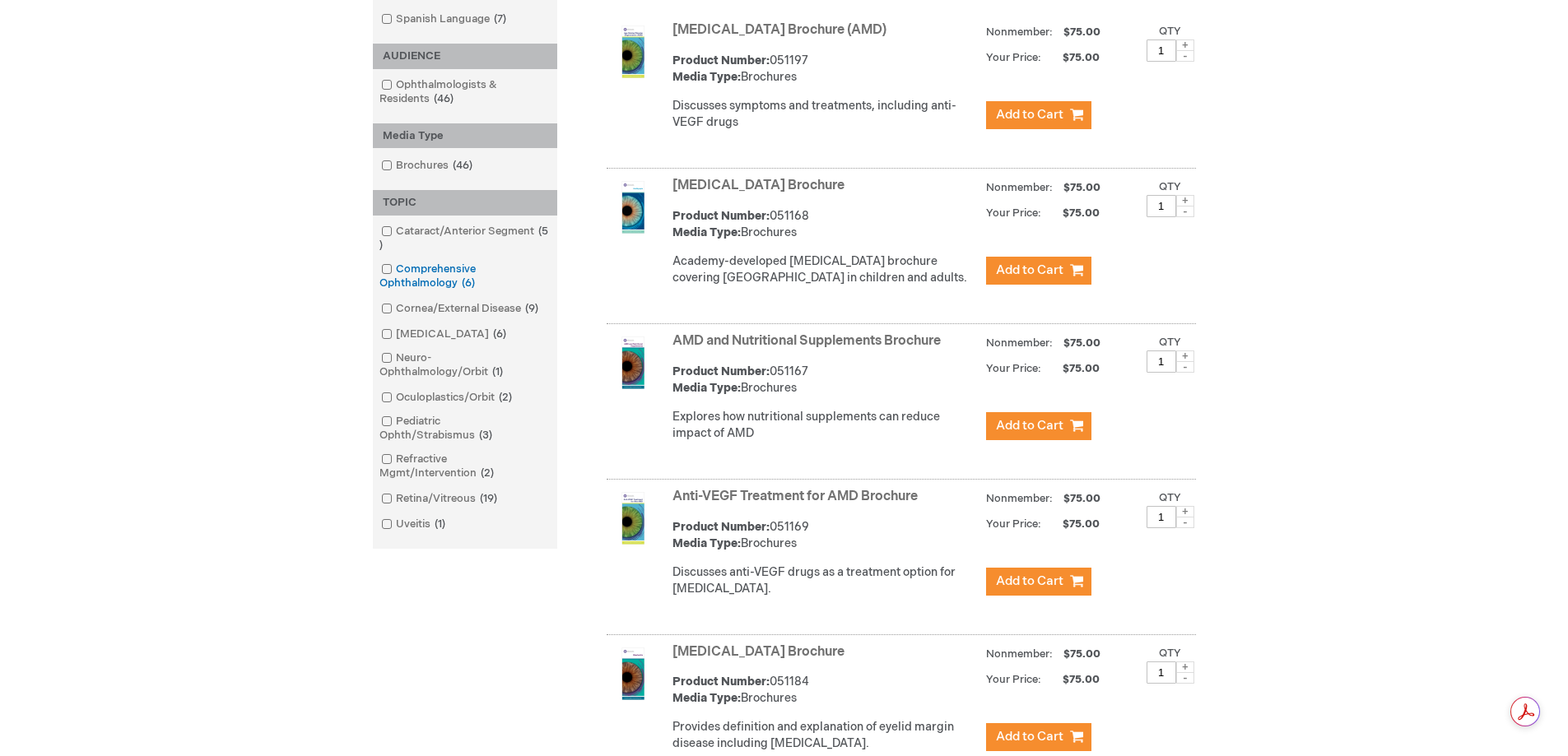
click at [387, 274] on link "Comprehensive Ophthalmology 6 items" at bounding box center [465, 276] width 176 height 30
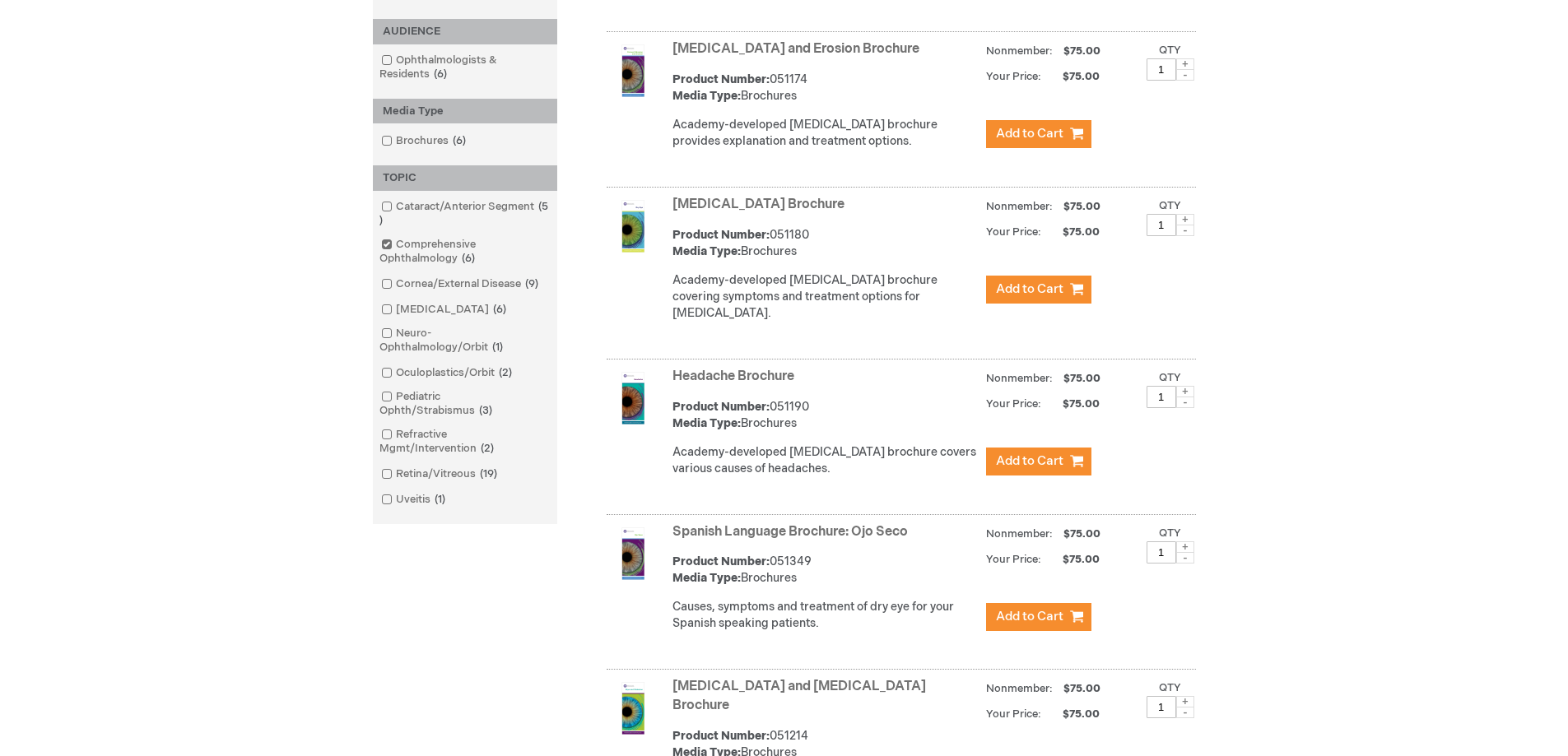
scroll to position [412, 0]
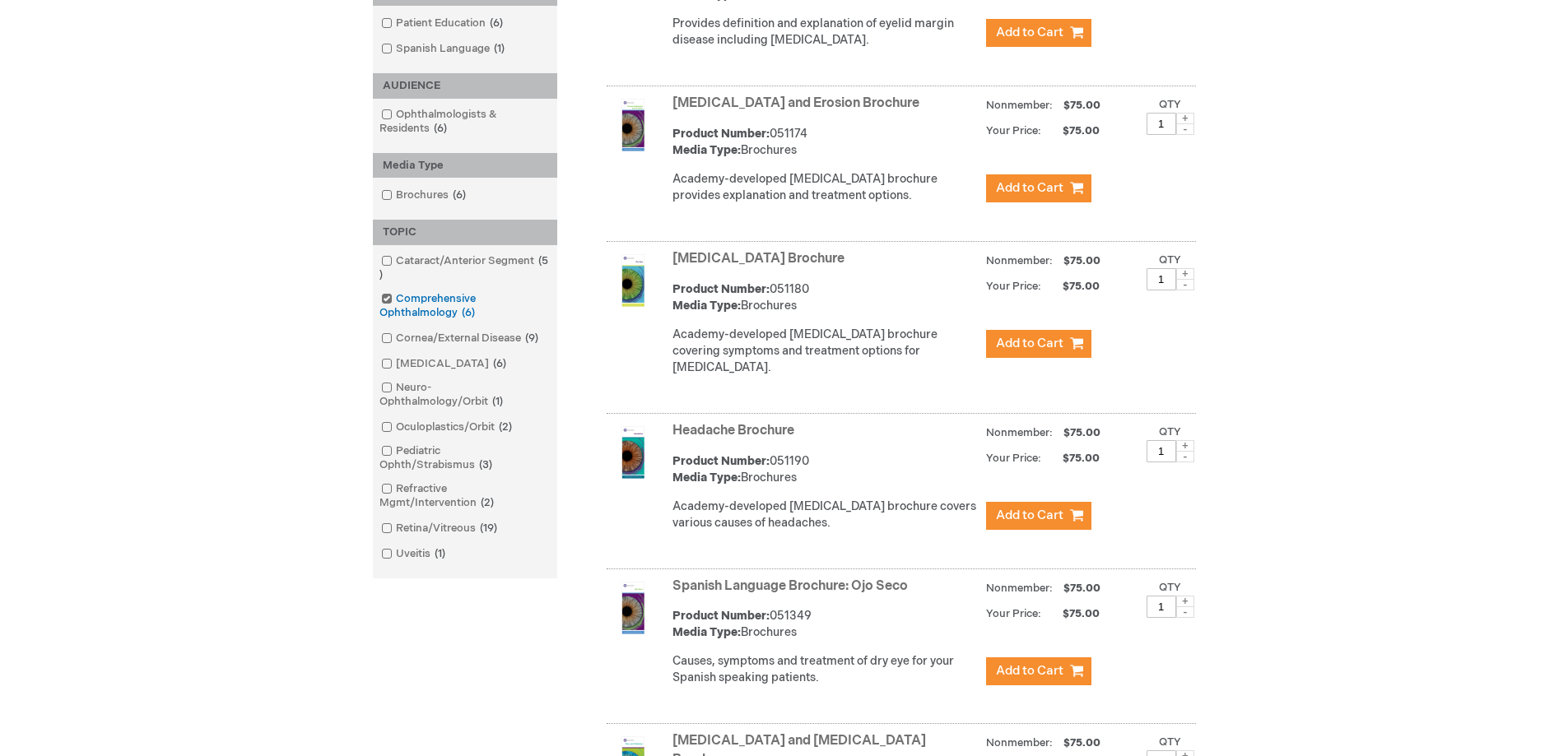
click at [396, 298] on span at bounding box center [396, 298] width 0 height 13
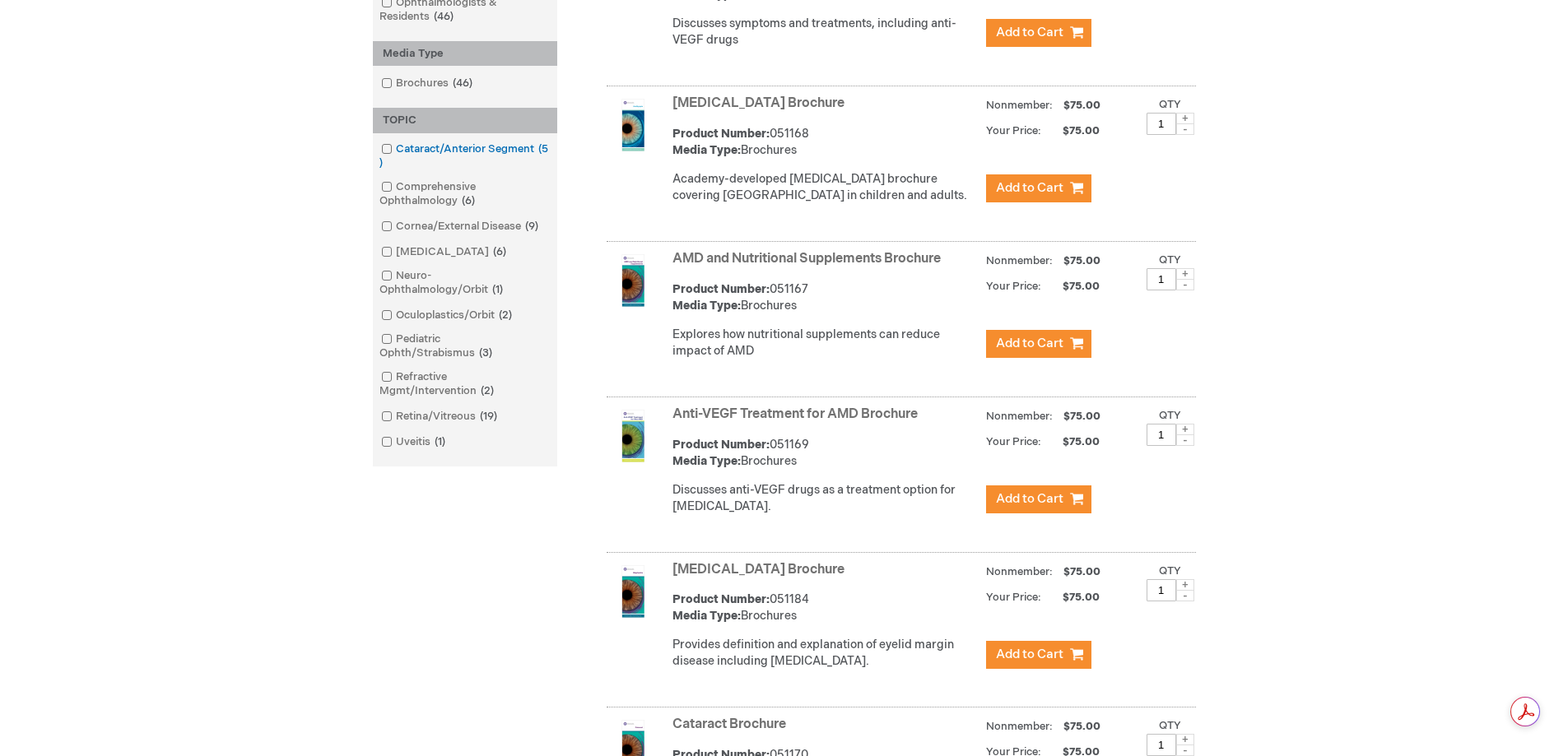
click at [396, 150] on span at bounding box center [396, 149] width 0 height 13
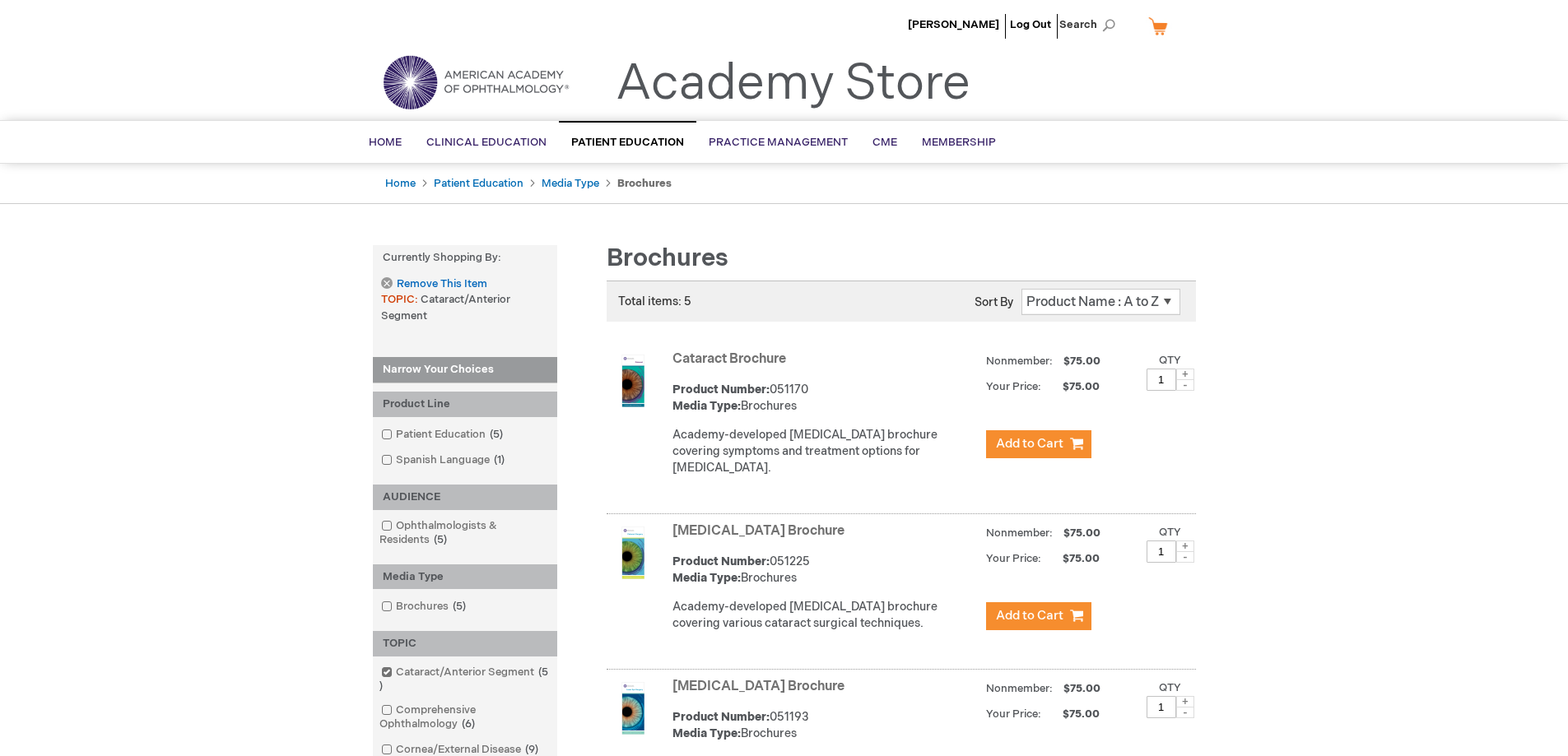
click at [570, 190] on li "Media Type" at bounding box center [578, 184] width 73 height 15
click at [549, 183] on link "Media Type" at bounding box center [570, 183] width 57 height 13
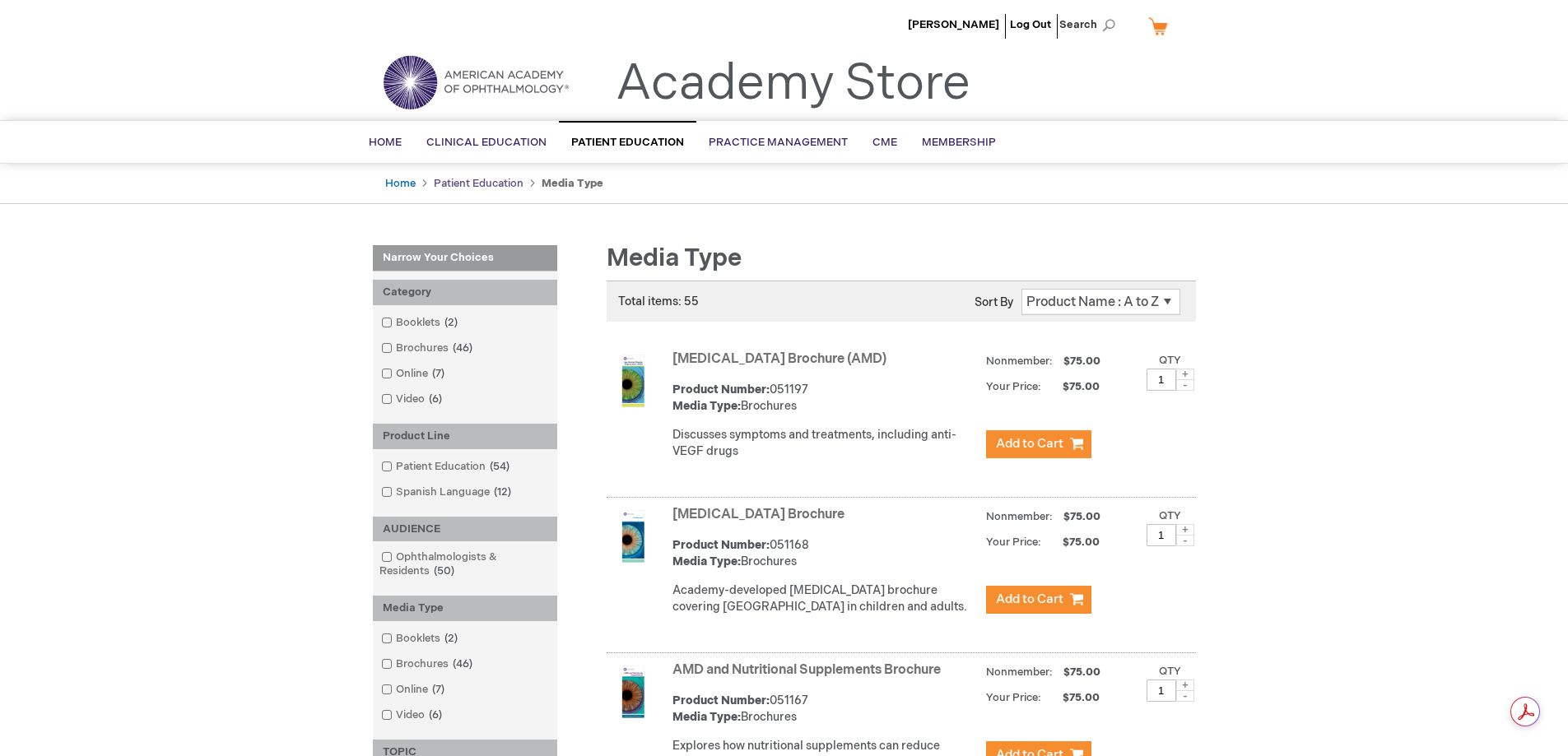
click at [483, 188] on link "Patient Education" at bounding box center [479, 183] width 90 height 13
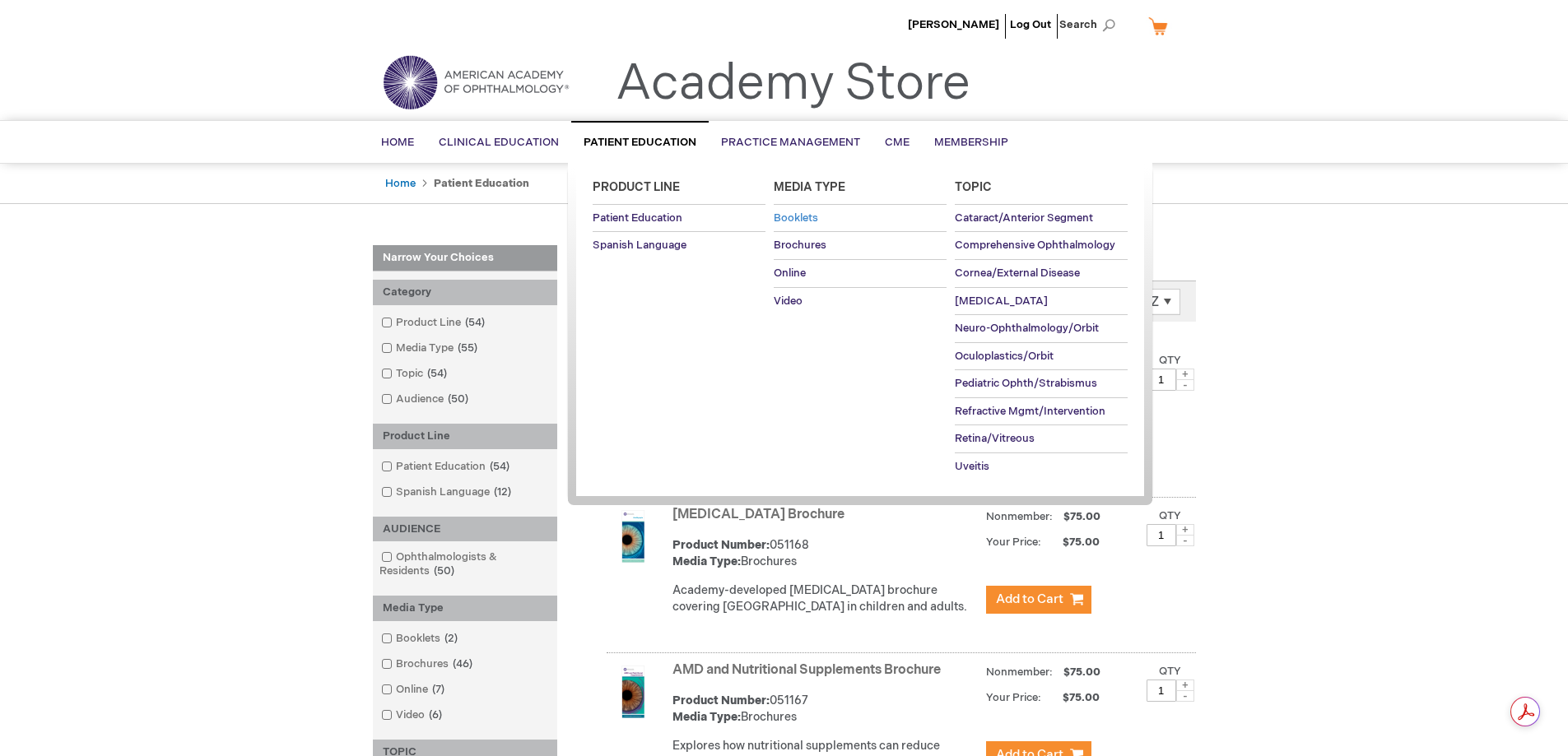
click at [803, 220] on span "Booklets" at bounding box center [796, 218] width 44 height 13
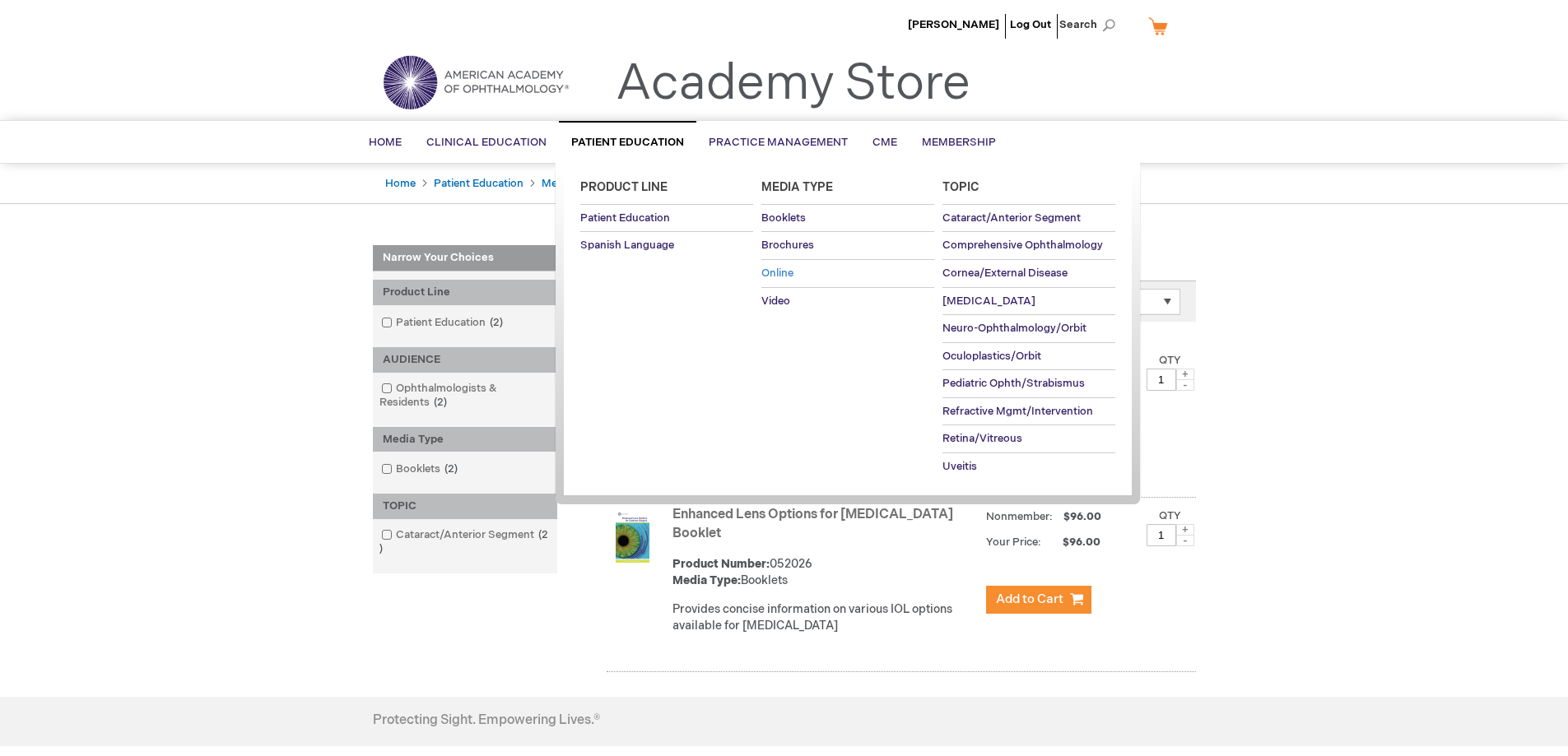
click at [778, 276] on span "Online" at bounding box center [778, 273] width 32 height 13
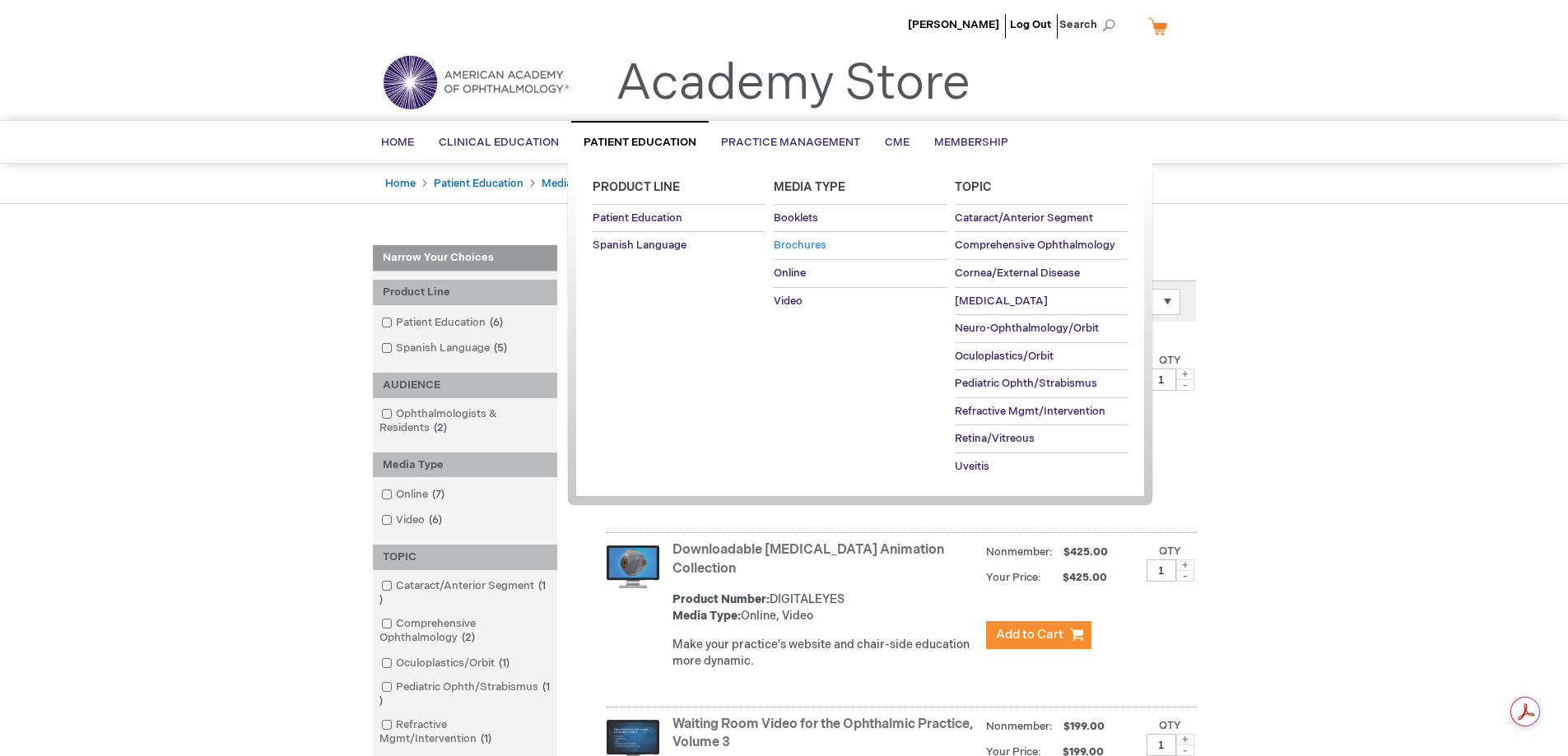
click at [811, 243] on span "Brochures" at bounding box center [801, 244] width 53 height 13
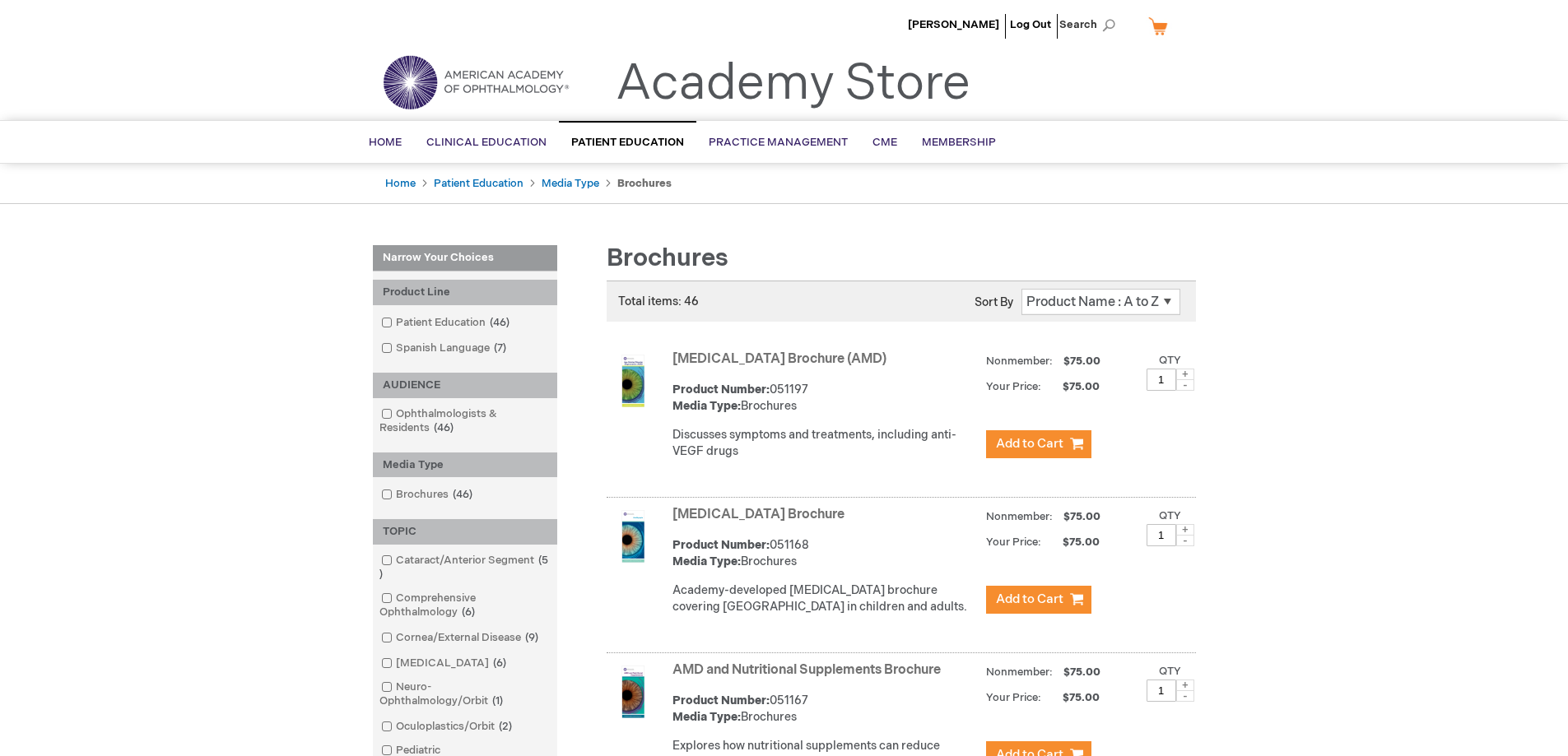
click at [974, 20] on span "[PERSON_NAME]" at bounding box center [954, 24] width 91 height 13
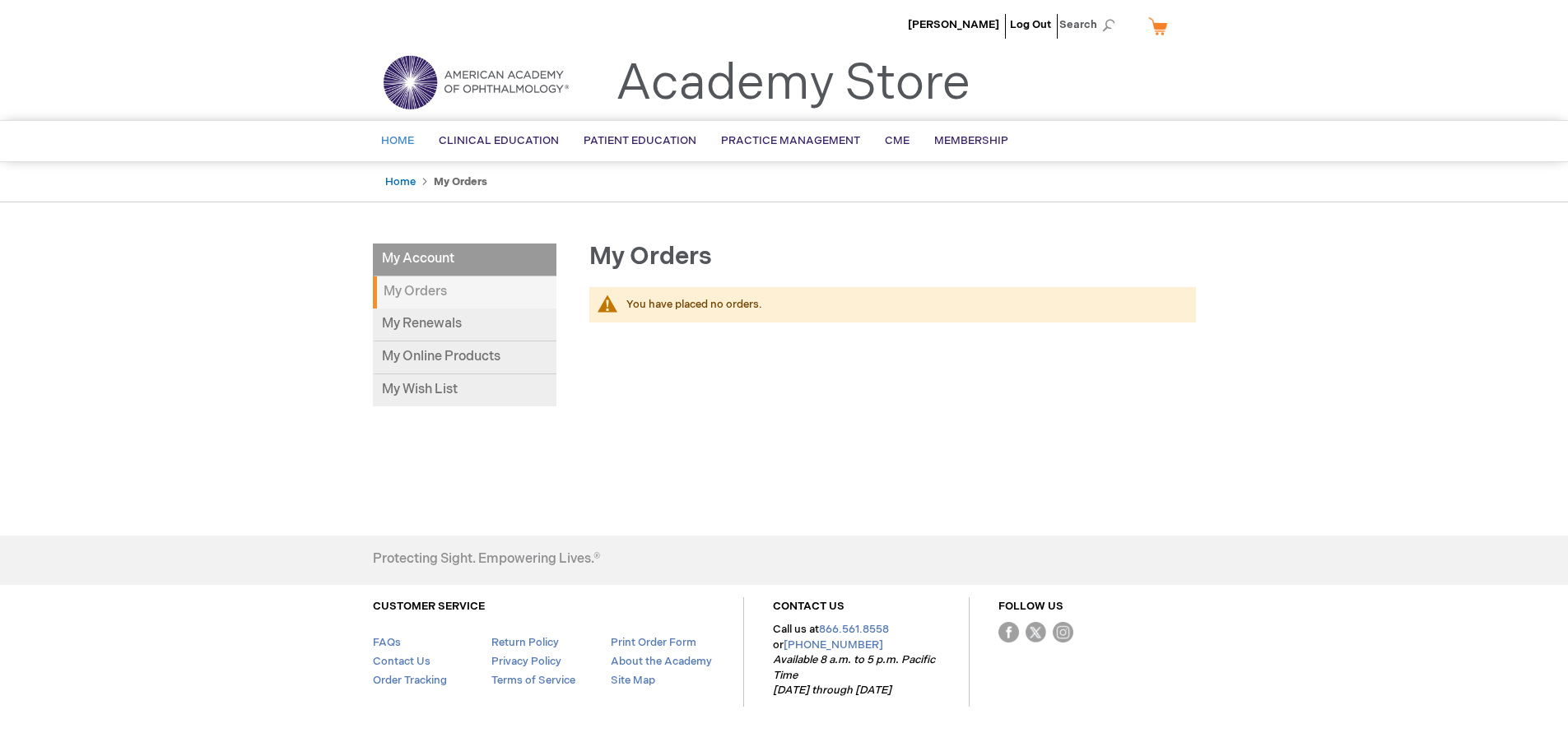
click at [397, 147] on span "Home" at bounding box center [397, 140] width 33 height 13
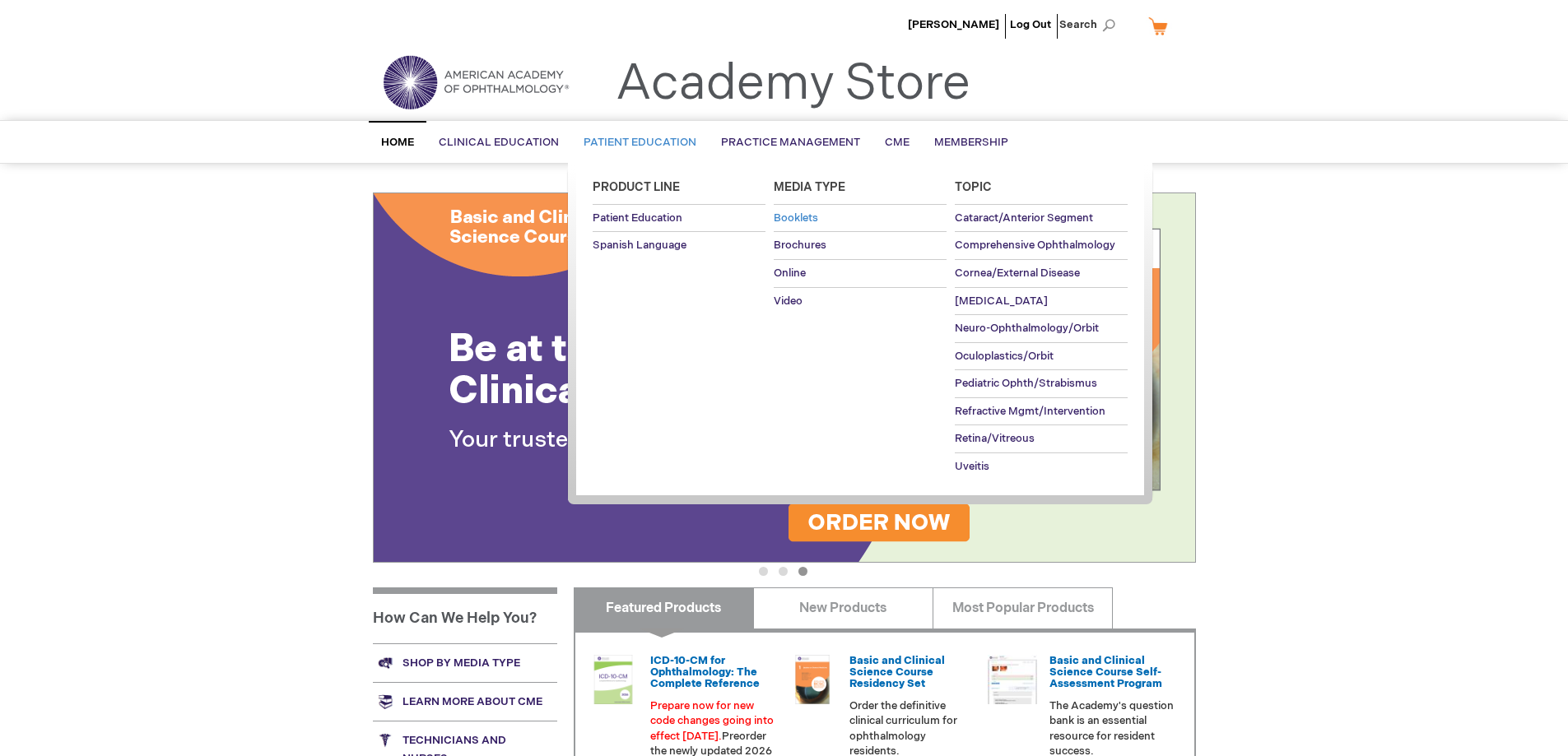
click at [813, 220] on span "Booklets" at bounding box center [796, 218] width 44 height 13
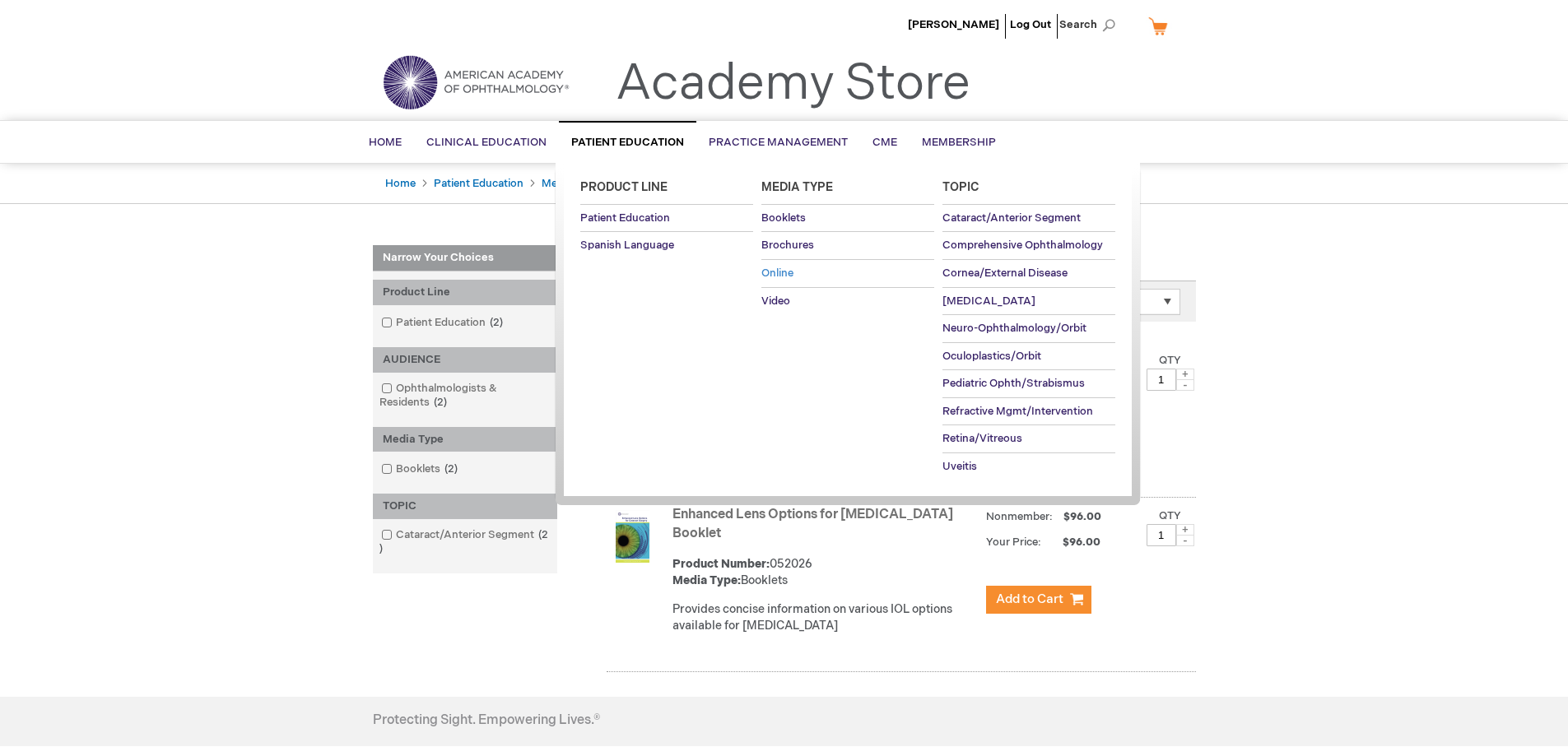
click at [794, 264] on link "Online" at bounding box center [848, 273] width 173 height 27
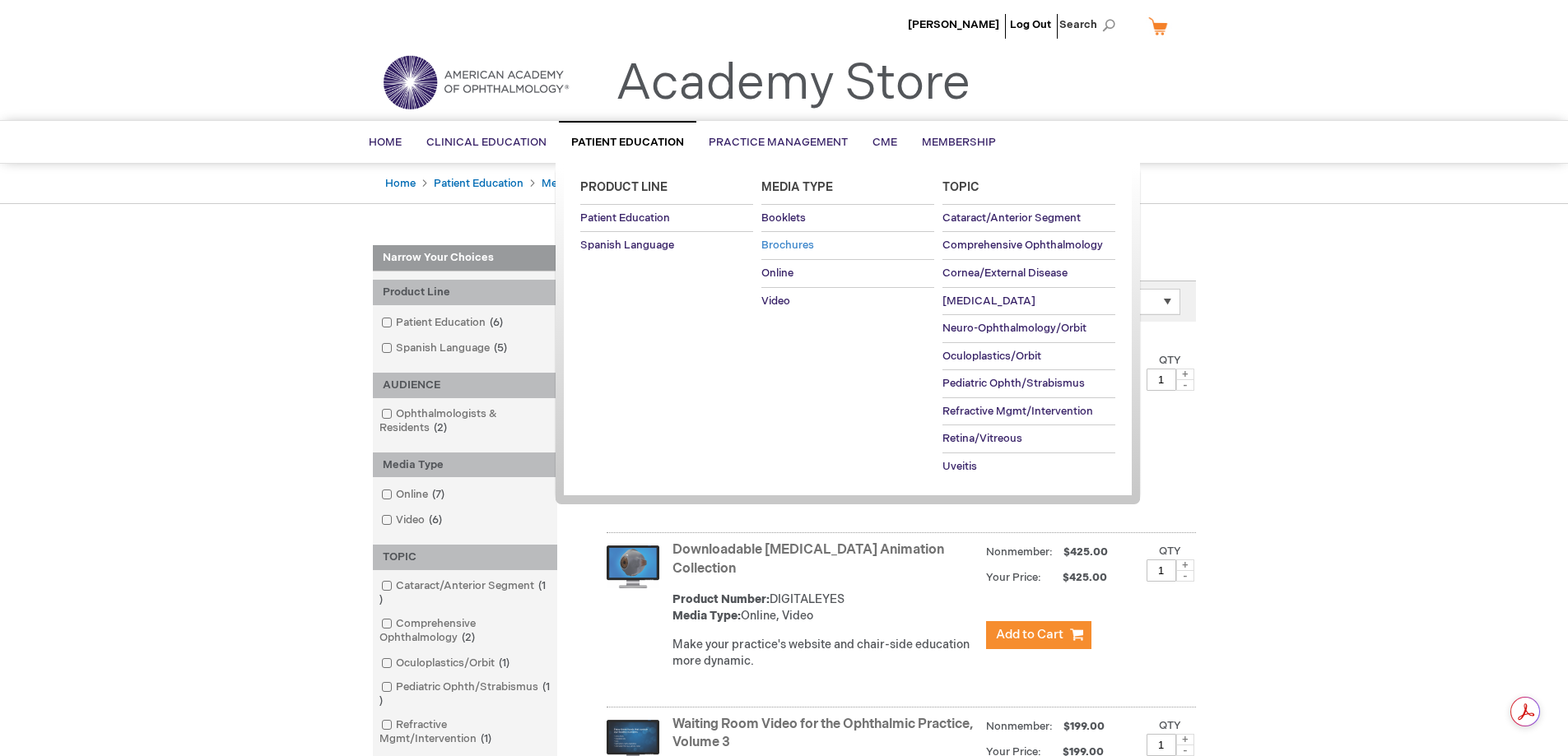
click at [810, 246] on span "Brochures" at bounding box center [788, 244] width 53 height 13
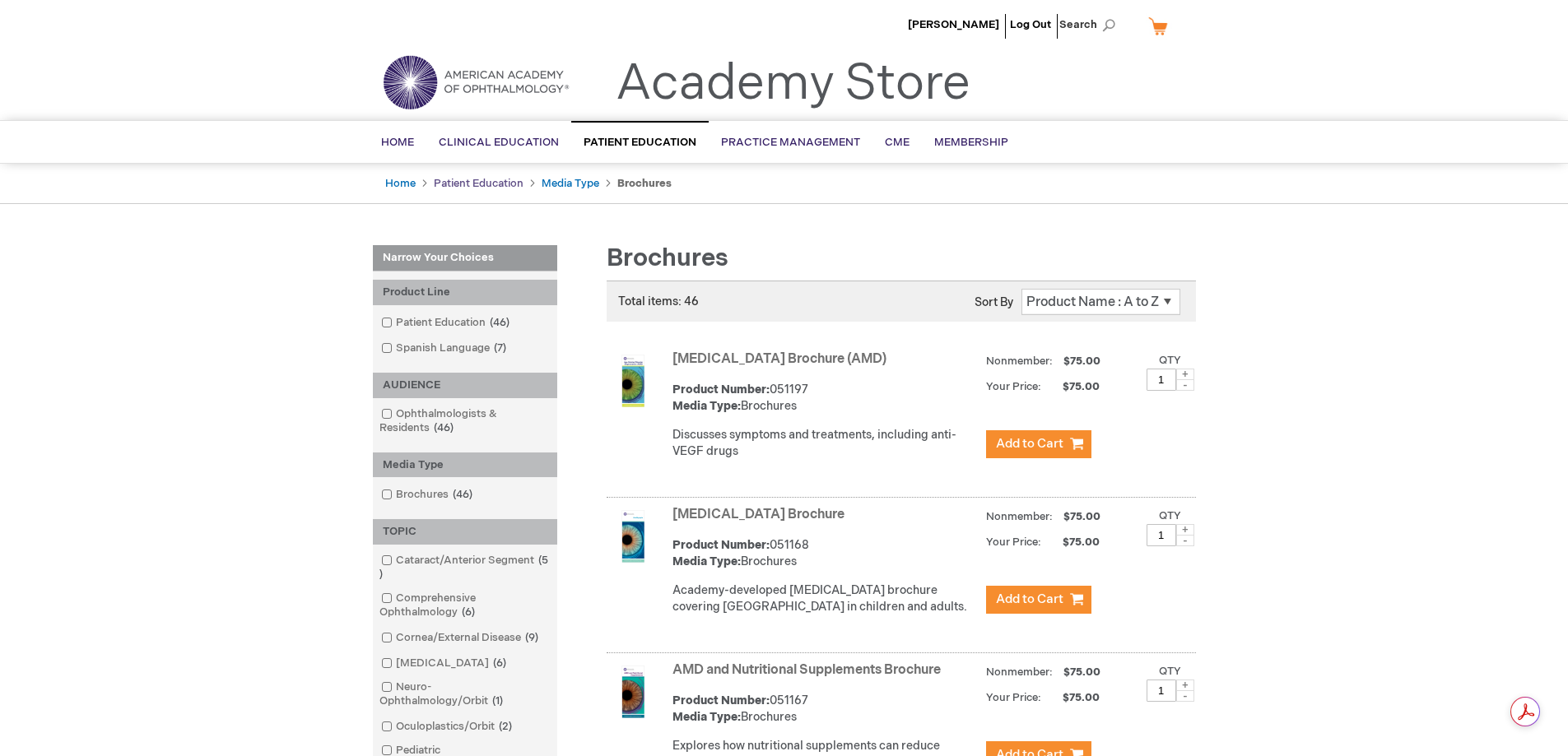
click at [512, 185] on link "Patient Education" at bounding box center [479, 183] width 90 height 13
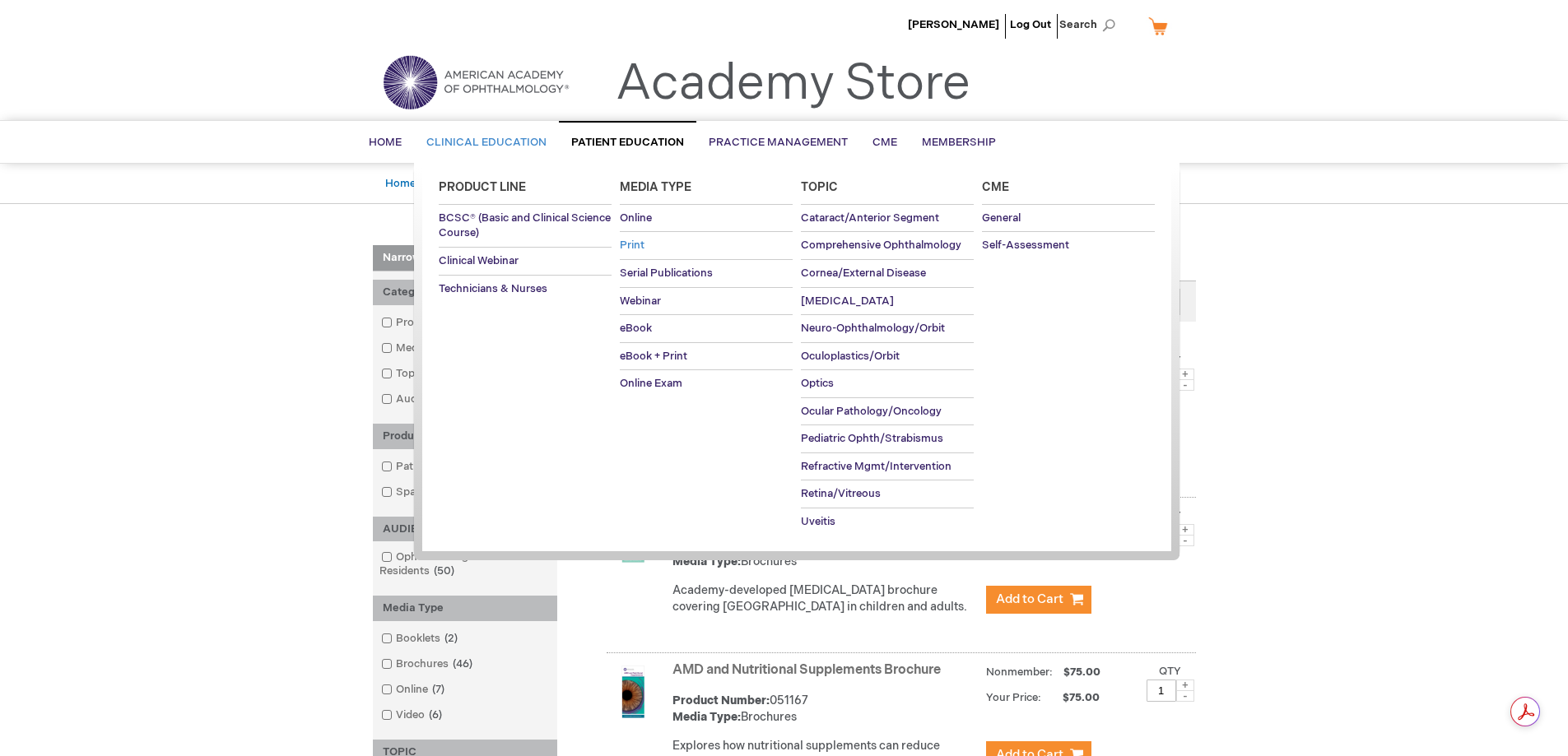
click at [637, 244] on span "Print" at bounding box center [631, 244] width 25 height 13
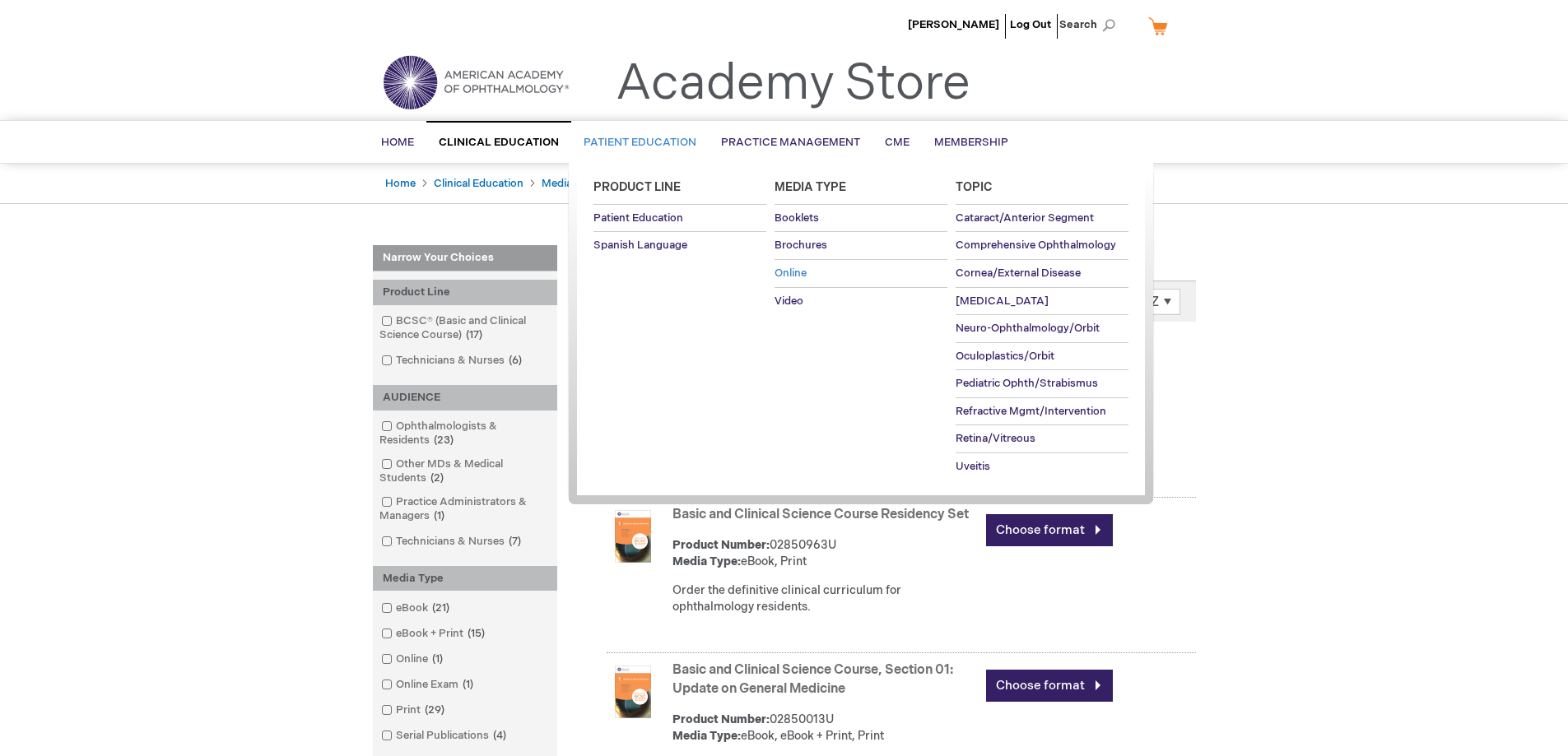
click at [813, 279] on link "Online" at bounding box center [861, 273] width 173 height 27
